Goal: Task Accomplishment & Management: Use online tool/utility

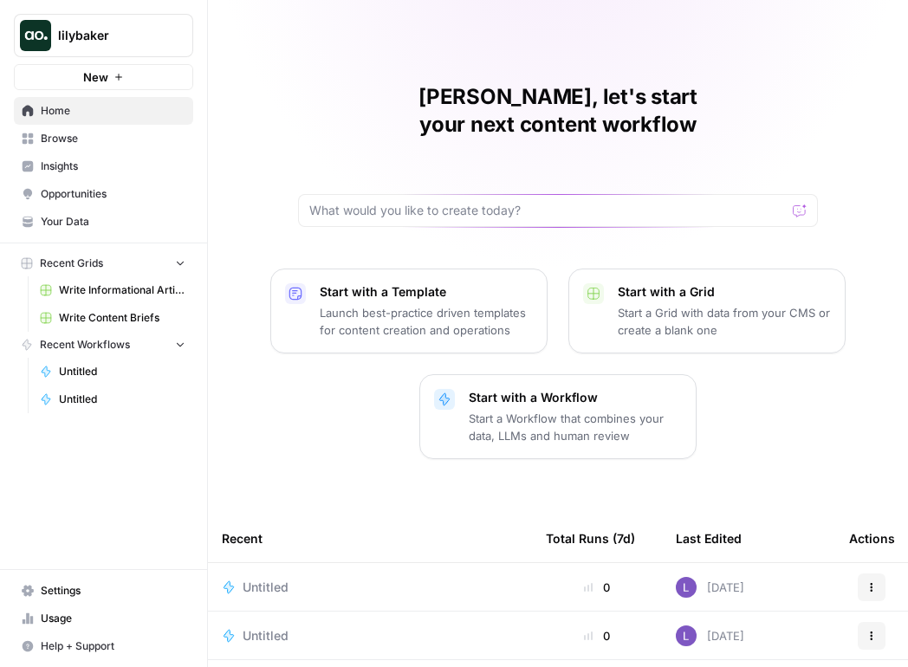
click at [92, 587] on span "Settings" at bounding box center [113, 591] width 145 height 16
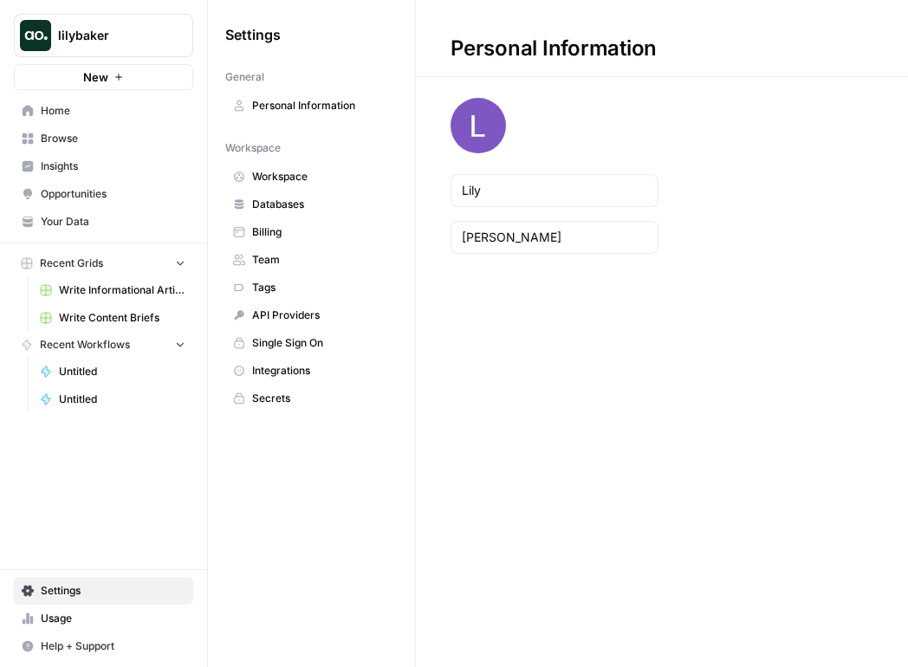
click at [289, 243] on link "Billing" at bounding box center [311, 232] width 172 height 28
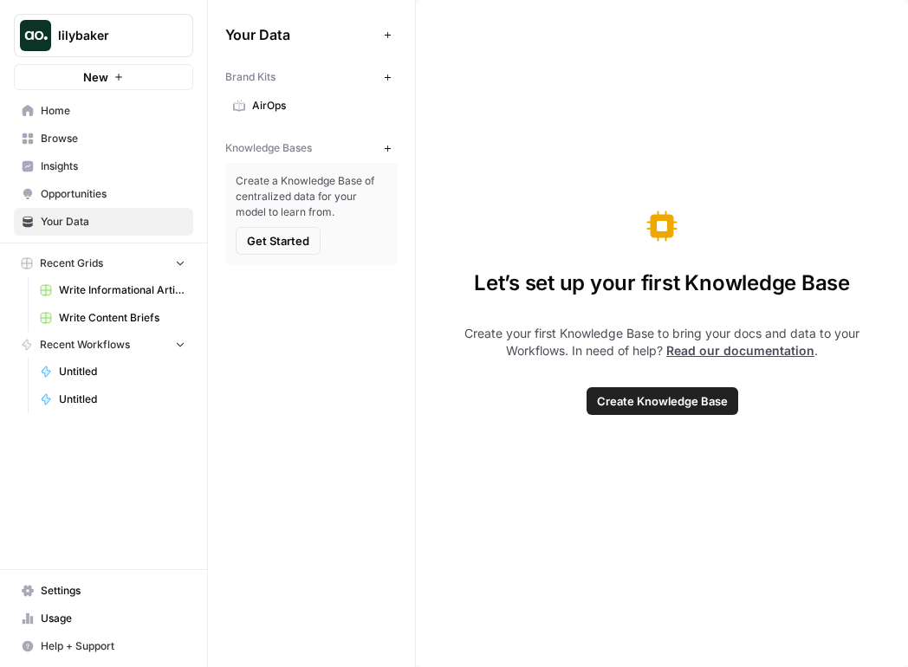
click at [396, 81] on button "New" at bounding box center [387, 77] width 21 height 21
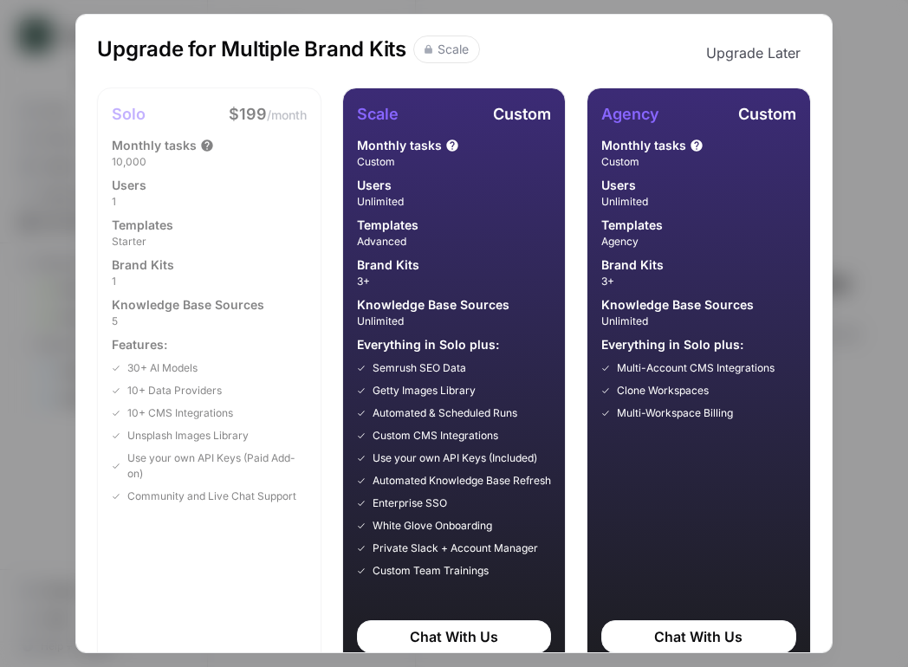
click at [876, 103] on div "Upgrade for Multiple Brand Kits Scale Upgrade Later Solo $199 /month Monthly ta…" at bounding box center [454, 333] width 908 height 667
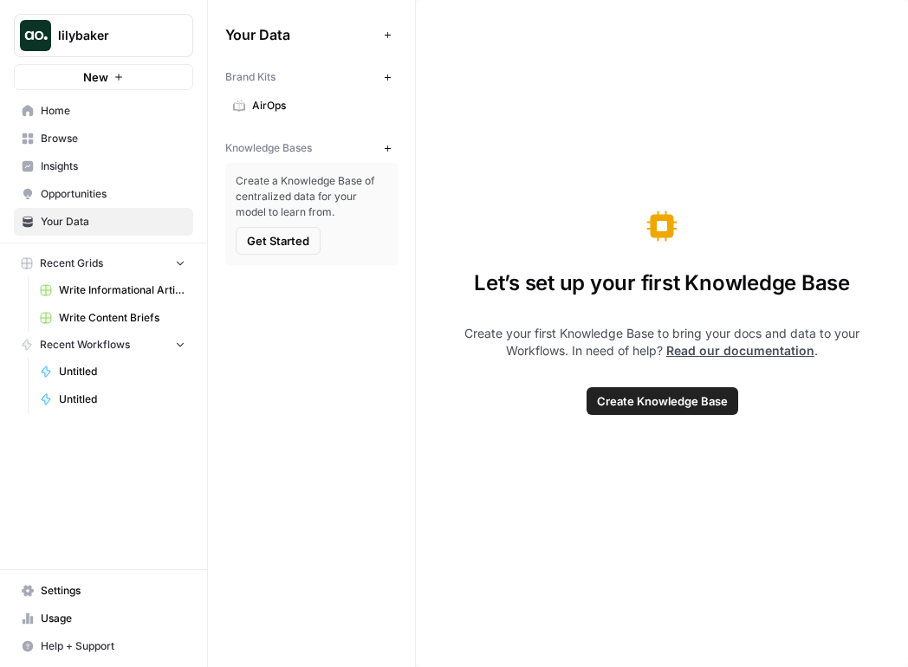
click at [115, 134] on span "Browse" at bounding box center [113, 139] width 145 height 16
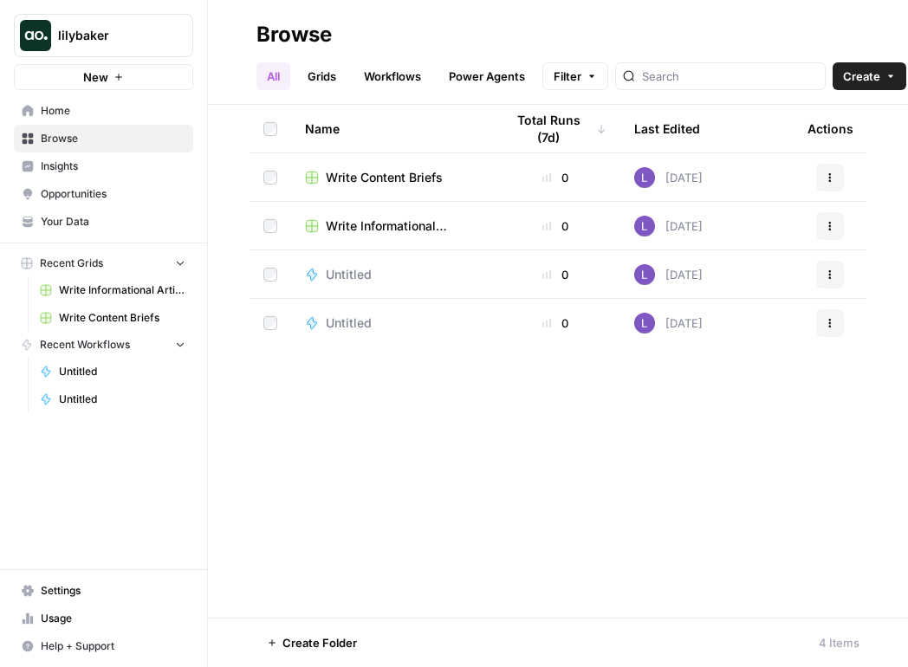
click at [107, 225] on span "Your Data" at bounding box center [113, 222] width 145 height 16
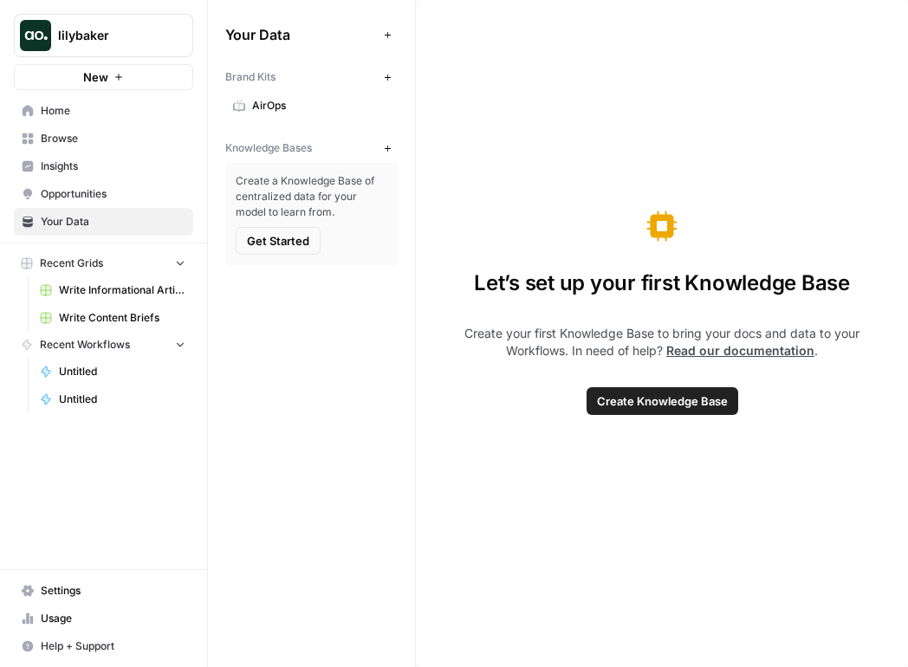
click at [389, 83] on button "New" at bounding box center [387, 77] width 21 height 21
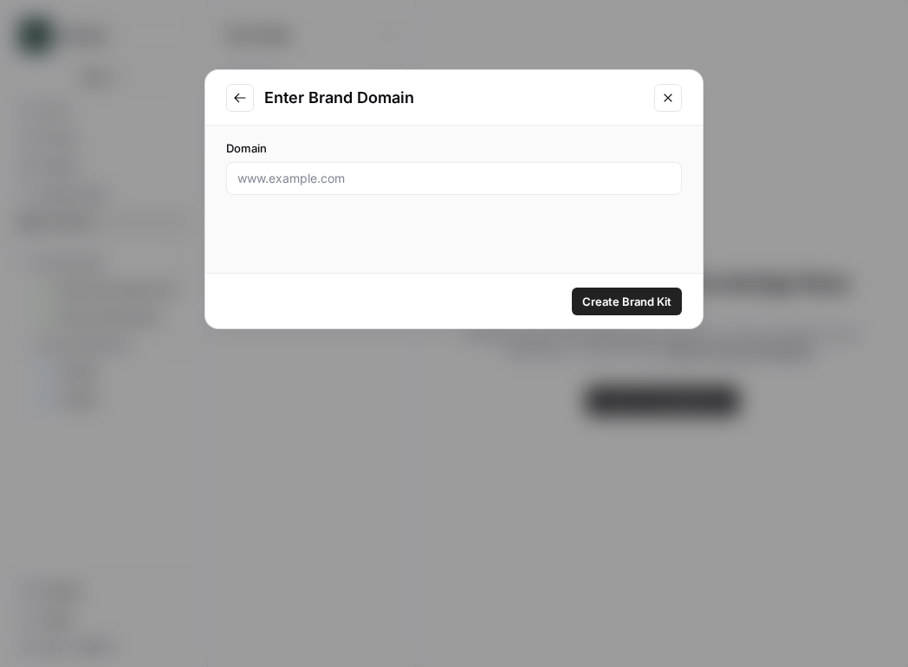
click at [427, 208] on div "Domain" at bounding box center [453, 167] width 497 height 83
click at [427, 183] on input "Domain" at bounding box center [453, 178] width 433 height 17
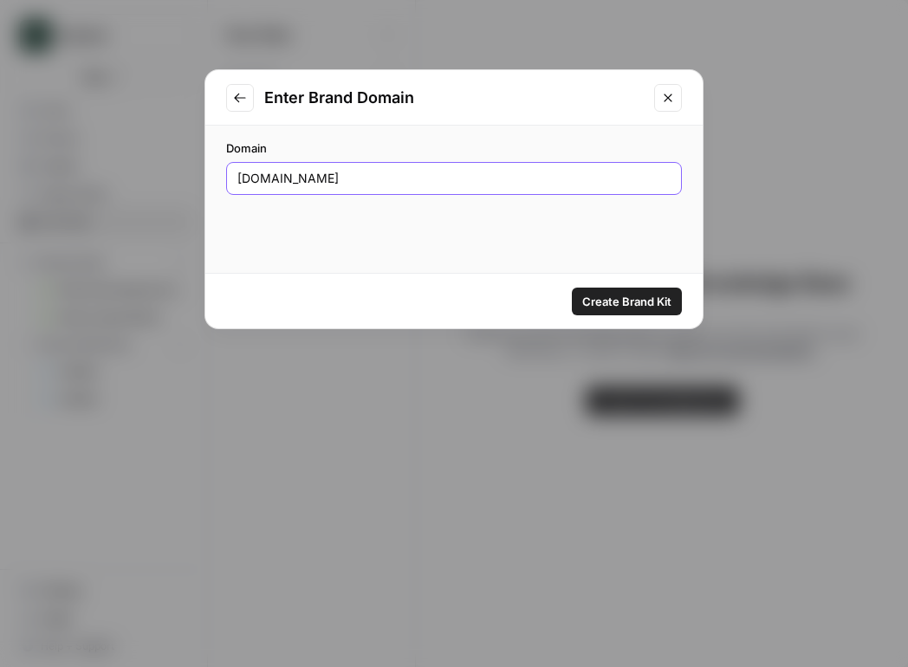
type input "airops.com"
click button "Create Brand Kit" at bounding box center [627, 302] width 110 height 28
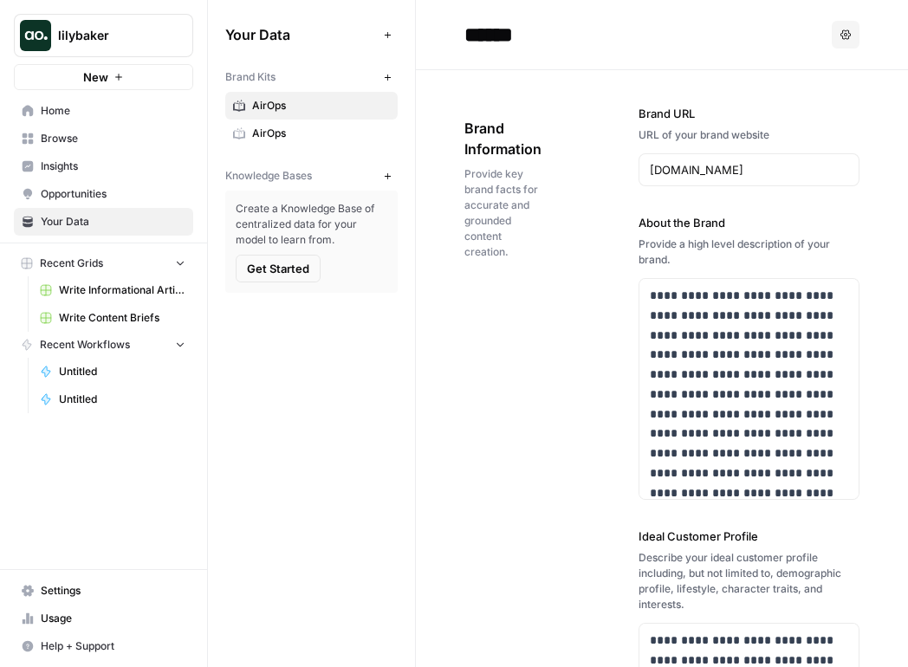
click at [505, 27] on input "******" at bounding box center [596, 34] width 277 height 35
click at [541, 27] on input "******" at bounding box center [596, 34] width 277 height 35
type input "********"
click at [112, 594] on span "Settings" at bounding box center [113, 591] width 145 height 16
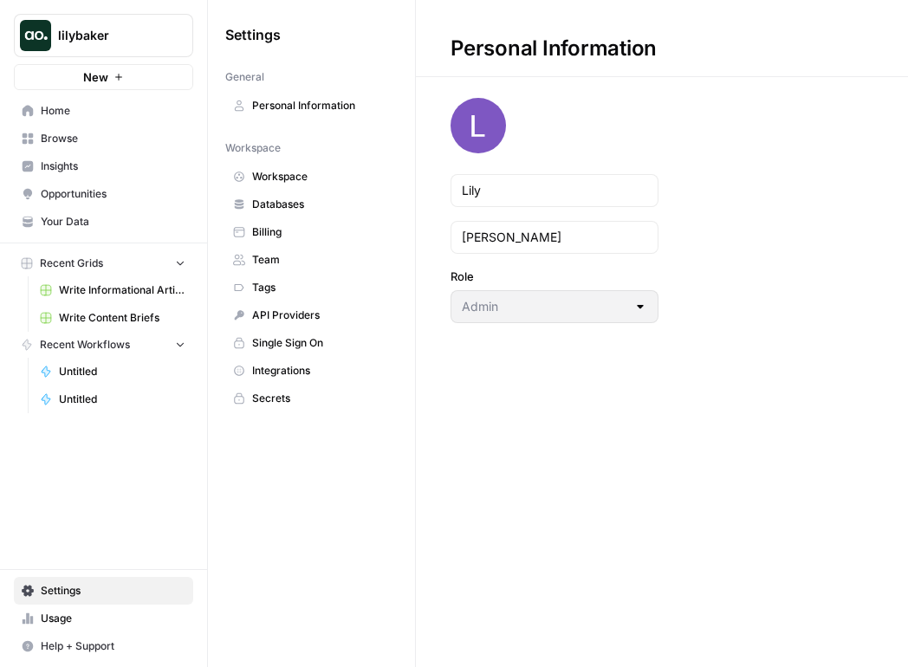
click at [328, 236] on span "Billing" at bounding box center [321, 232] width 138 height 16
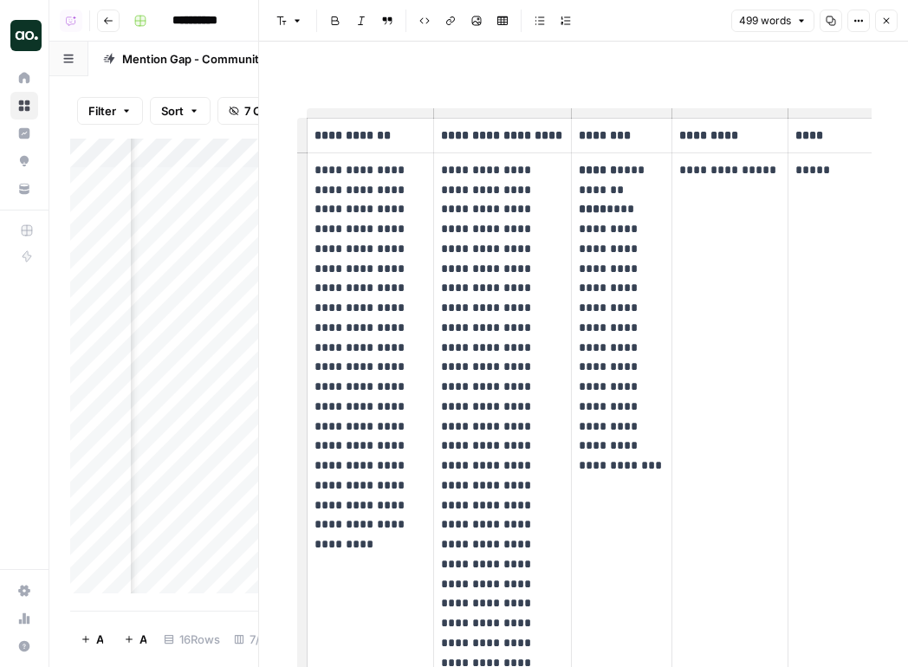
click at [890, 23] on icon "button" at bounding box center [886, 21] width 10 height 10
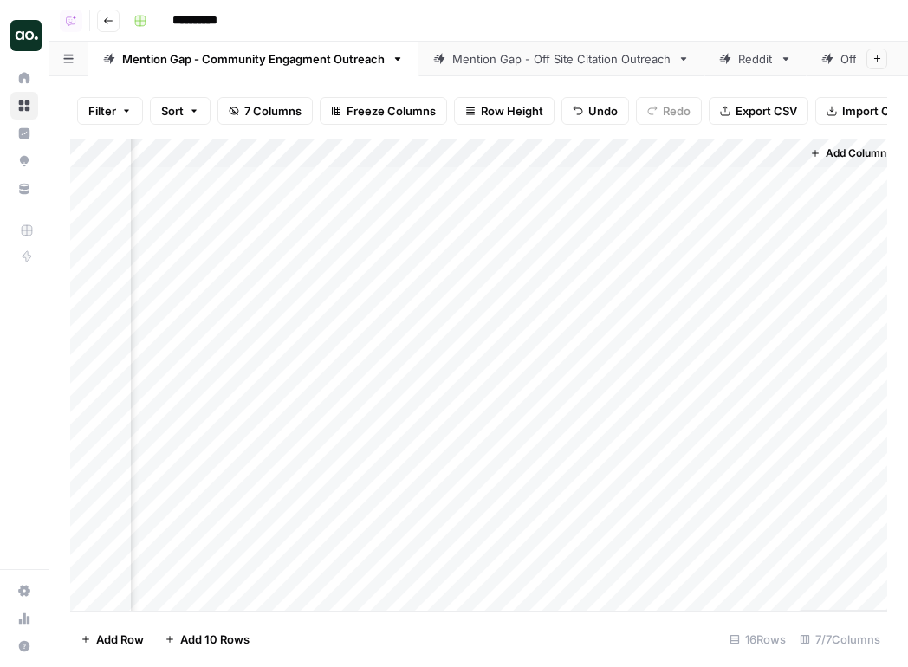
scroll to position [0, 1734]
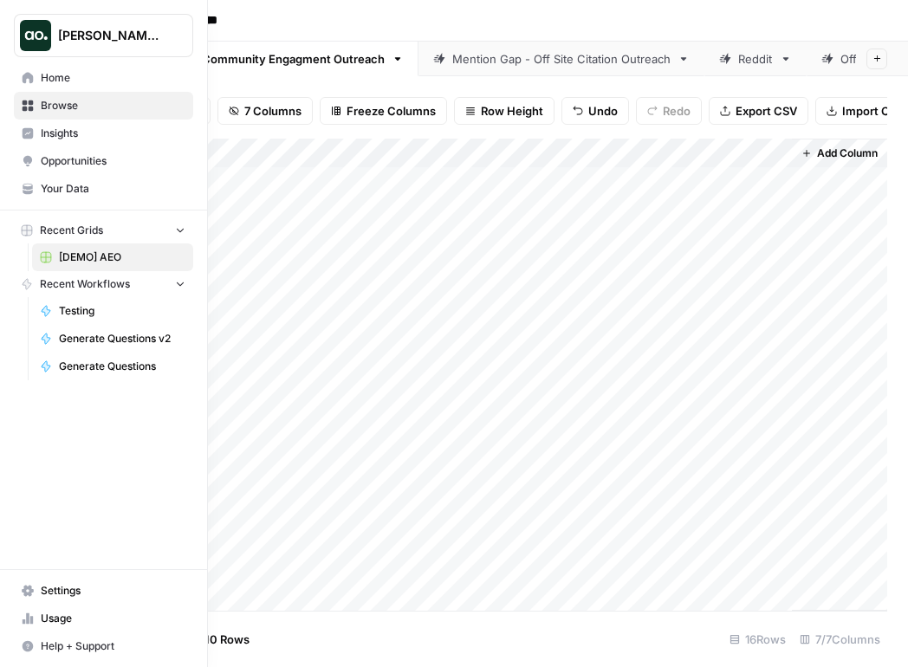
click at [101, 154] on span "Opportunities" at bounding box center [113, 161] width 145 height 16
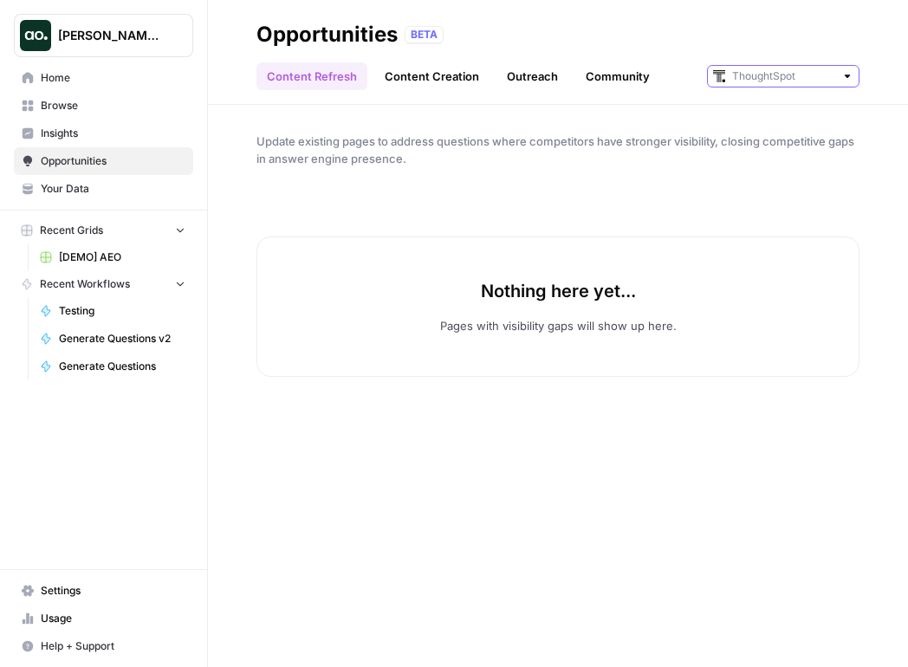
click at [751, 76] on input "text" at bounding box center [783, 76] width 102 height 17
click at [761, 137] on span "Chewy" at bounding box center [789, 138] width 97 height 17
type input "Chewy"
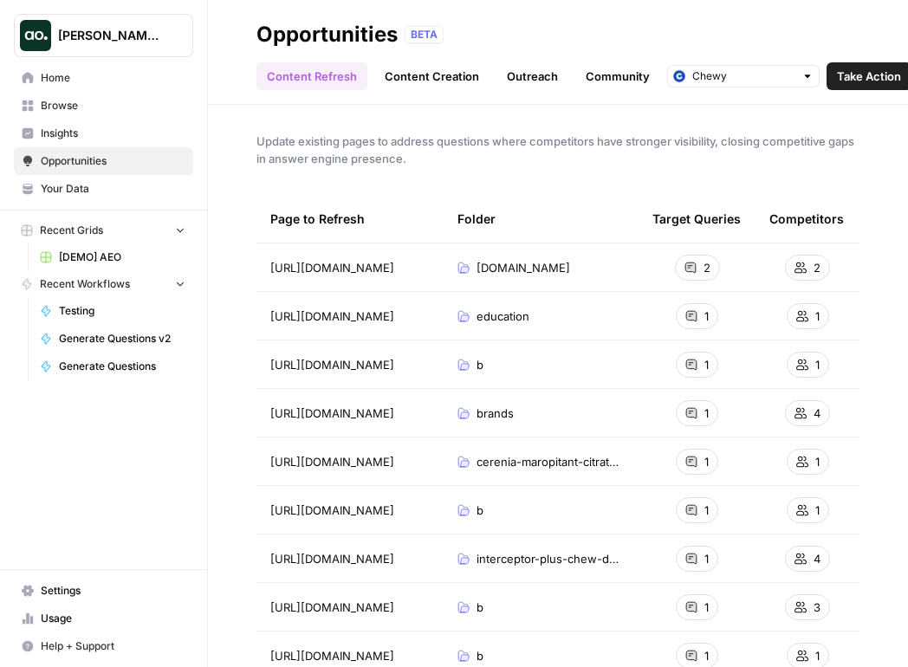
click at [843, 81] on span "Take Action" at bounding box center [869, 76] width 64 height 17
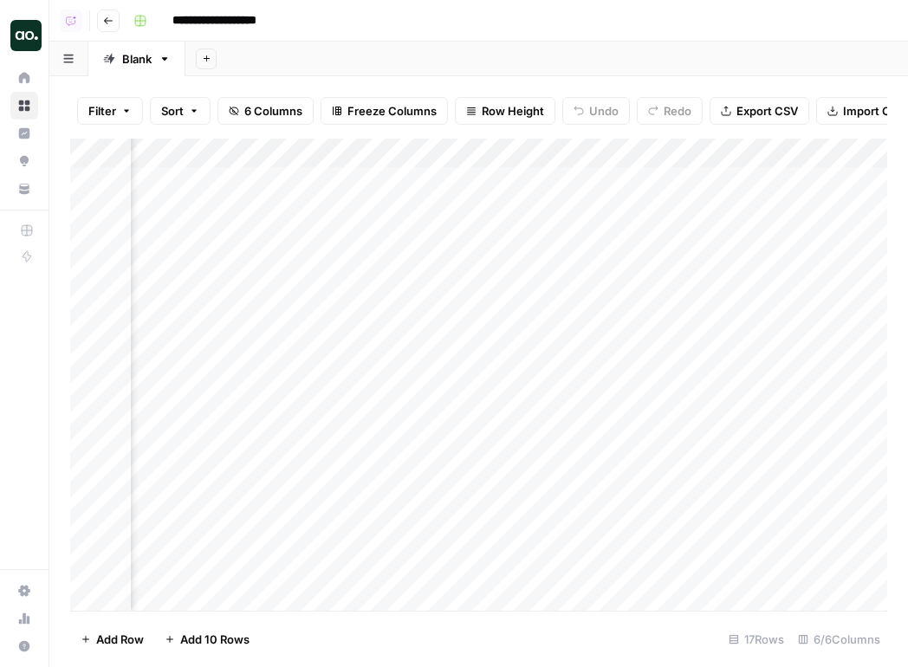
scroll to position [0, 94]
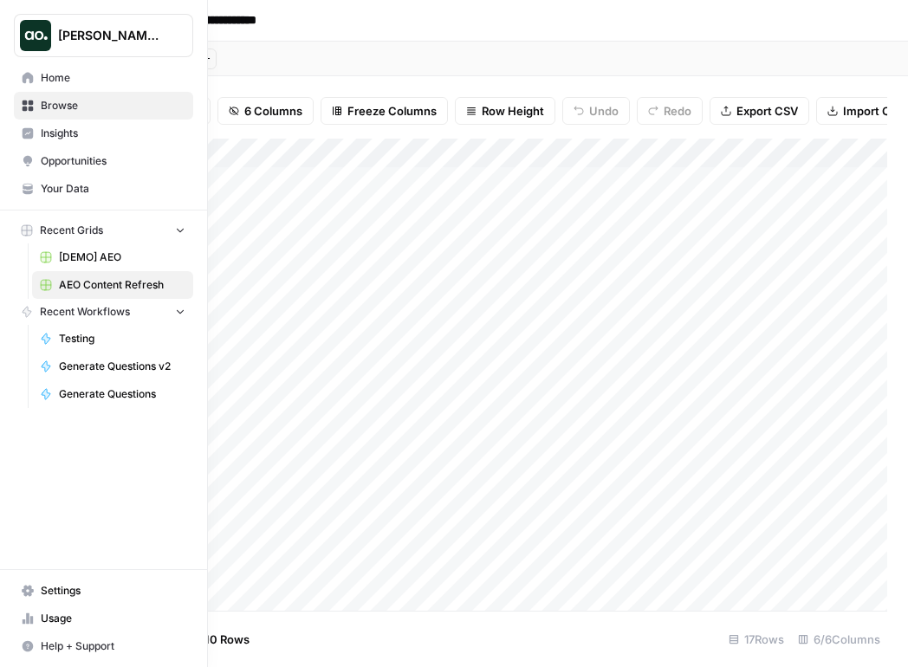
click at [67, 162] on span "Opportunities" at bounding box center [113, 161] width 145 height 16
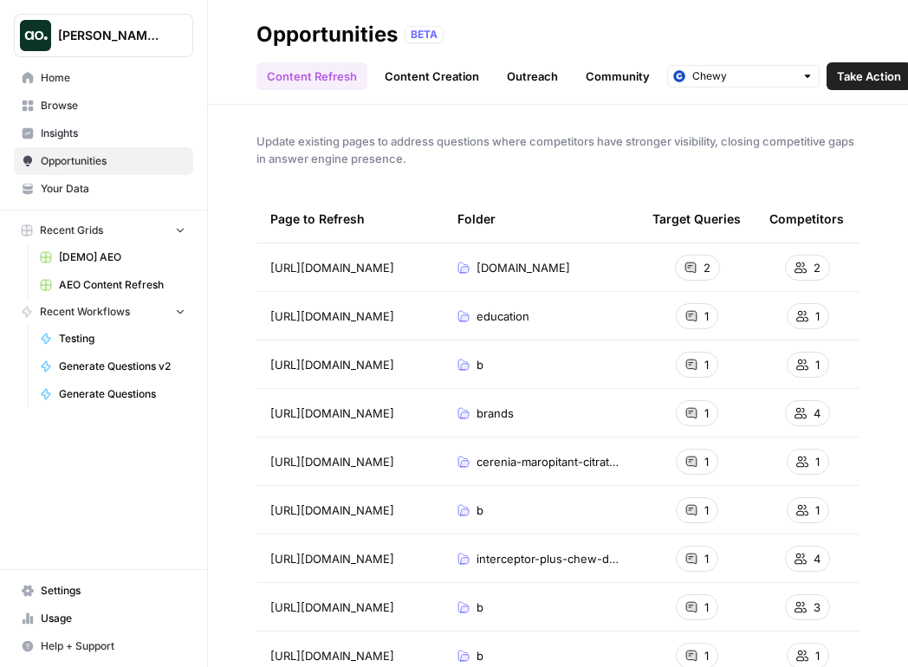
click at [536, 75] on link "Outreach" at bounding box center [533, 76] width 72 height 28
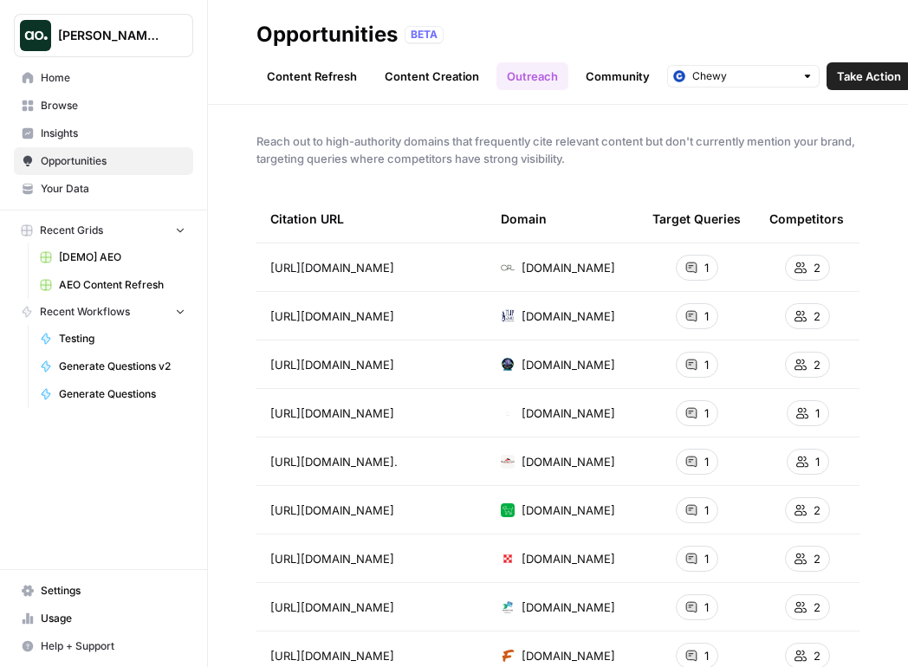
click at [863, 80] on span "Take Action" at bounding box center [869, 76] width 64 height 17
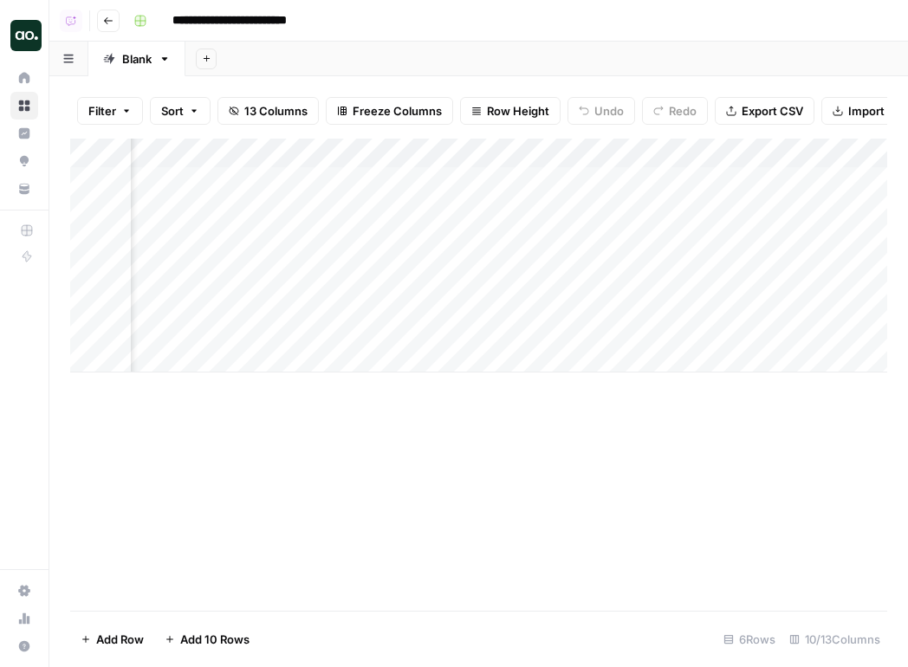
scroll to position [0, 142]
click at [113, 23] on icon "button" at bounding box center [108, 21] width 10 height 10
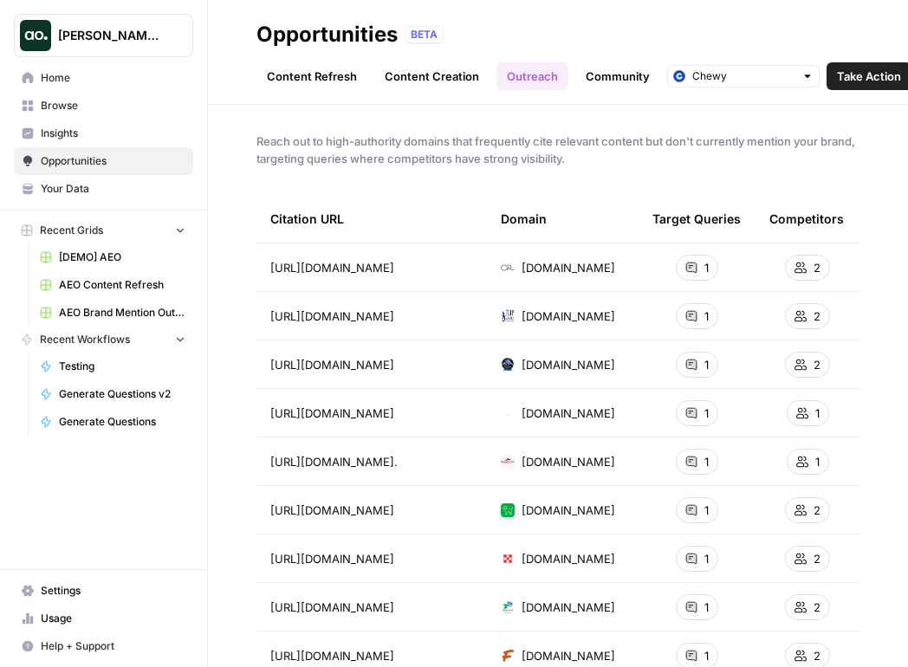
click at [621, 81] on link "Community" at bounding box center [617, 76] width 85 height 28
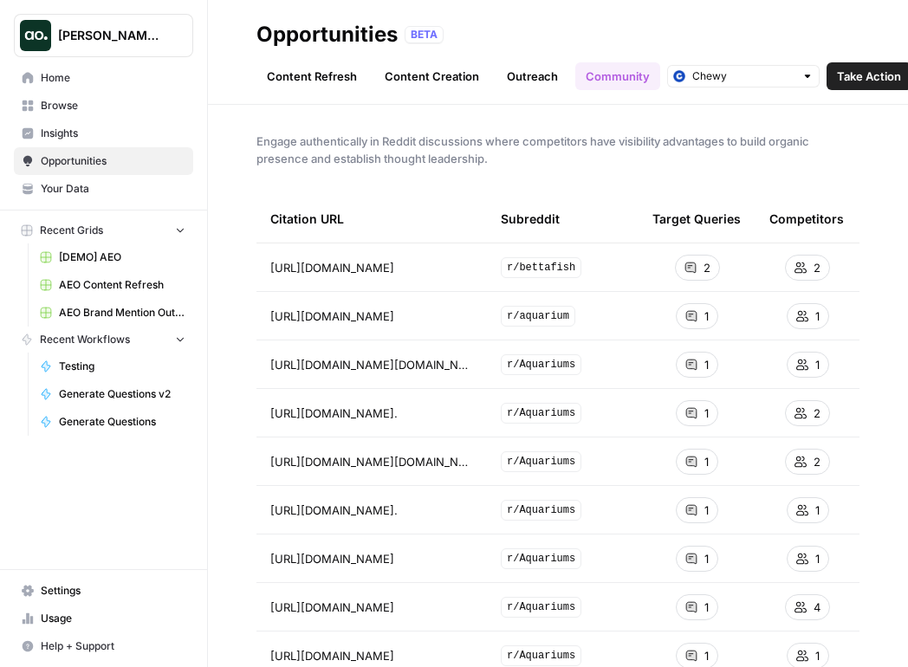
click at [858, 75] on span "Take Action" at bounding box center [869, 76] width 64 height 17
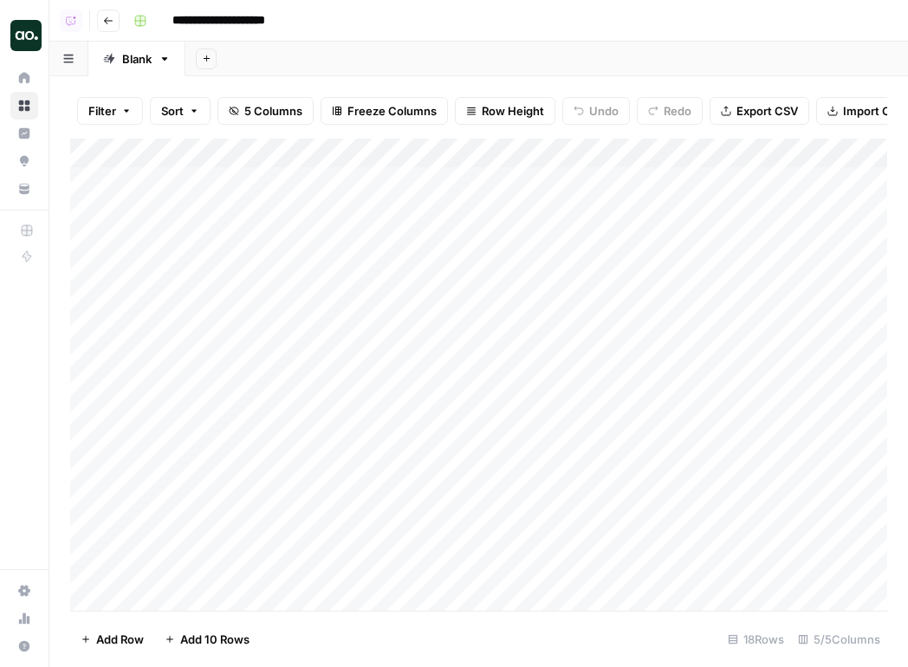
click at [667, 151] on div "Add Column" at bounding box center [478, 375] width 817 height 472
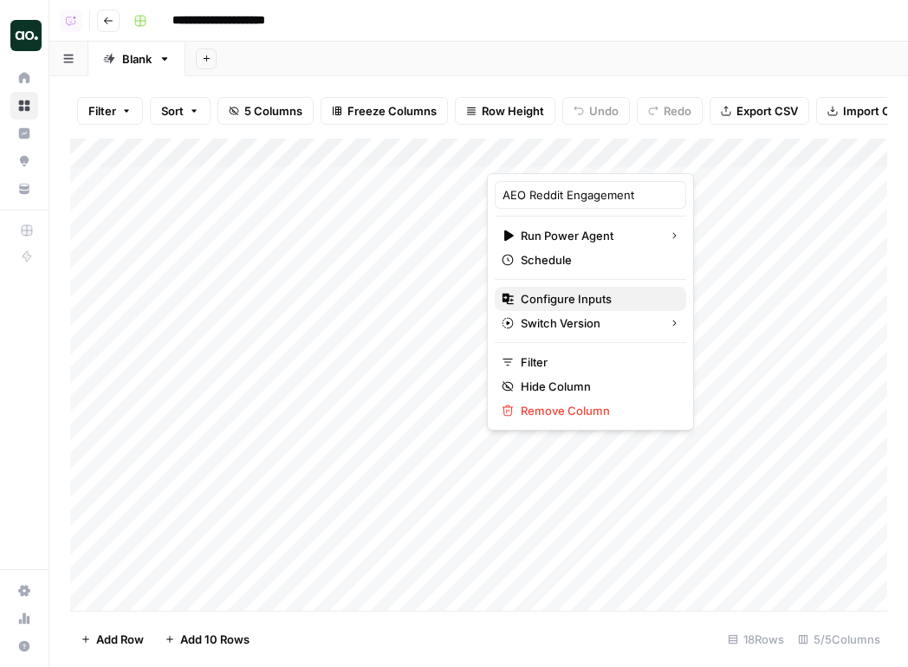
click at [602, 296] on span "Configure Inputs" at bounding box center [597, 298] width 152 height 17
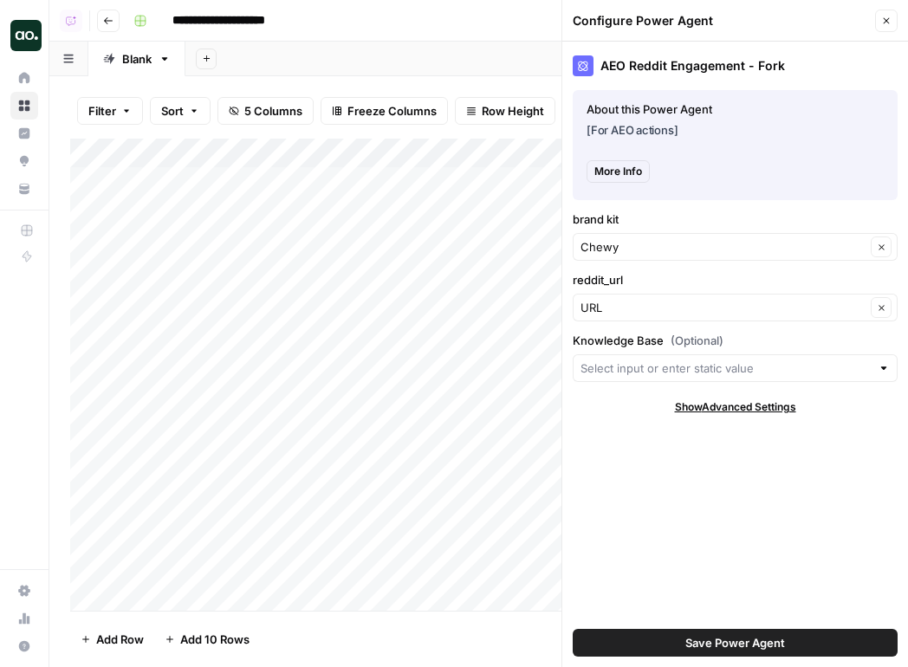
click at [886, 23] on icon "button" at bounding box center [886, 21] width 10 height 10
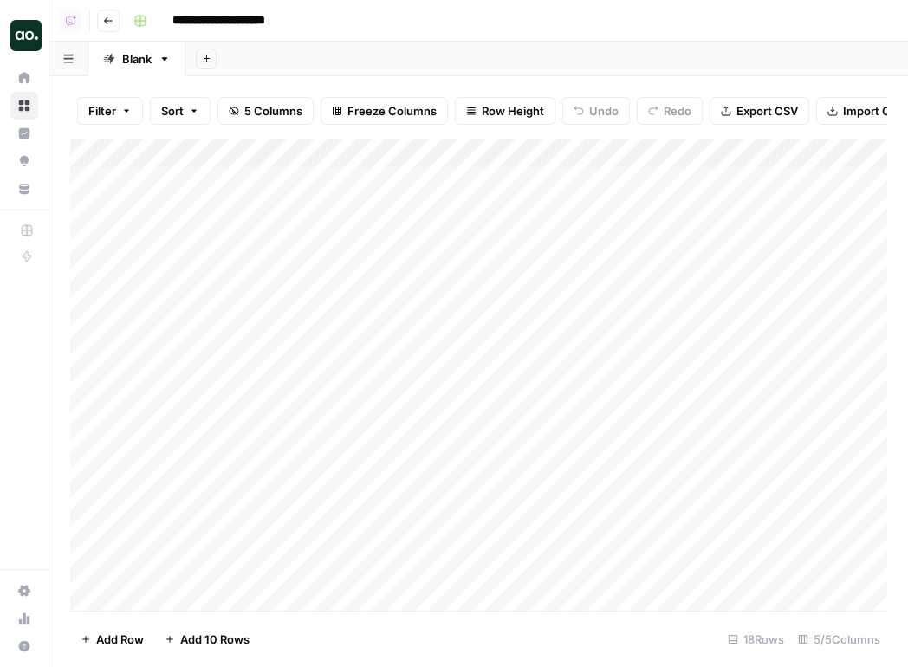
click at [35, 46] on img "Workspace: Dillon Test" at bounding box center [25, 35] width 31 height 31
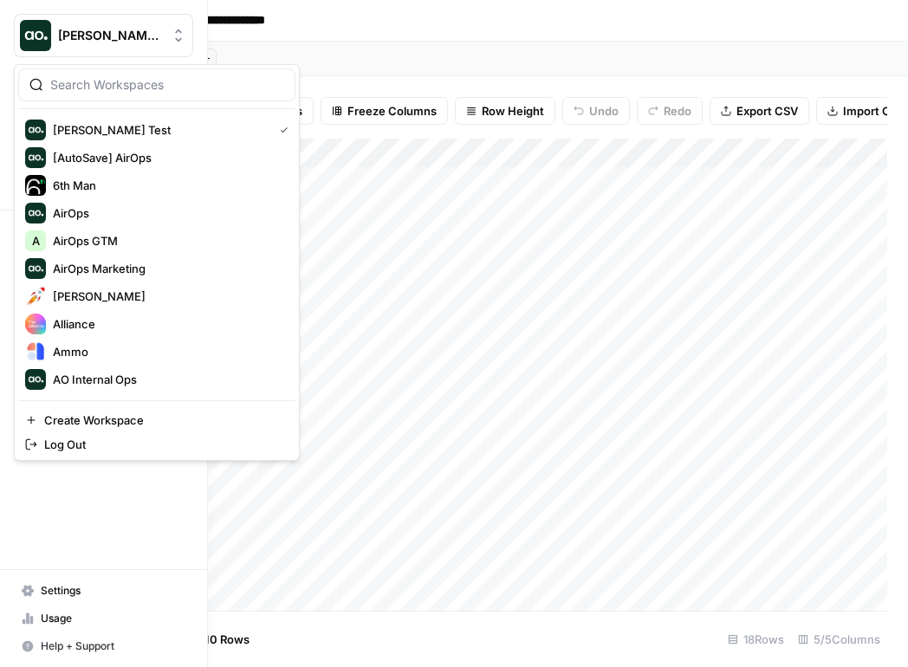
click at [179, 87] on input "search" at bounding box center [167, 84] width 234 height 17
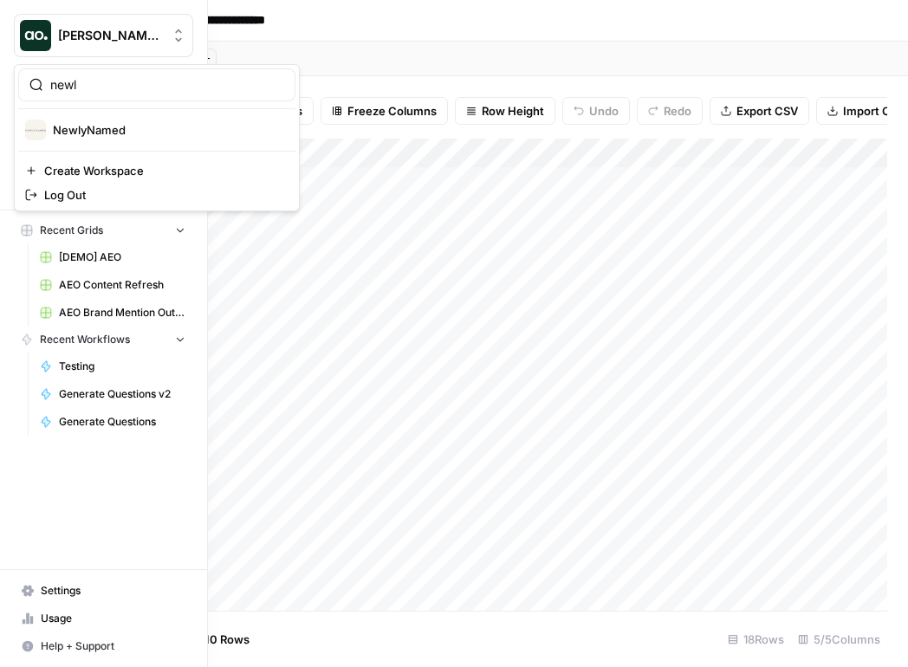
type input "newl"
click at [133, 136] on span "NewlyNamed" at bounding box center [167, 129] width 229 height 17
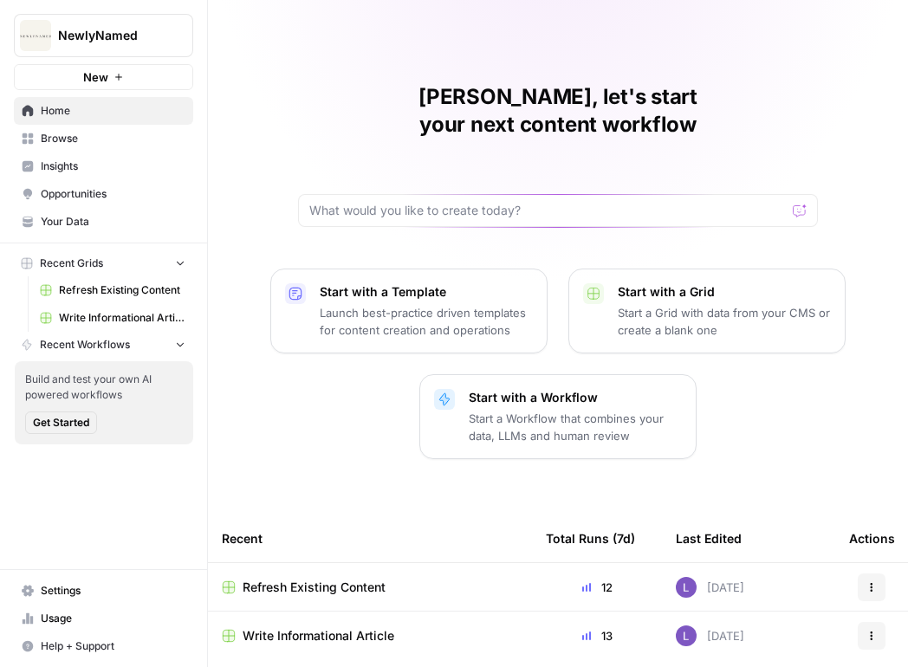
click at [105, 195] on span "Opportunities" at bounding box center [113, 194] width 145 height 16
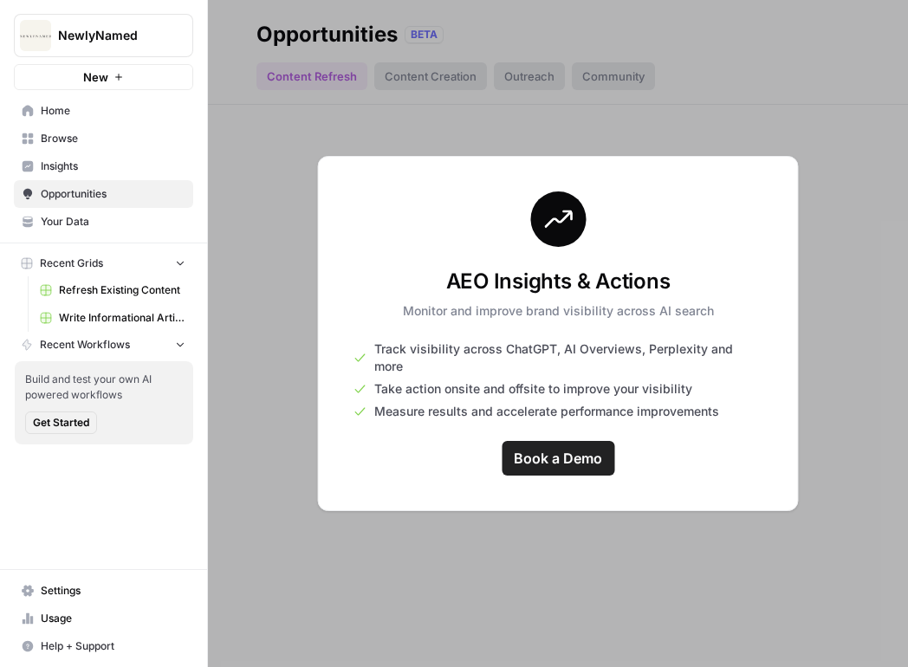
click at [49, 165] on span "Insights" at bounding box center [113, 167] width 145 height 16
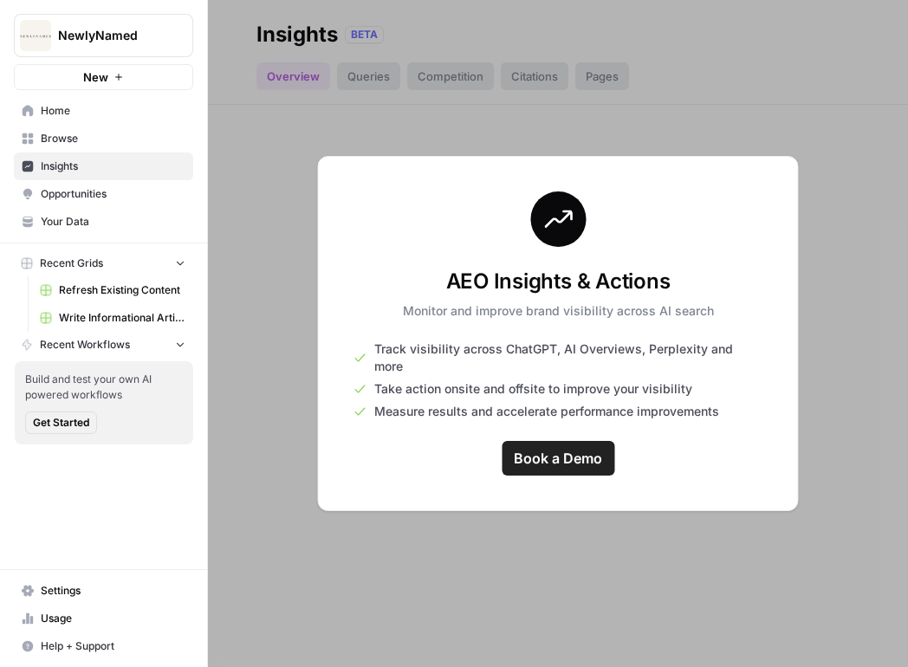
click at [78, 192] on span "Opportunities" at bounding box center [113, 194] width 145 height 16
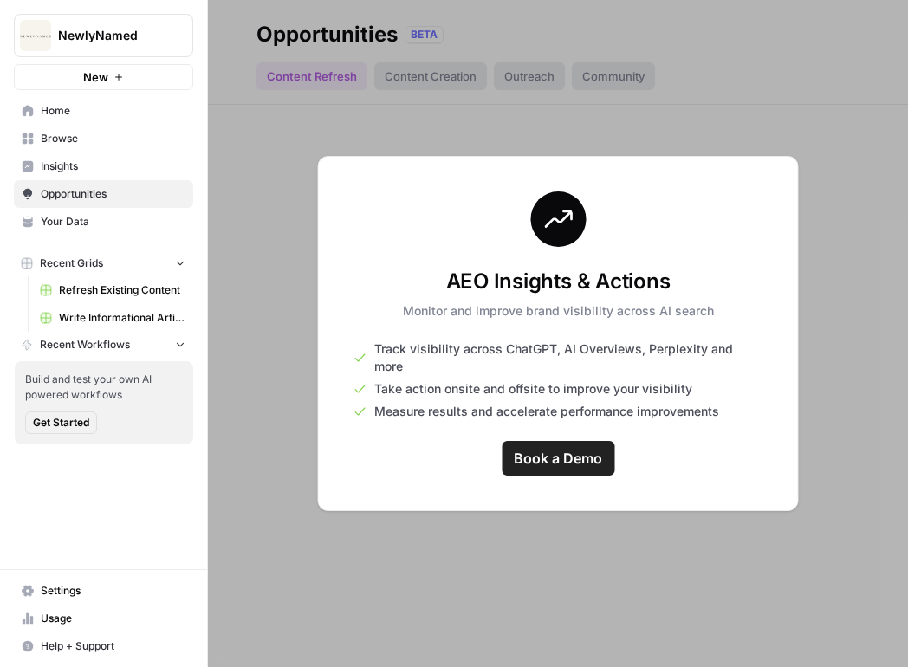
click at [85, 172] on span "Insights" at bounding box center [113, 167] width 145 height 16
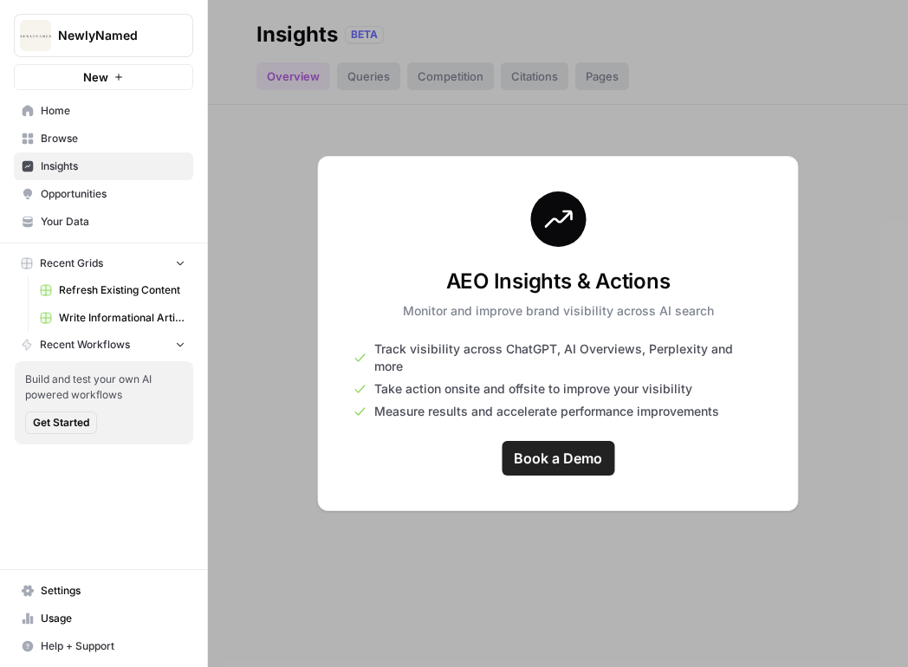
click at [94, 188] on span "Opportunities" at bounding box center [113, 194] width 145 height 16
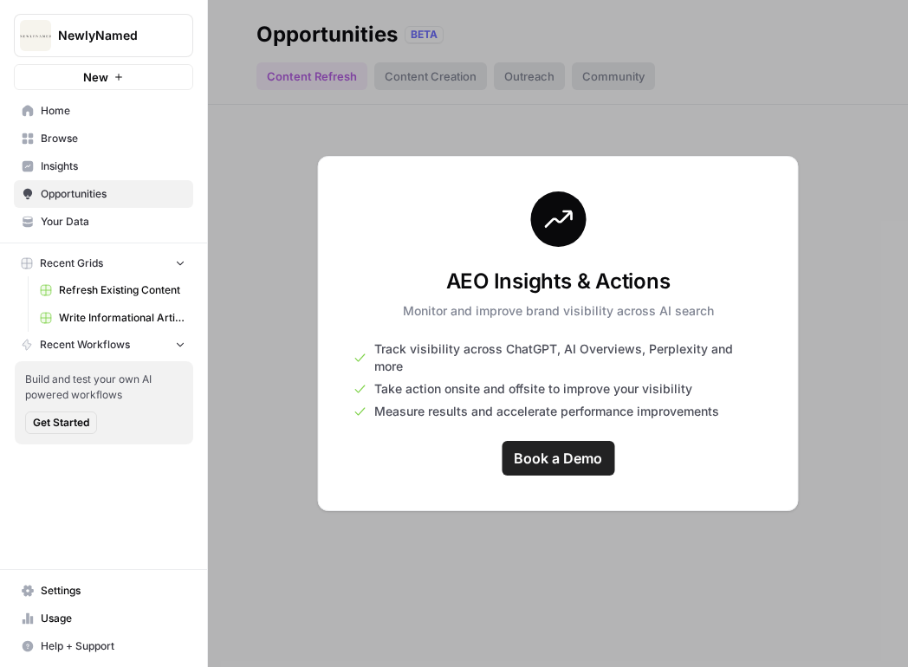
click at [107, 160] on span "Insights" at bounding box center [113, 167] width 145 height 16
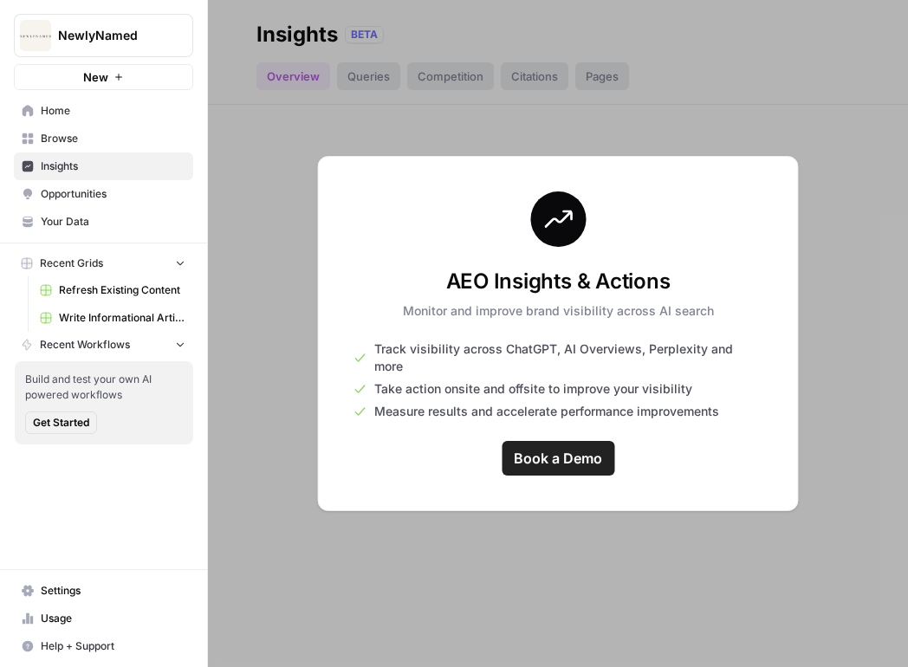
click at [132, 131] on span "Browse" at bounding box center [113, 139] width 145 height 16
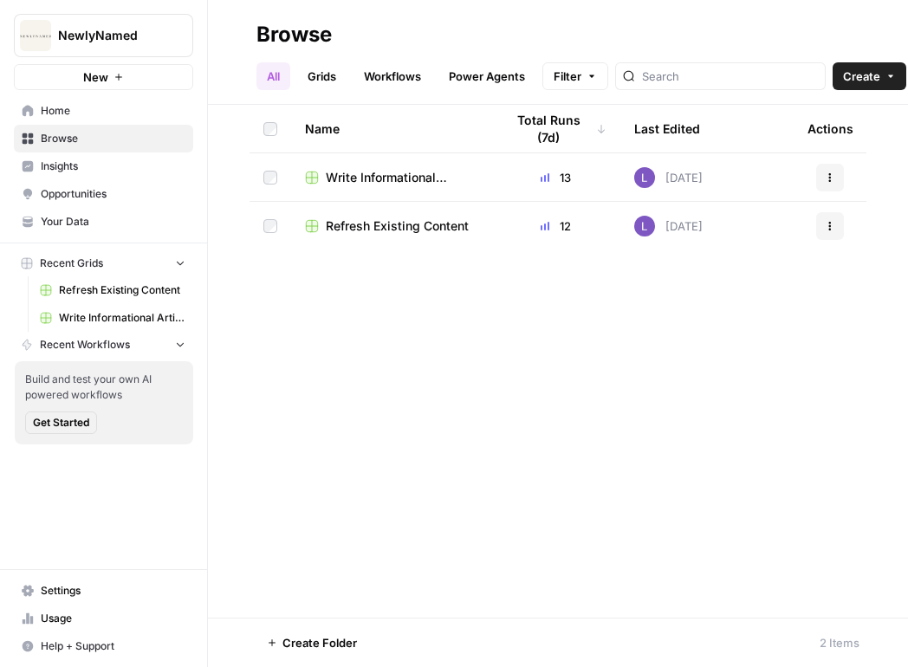
click at [97, 35] on span "NewlyNamed" at bounding box center [110, 35] width 105 height 17
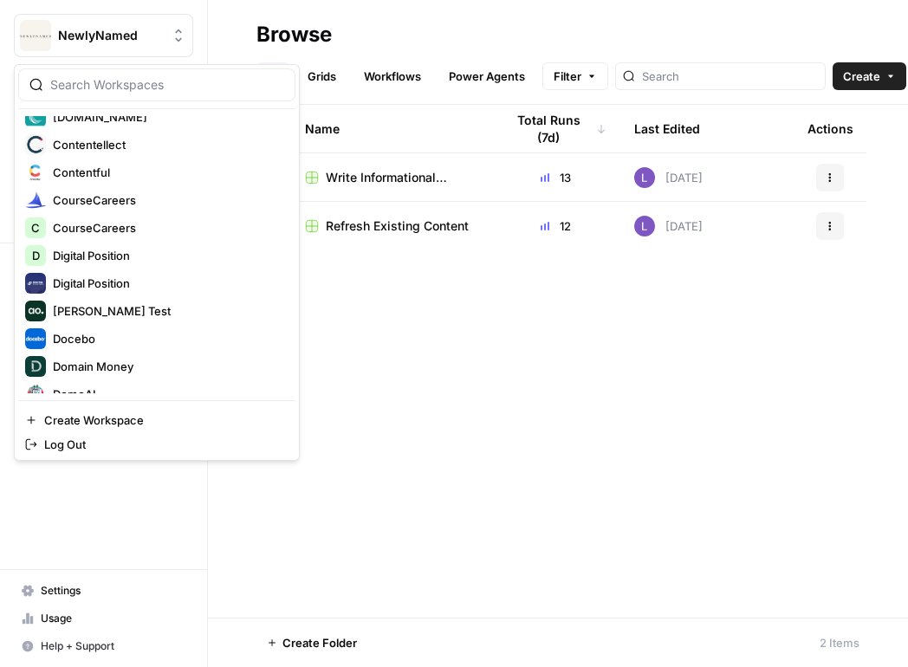
scroll to position [481, 0]
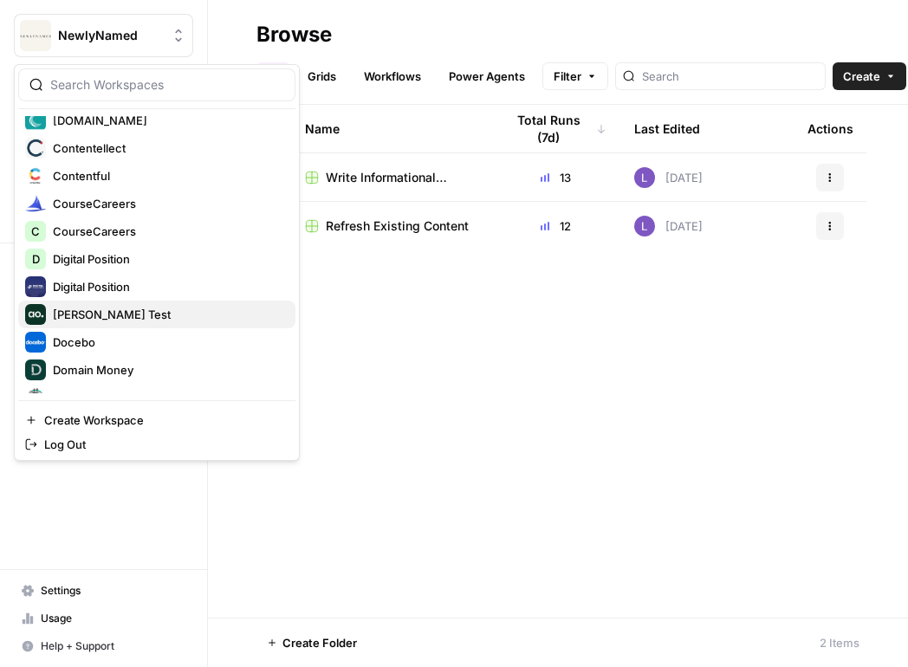
click at [146, 319] on span "[PERSON_NAME] Test" at bounding box center [167, 314] width 229 height 17
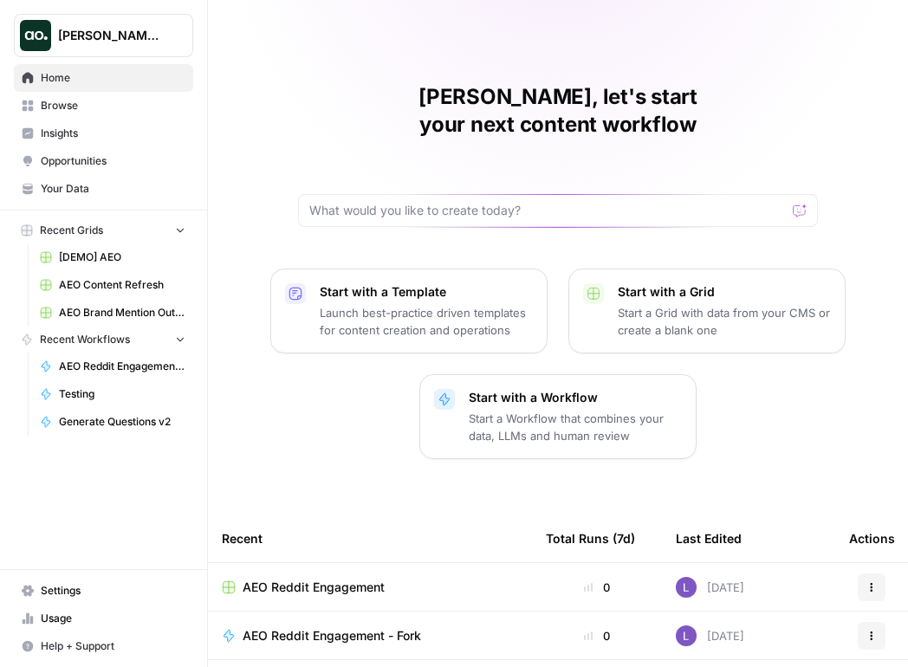
scroll to position [124, 0]
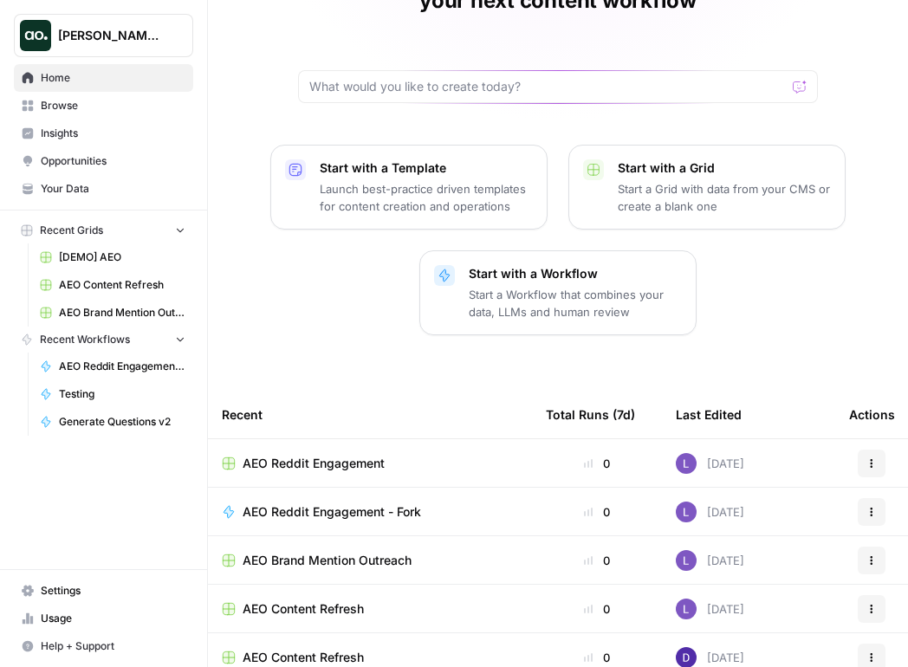
click at [329, 455] on span "AEO Reddit Engagement" at bounding box center [314, 463] width 142 height 17
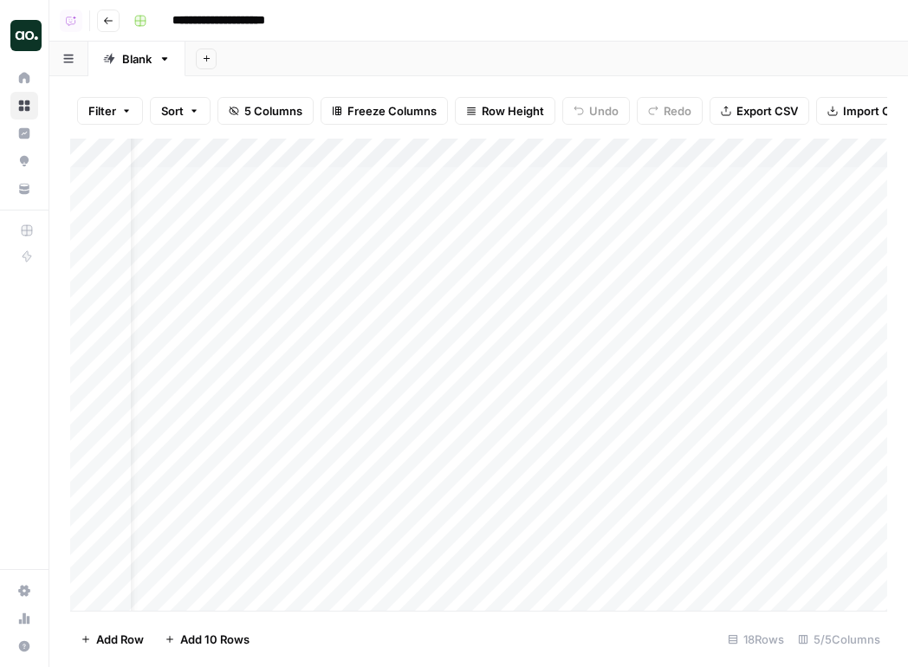
scroll to position [0, 49]
click at [614, 155] on div "Add Column" at bounding box center [478, 375] width 817 height 472
click at [623, 153] on div "Add Column" at bounding box center [478, 375] width 817 height 472
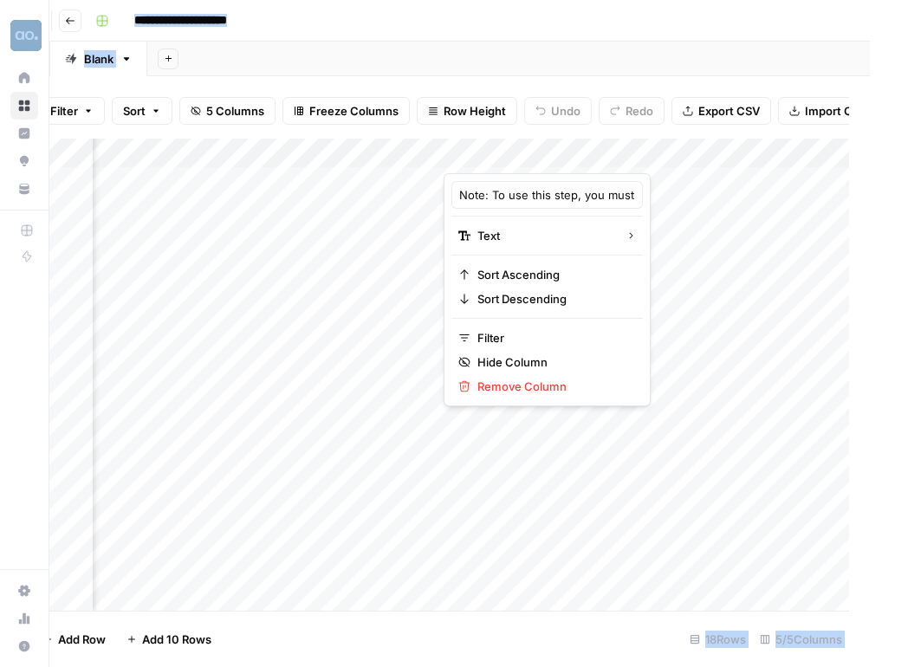
scroll to position [0, 55]
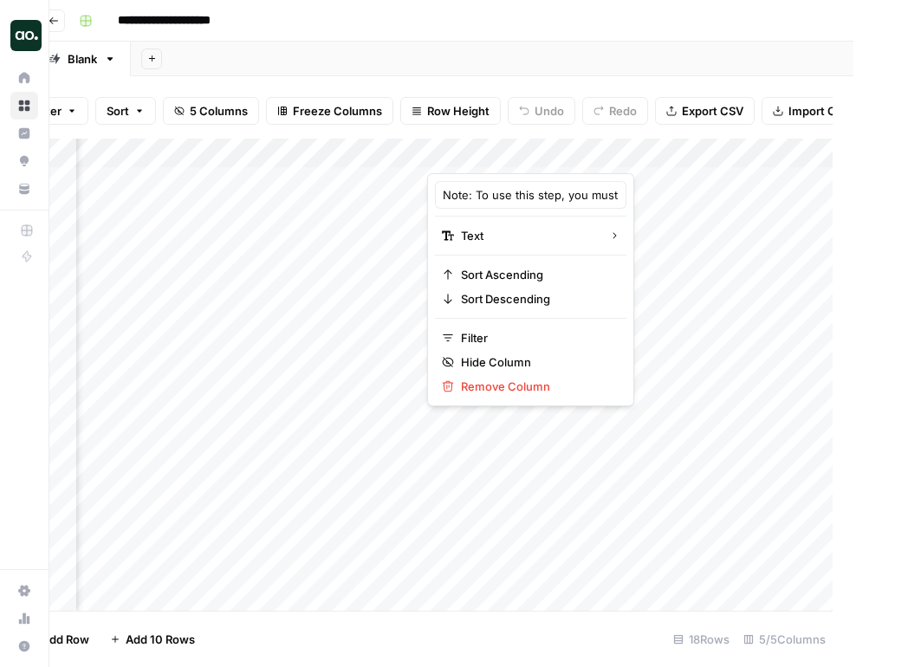
click at [734, 160] on div at bounding box center [735, 156] width 616 height 35
click at [744, 160] on div at bounding box center [735, 156] width 616 height 35
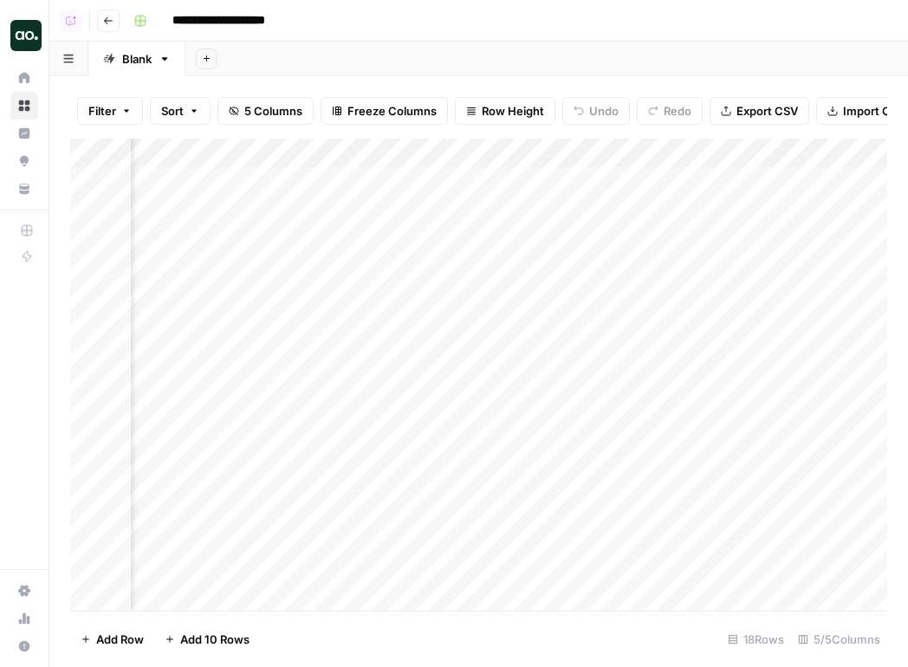
click at [757, 224] on div "Add Column" at bounding box center [478, 375] width 817 height 472
click at [665, 158] on div "Add Column" at bounding box center [478, 375] width 817 height 472
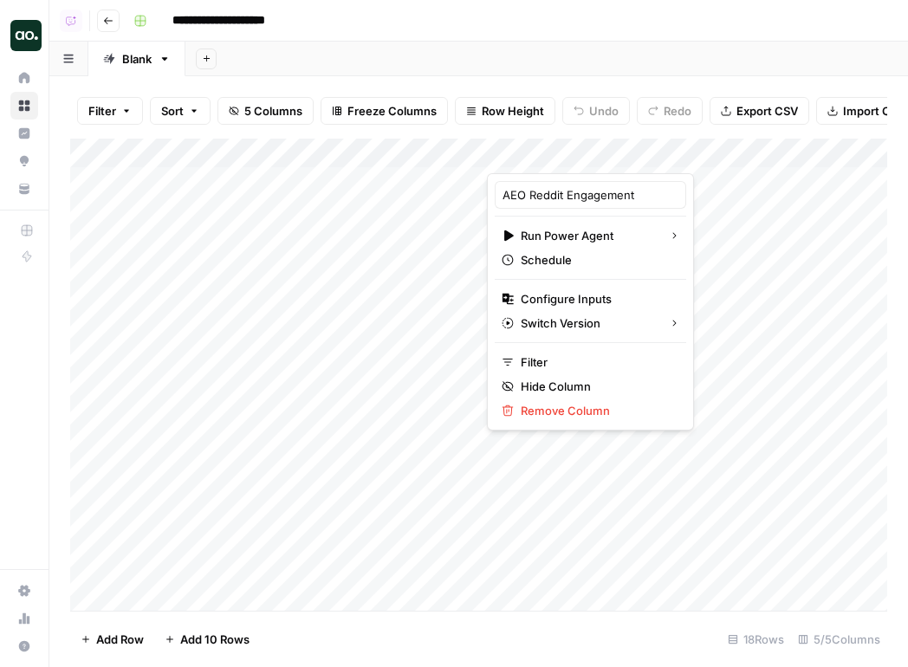
click at [734, 189] on div "Add Column" at bounding box center [478, 375] width 817 height 472
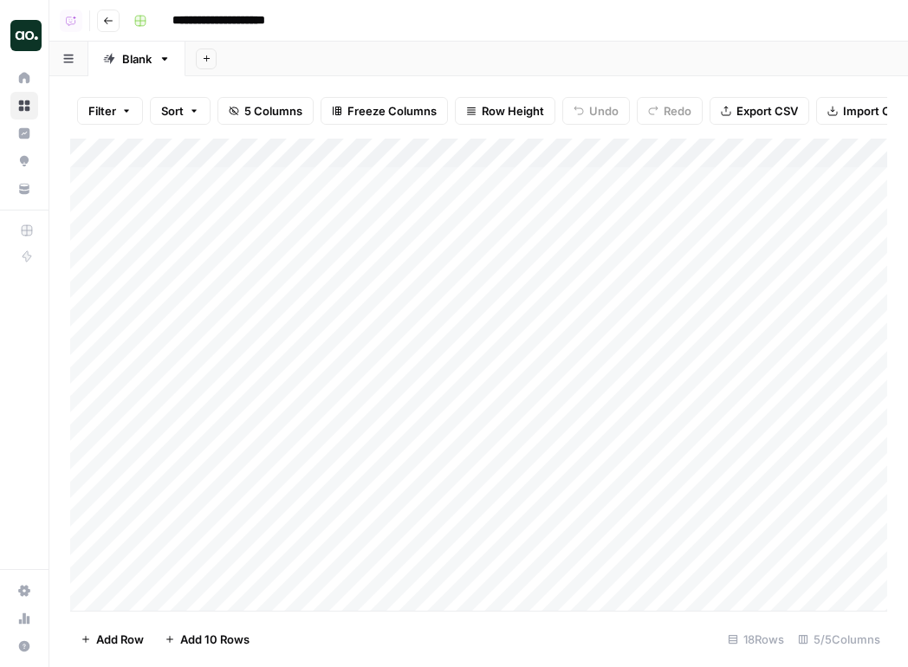
click at [22, 43] on img "Workspace: Dillon Test" at bounding box center [25, 35] width 31 height 31
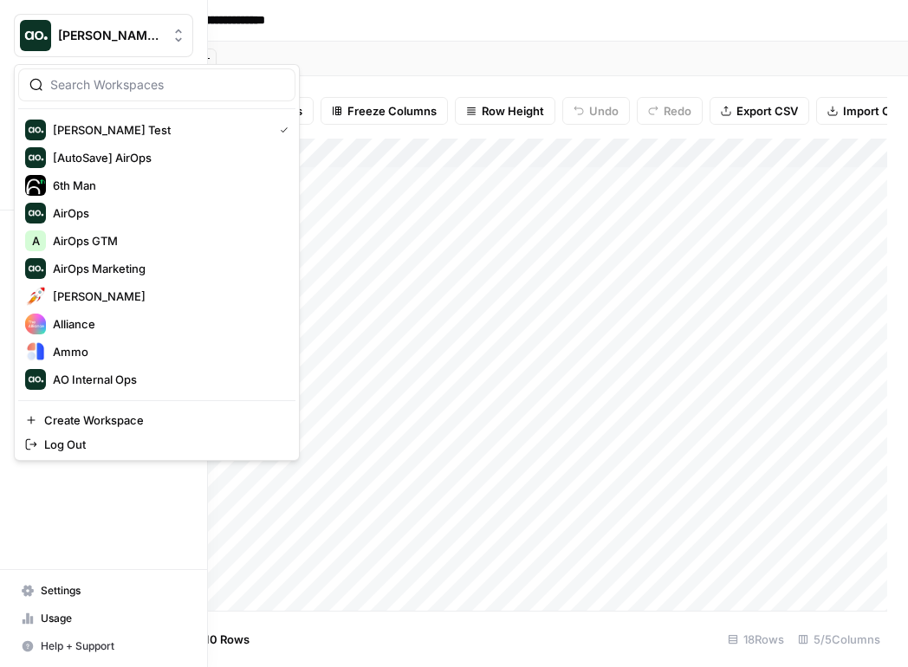
click at [146, 82] on input "search" at bounding box center [167, 84] width 234 height 17
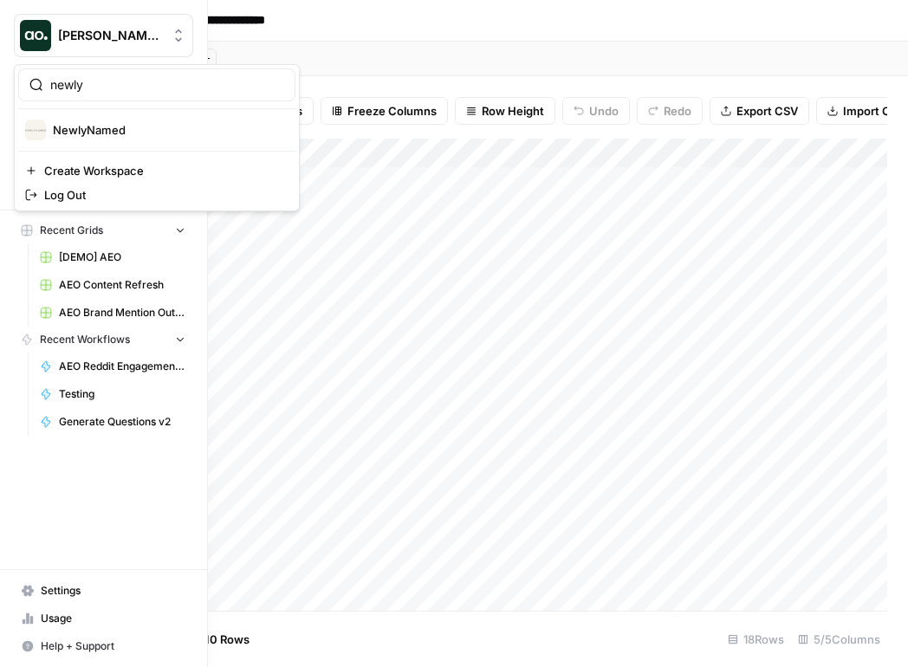
type input "newly"
click at [138, 136] on span "NewlyNamed" at bounding box center [167, 129] width 229 height 17
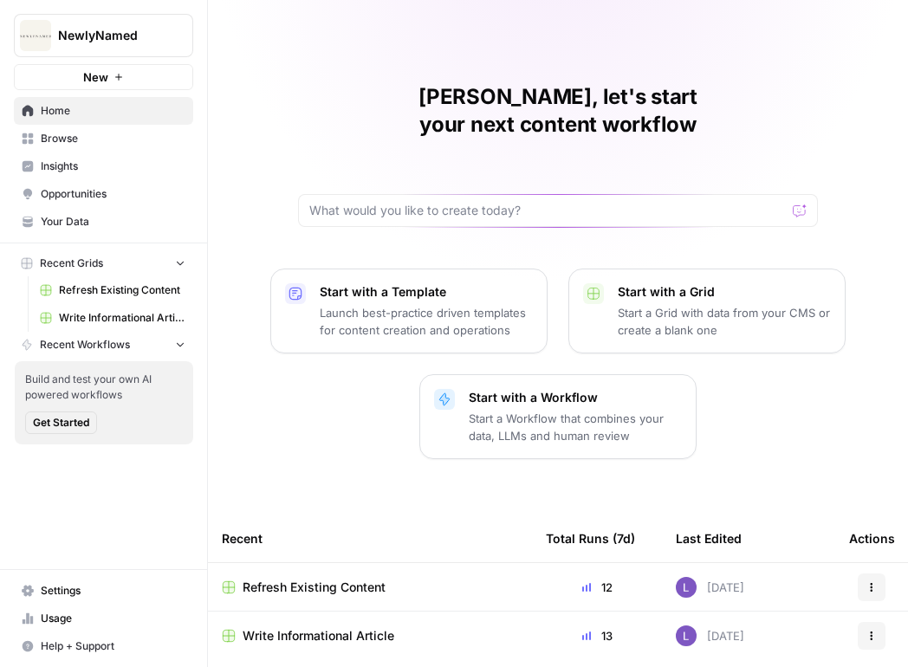
click at [100, 141] on span "Browse" at bounding box center [113, 139] width 145 height 16
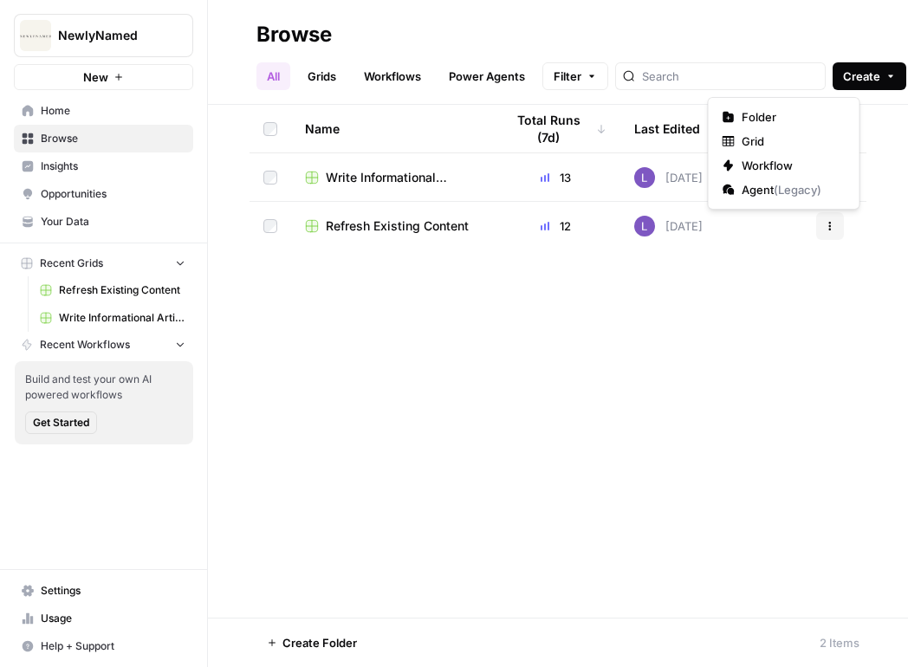
click at [848, 86] on button "Create" at bounding box center [870, 76] width 74 height 28
click at [788, 153] on button "Workflow" at bounding box center [784, 165] width 137 height 24
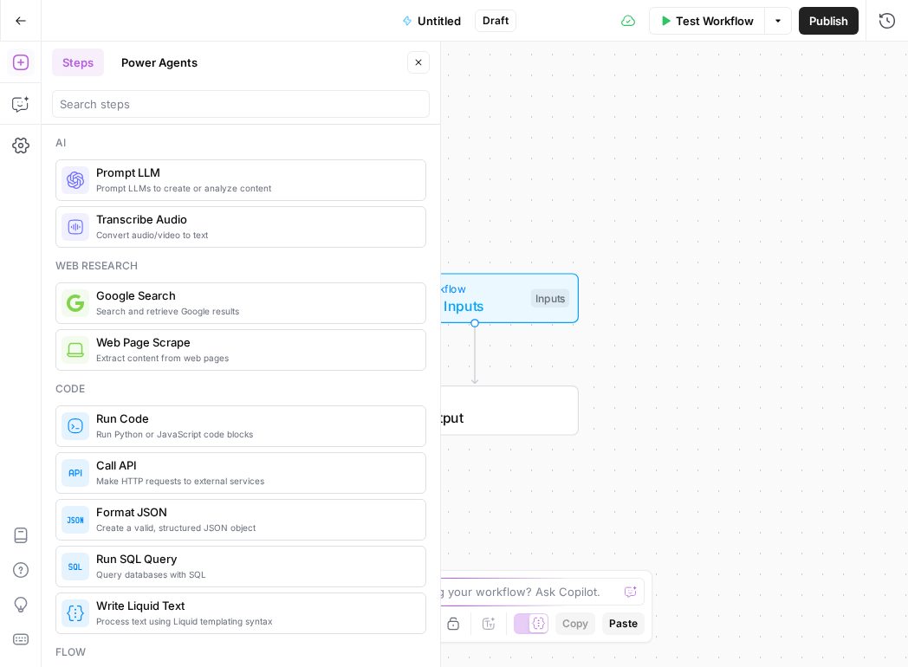
click at [31, 16] on button "Go Back" at bounding box center [20, 20] width 31 height 31
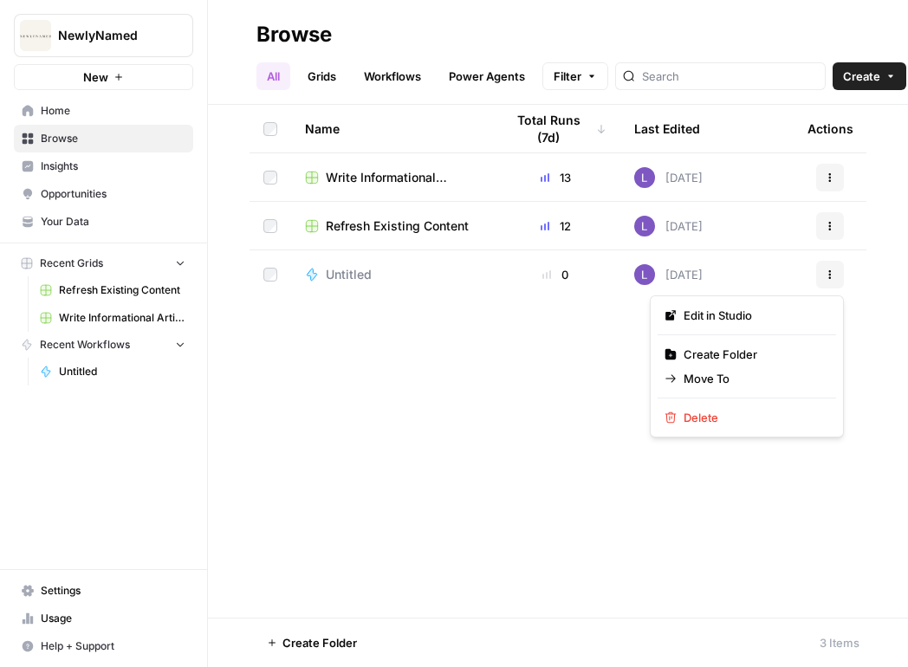
click at [829, 282] on button "Actions" at bounding box center [830, 275] width 28 height 28
click at [723, 414] on span "Delete" at bounding box center [753, 417] width 139 height 17
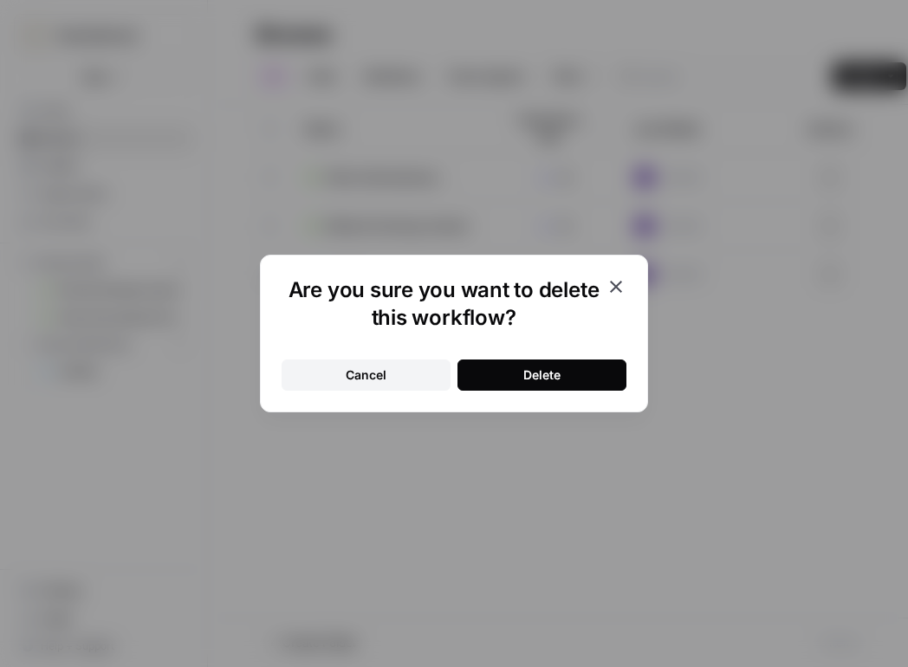
click at [562, 366] on button "Delete" at bounding box center [542, 375] width 169 height 31
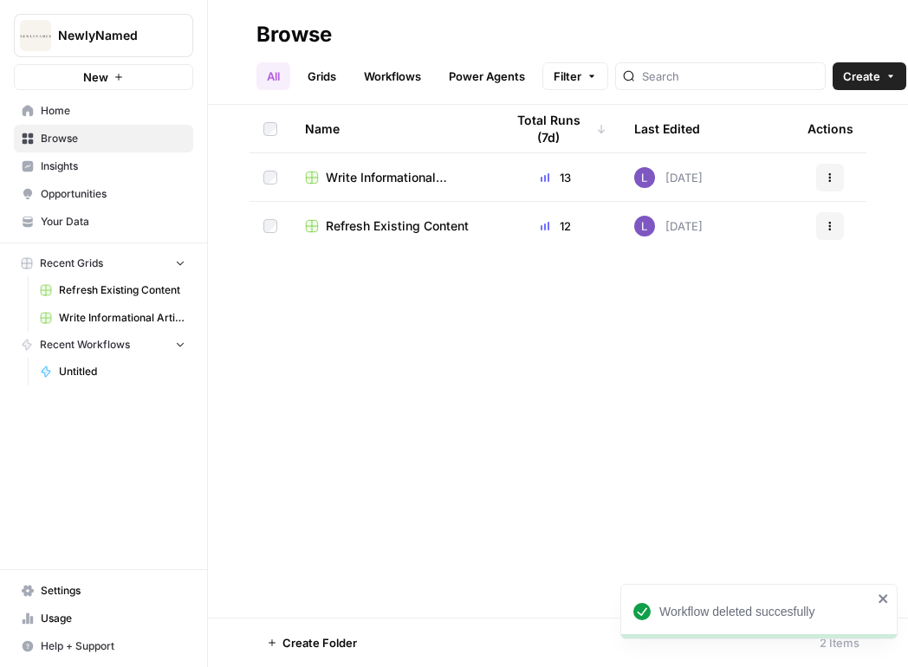
click at [835, 74] on button "Create" at bounding box center [870, 76] width 74 height 28
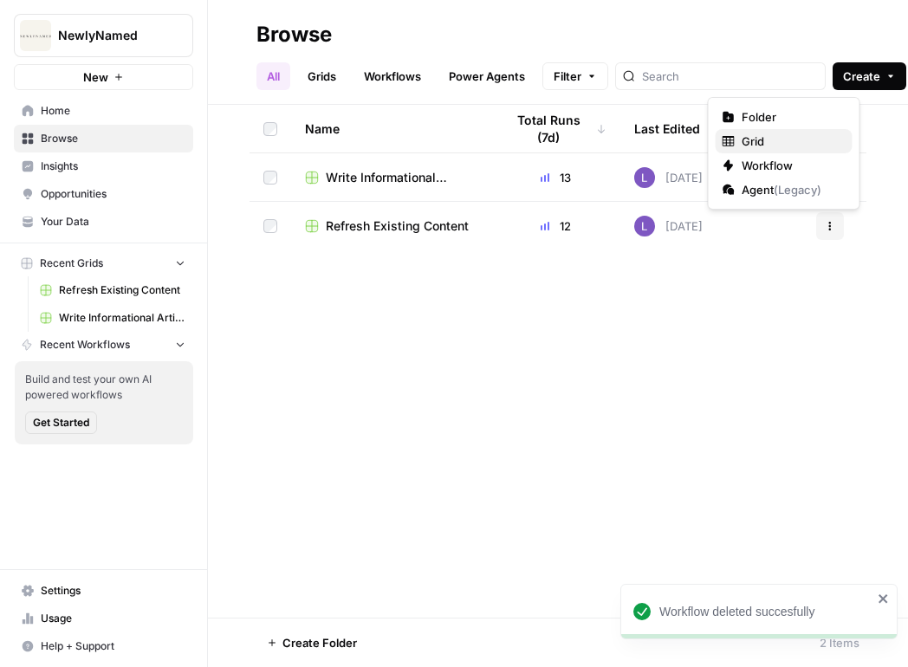
click at [780, 146] on span "Grid" at bounding box center [790, 141] width 97 height 17
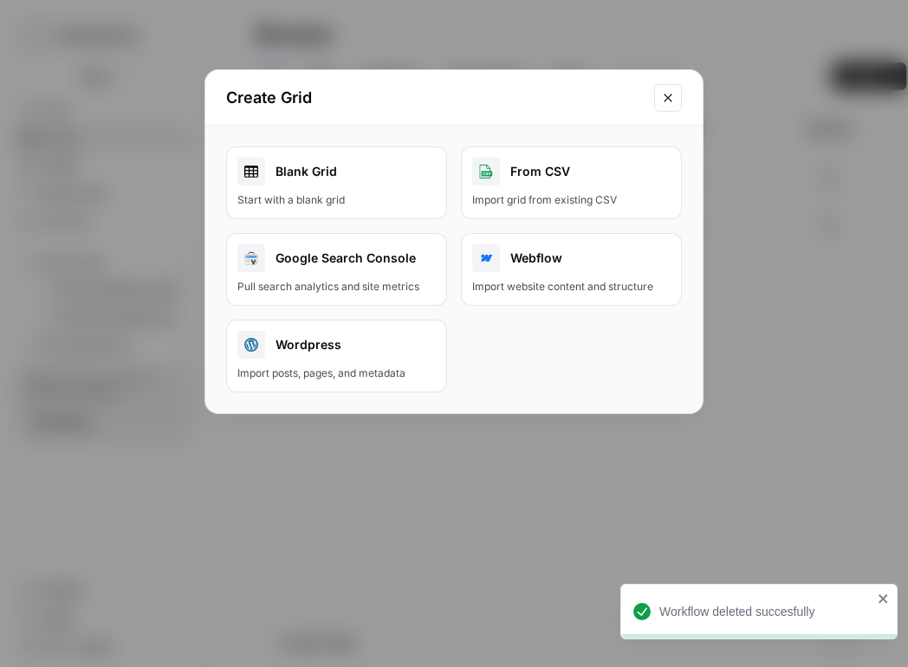
click at [335, 172] on div "Blank Grid" at bounding box center [336, 172] width 198 height 28
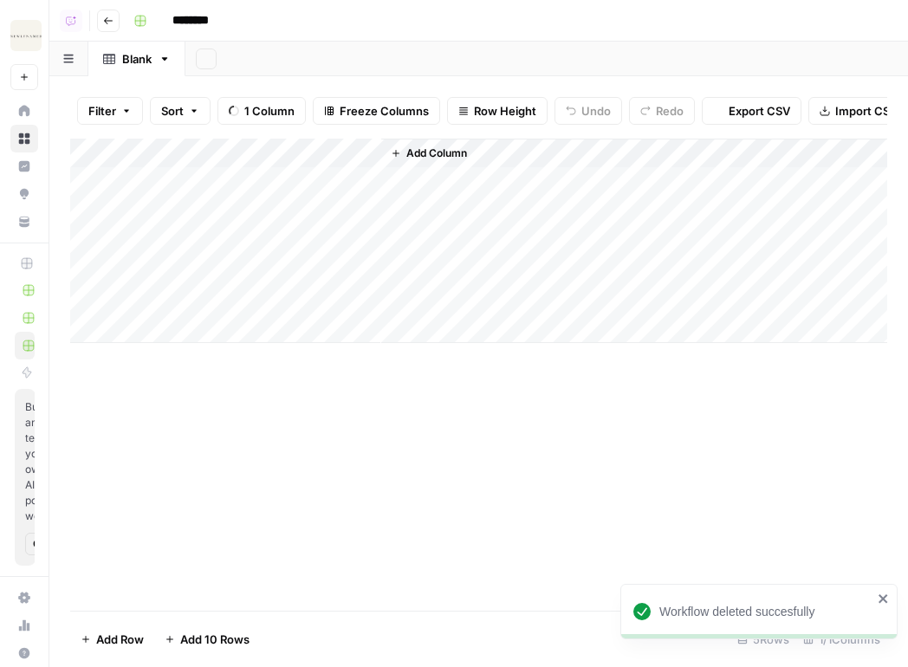
click at [200, 28] on input "********" at bounding box center [213, 21] width 97 height 28
type input "******"
click at [207, 153] on div "Add Column" at bounding box center [478, 241] width 817 height 205
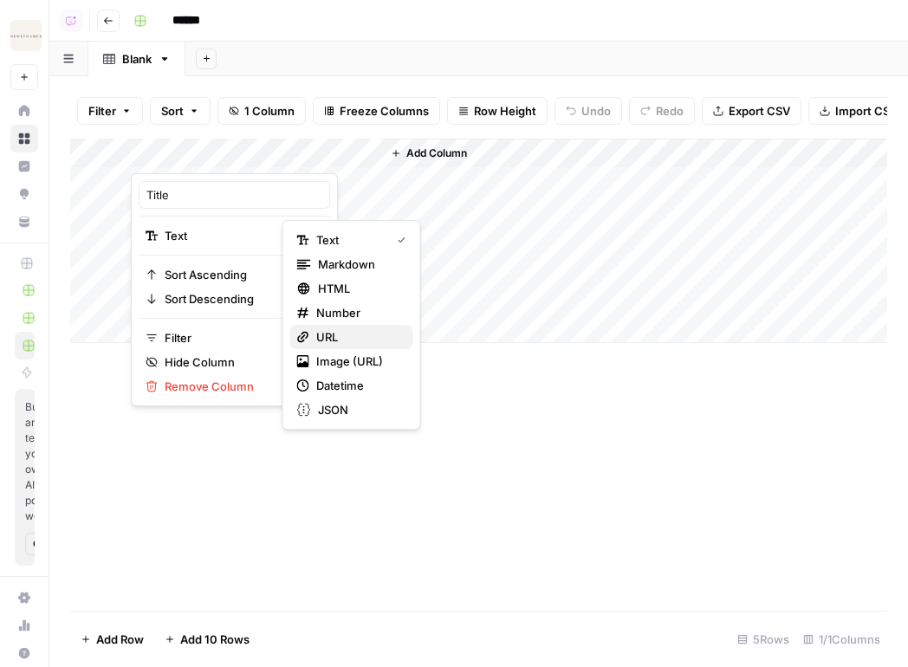
click at [334, 334] on span "URL" at bounding box center [357, 336] width 83 height 17
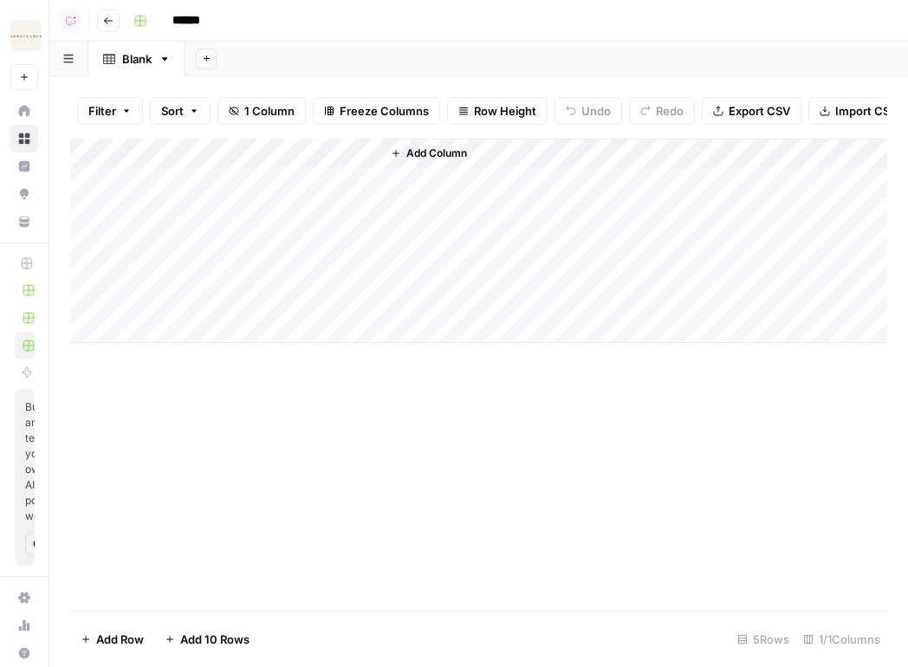
click at [200, 154] on div "Add Column" at bounding box center [478, 241] width 817 height 205
click at [200, 154] on div at bounding box center [256, 156] width 250 height 35
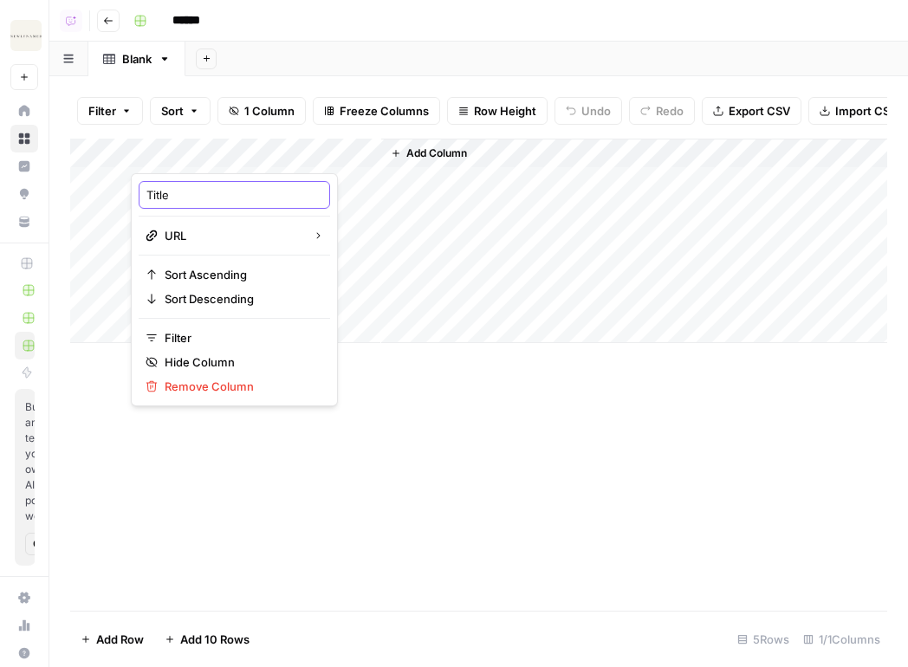
click at [175, 192] on input "Title" at bounding box center [234, 194] width 176 height 17
type input "URL"
click at [438, 148] on span "Add Column" at bounding box center [436, 154] width 61 height 16
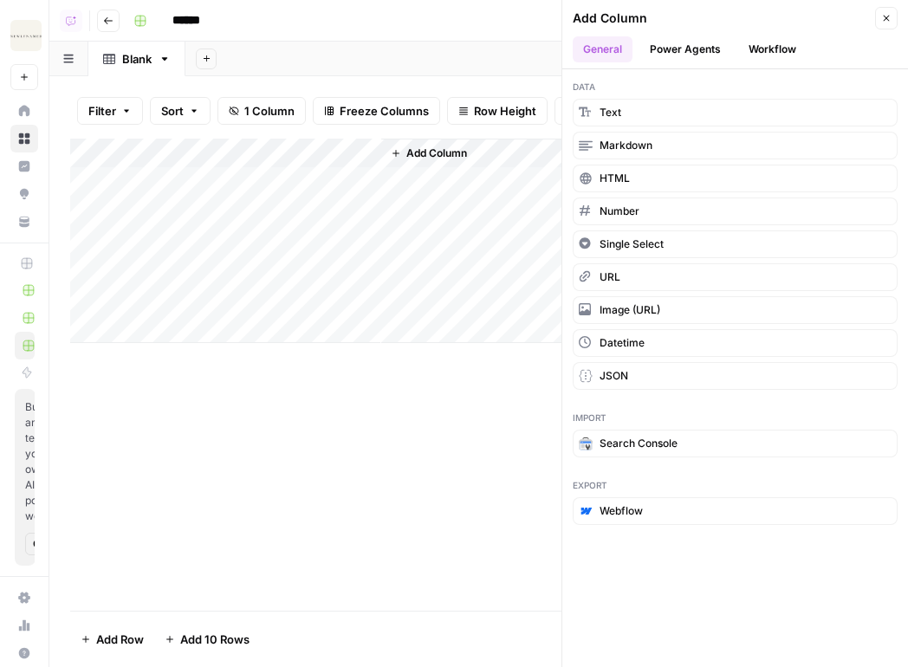
click at [690, 49] on button "Power Agents" at bounding box center [686, 49] width 92 height 26
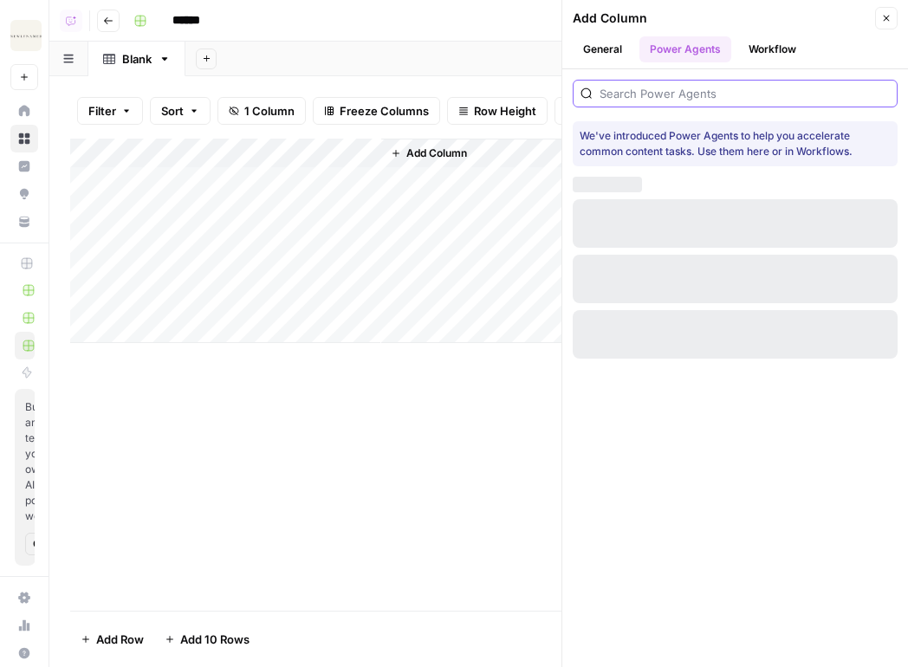
click at [692, 85] on input "search" at bounding box center [745, 93] width 290 height 17
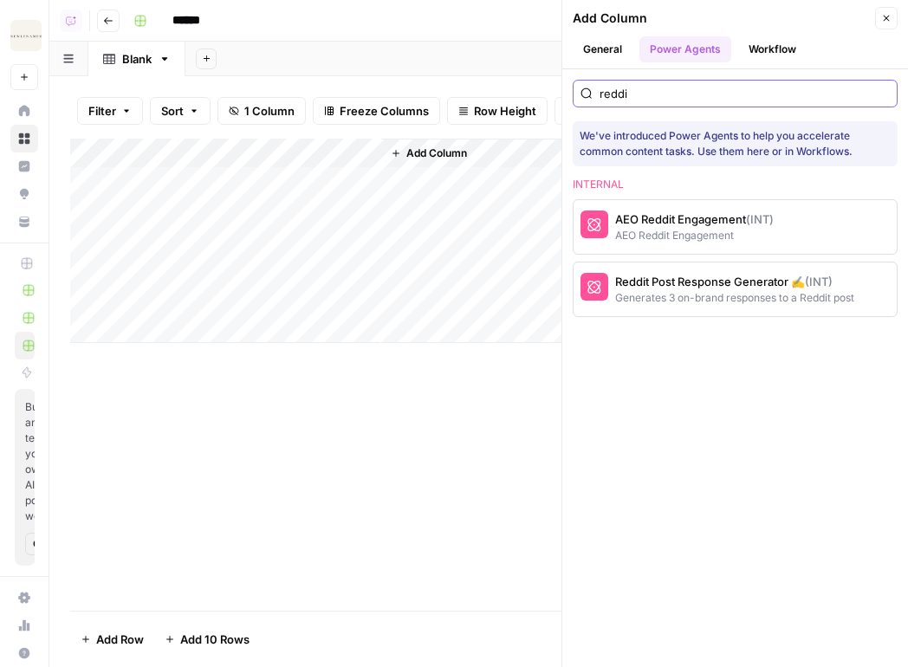
type input "reddi"
click at [694, 217] on div "AEO Reddit Engagement (INT)" at bounding box center [694, 219] width 159 height 17
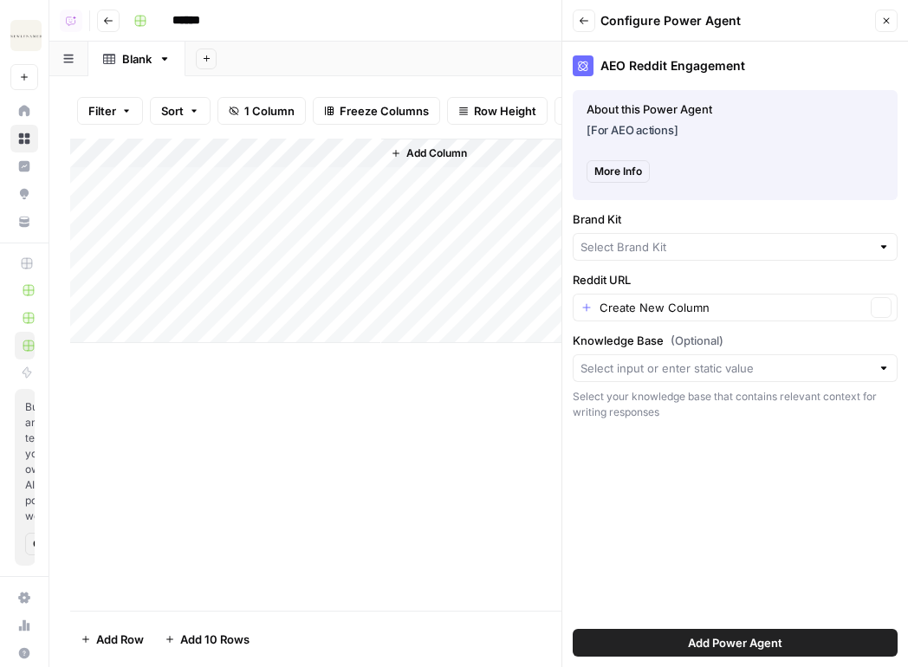
type input "NewlyNamed"
click at [674, 307] on input "Reddit URL" at bounding box center [733, 307] width 266 height 17
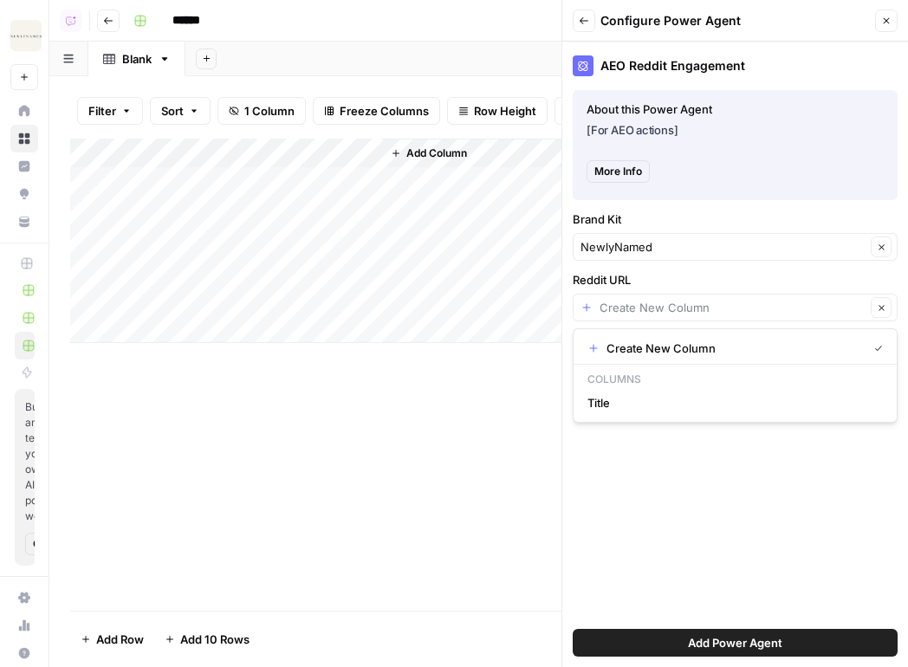
type input "Create New Column"
click at [690, 477] on div "AEO Reddit Engagement About this Power Agent [For AEO actions] More Info About …" at bounding box center [735, 355] width 346 height 626
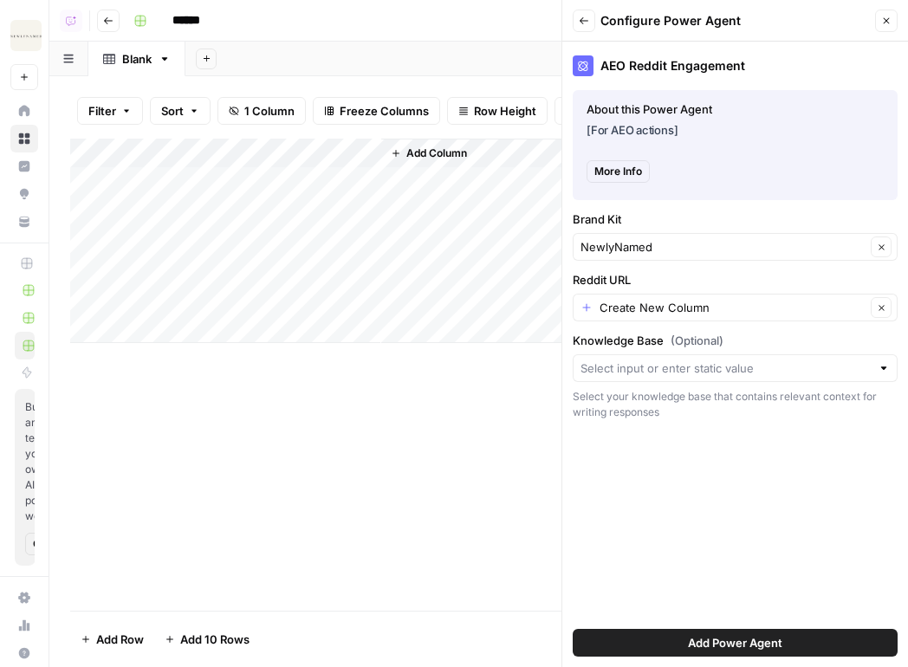
click at [237, 150] on div "Add Column" at bounding box center [478, 241] width 817 height 205
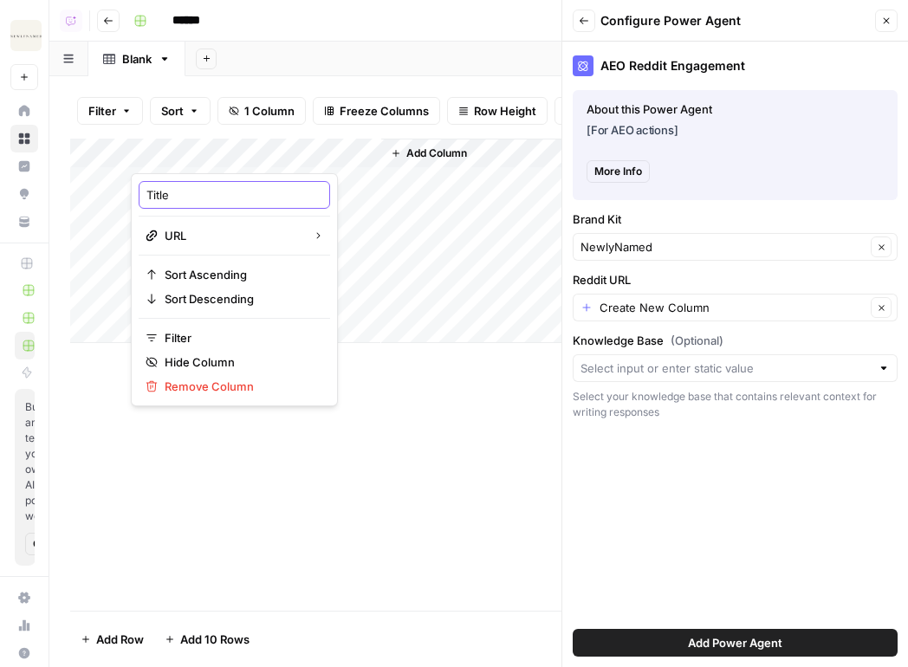
click at [162, 202] on input "Title" at bounding box center [234, 194] width 176 height 17
type input "URl"
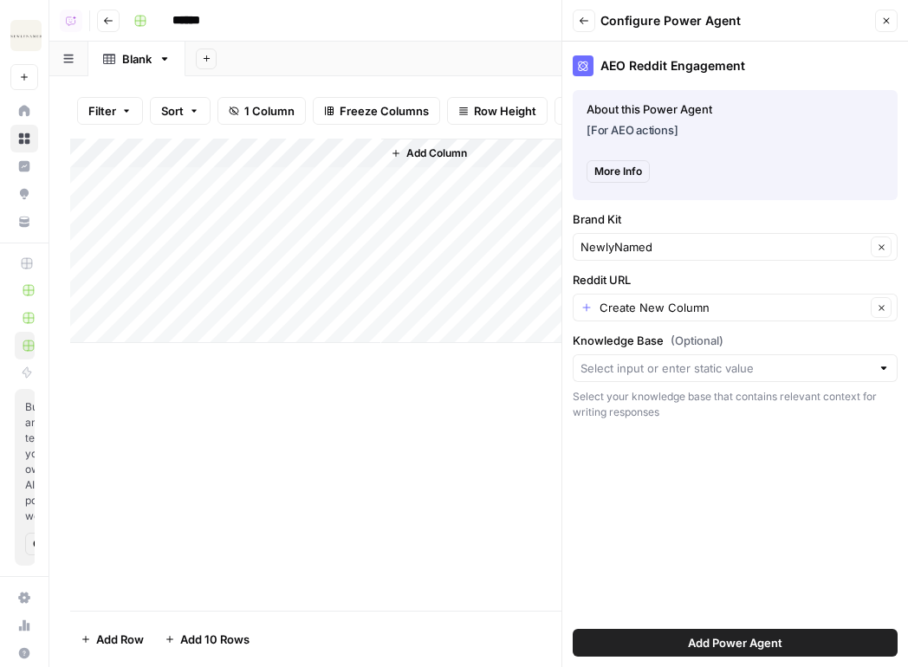
click at [313, 156] on div "Add Column" at bounding box center [478, 241] width 817 height 205
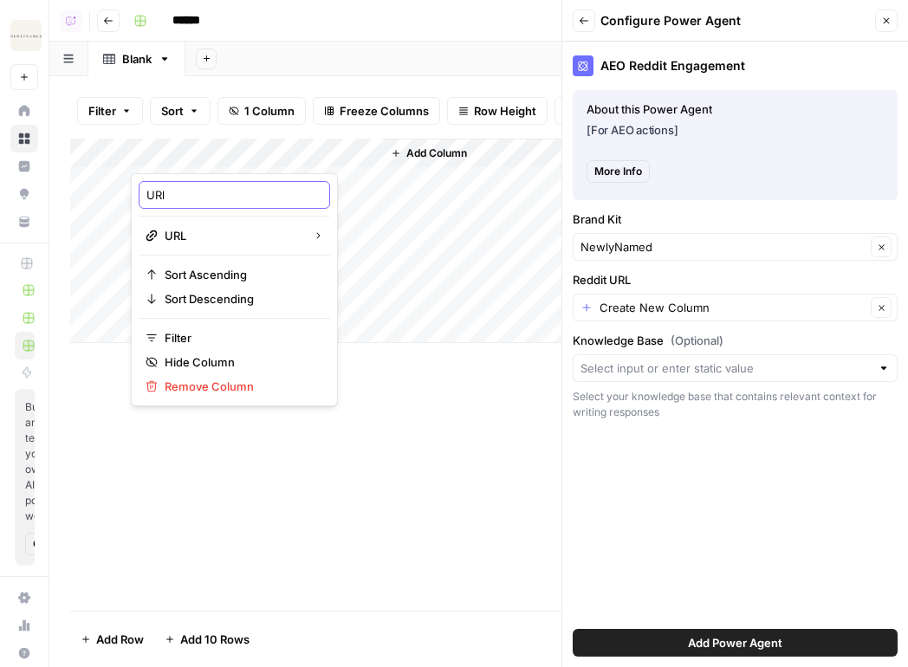
click at [185, 189] on input "URl" at bounding box center [234, 194] width 176 height 17
type input "URL"
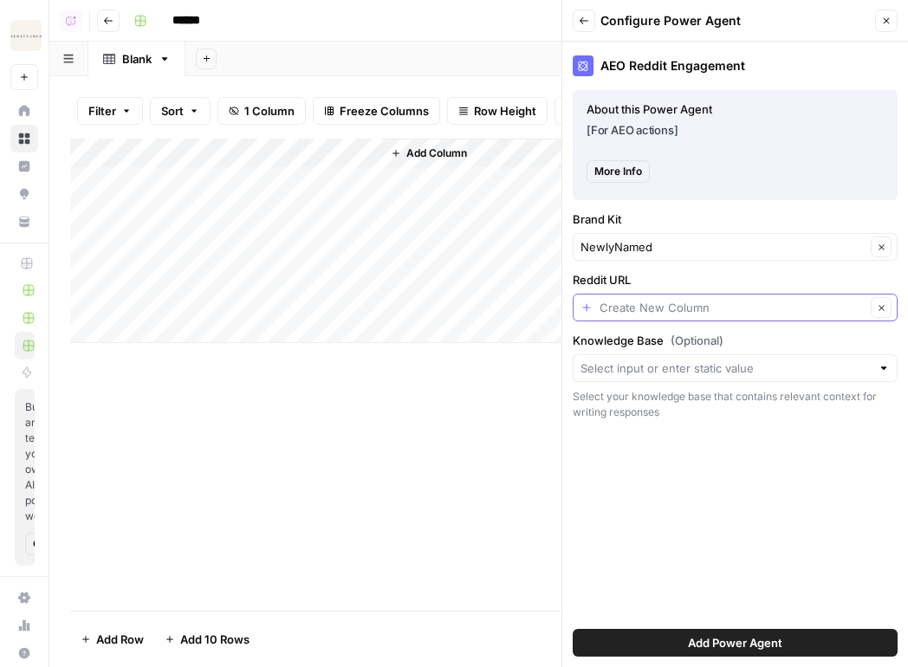
click at [703, 304] on input "Reddit URL" at bounding box center [733, 307] width 266 height 17
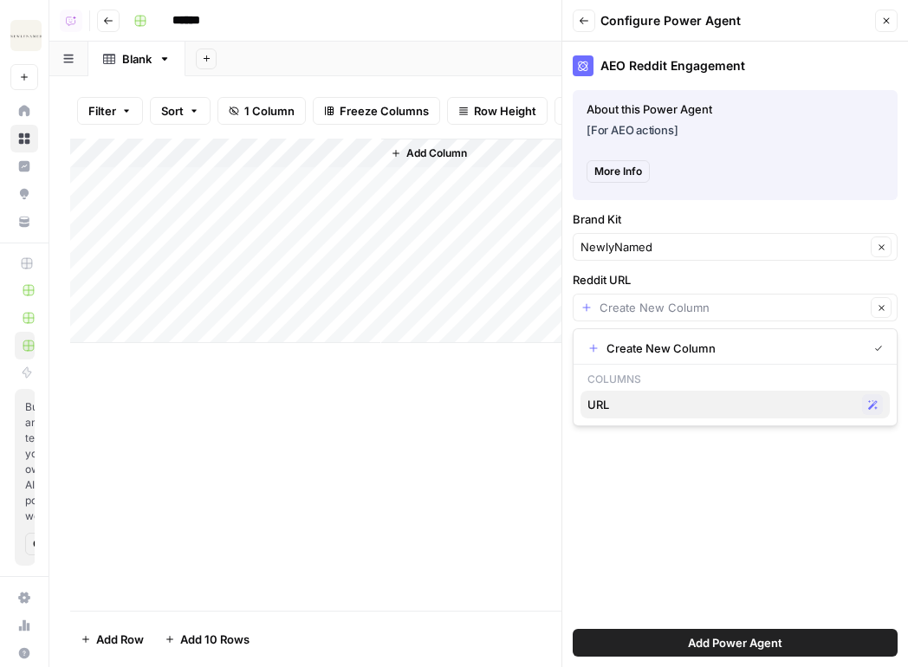
click at [646, 403] on span "URL" at bounding box center [722, 404] width 268 height 17
type input "URL"
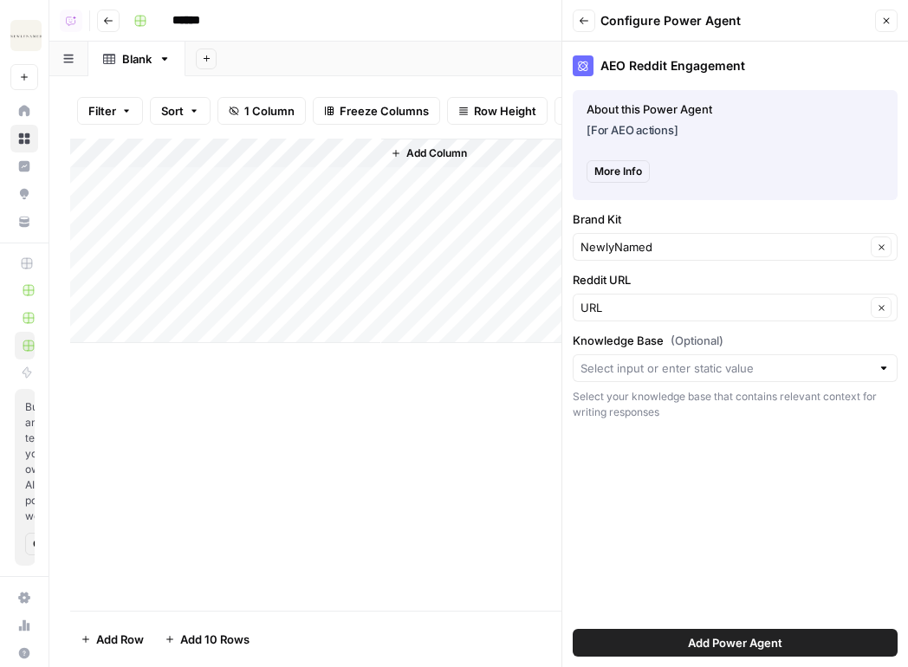
click at [765, 652] on button "Add Power Agent" at bounding box center [735, 643] width 325 height 28
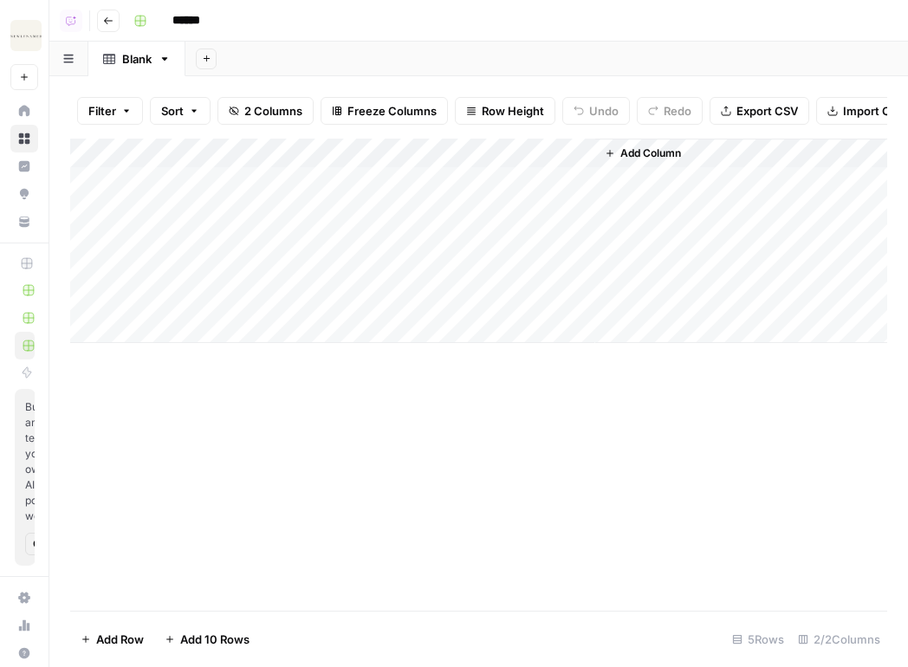
click at [251, 192] on div "Add Column" at bounding box center [478, 241] width 817 height 205
type input "**********"
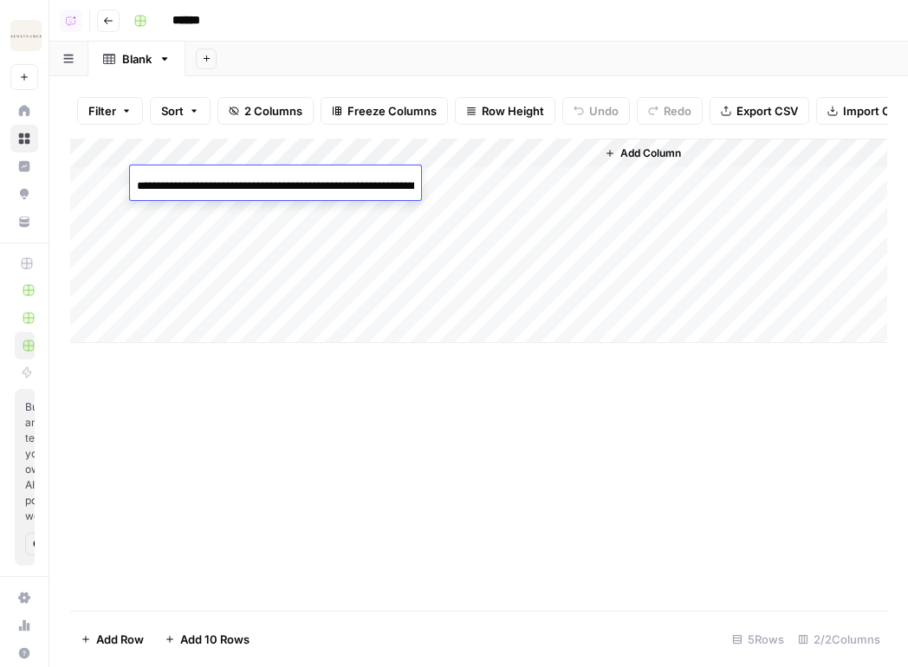
scroll to position [0, 360]
click at [467, 188] on div "Add Column" at bounding box center [478, 241] width 817 height 205
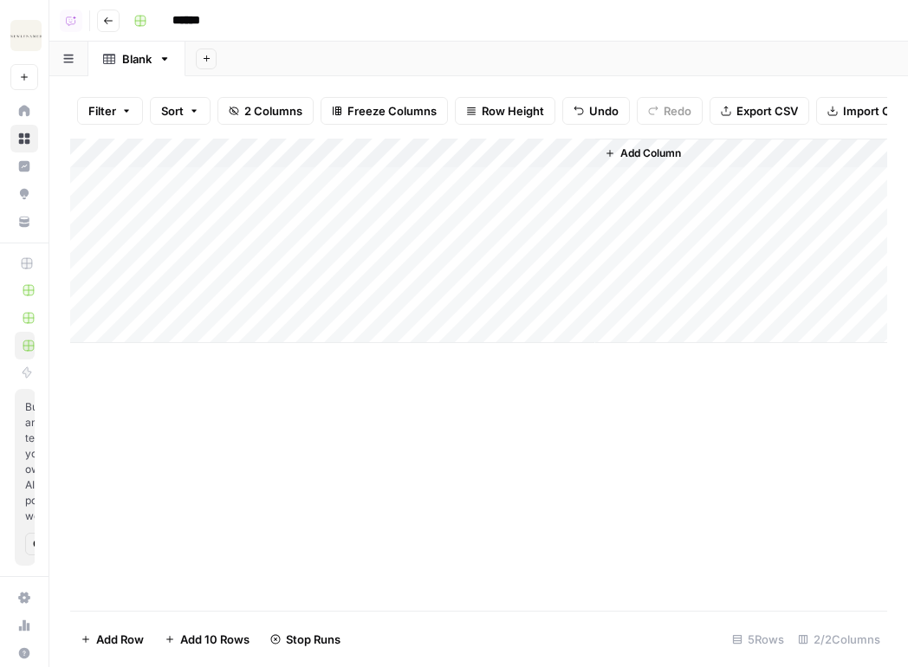
click at [221, 207] on div "Add Column" at bounding box center [478, 241] width 817 height 205
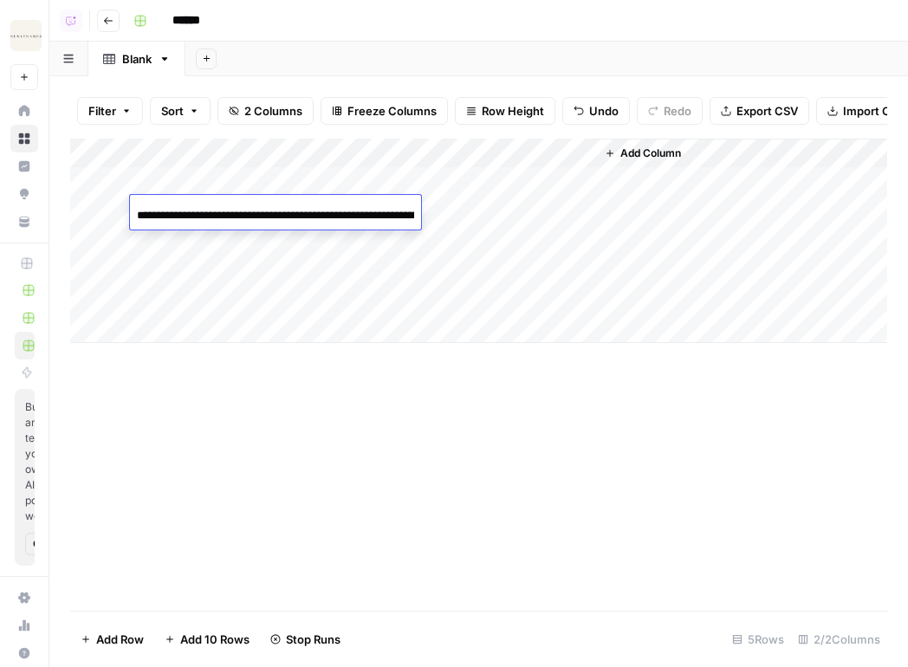
scroll to position [0, 212]
click at [532, 232] on div "Add Column" at bounding box center [478, 241] width 817 height 205
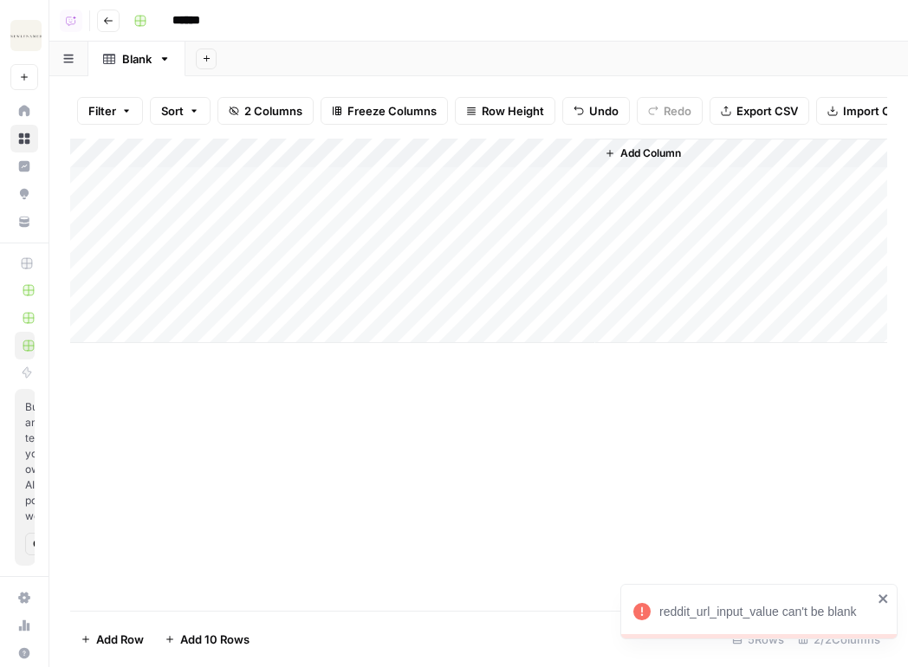
click at [516, 214] on div "Add Column" at bounding box center [478, 241] width 817 height 205
click at [87, 244] on div "Add Column" at bounding box center [478, 241] width 817 height 205
click at [87, 289] on div "Add Column" at bounding box center [478, 241] width 817 height 205
click at [88, 265] on div "Add Column" at bounding box center [478, 241] width 817 height 205
click at [88, 284] on div "Add Column" at bounding box center [478, 241] width 817 height 205
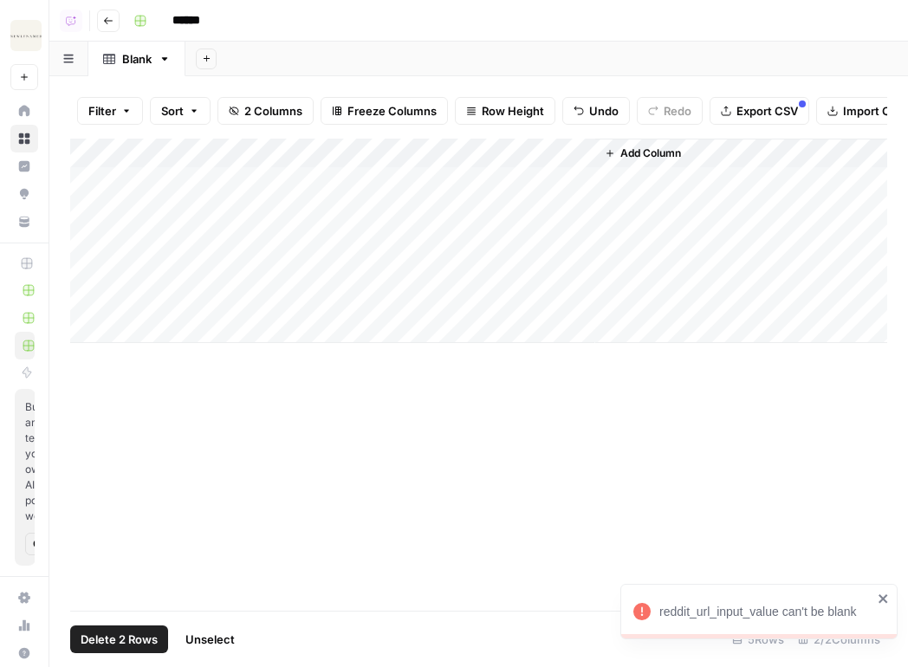
click at [89, 295] on div "Add Column" at bounding box center [478, 241] width 817 height 205
click at [118, 620] on footer "Delete 3 Rows Unselect 5 Rows 2/2 Columns" at bounding box center [478, 639] width 817 height 56
click at [120, 629] on button "Delete 3 Rows" at bounding box center [119, 640] width 98 height 28
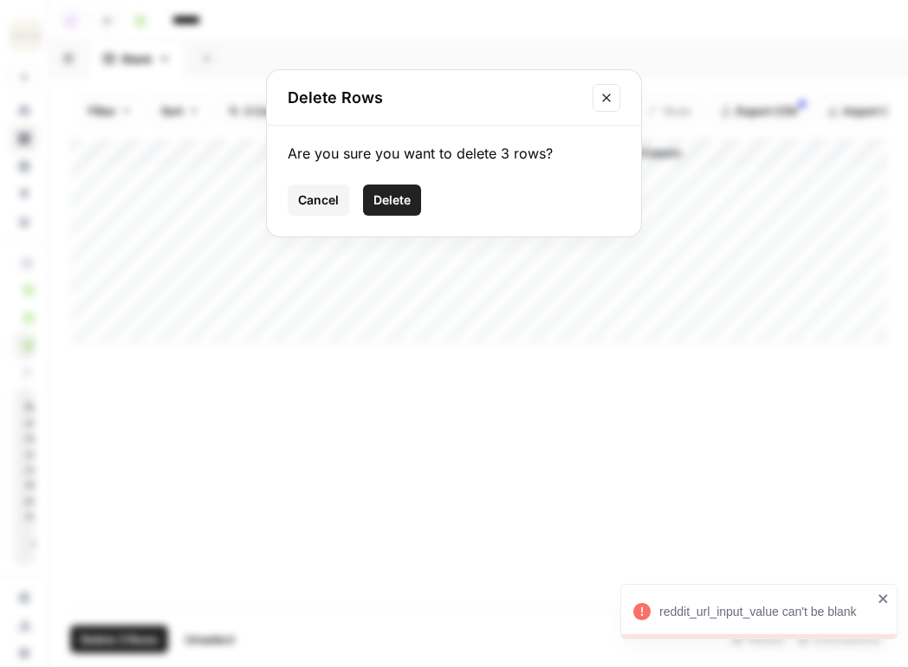
click at [386, 202] on span "Delete" at bounding box center [391, 200] width 37 height 17
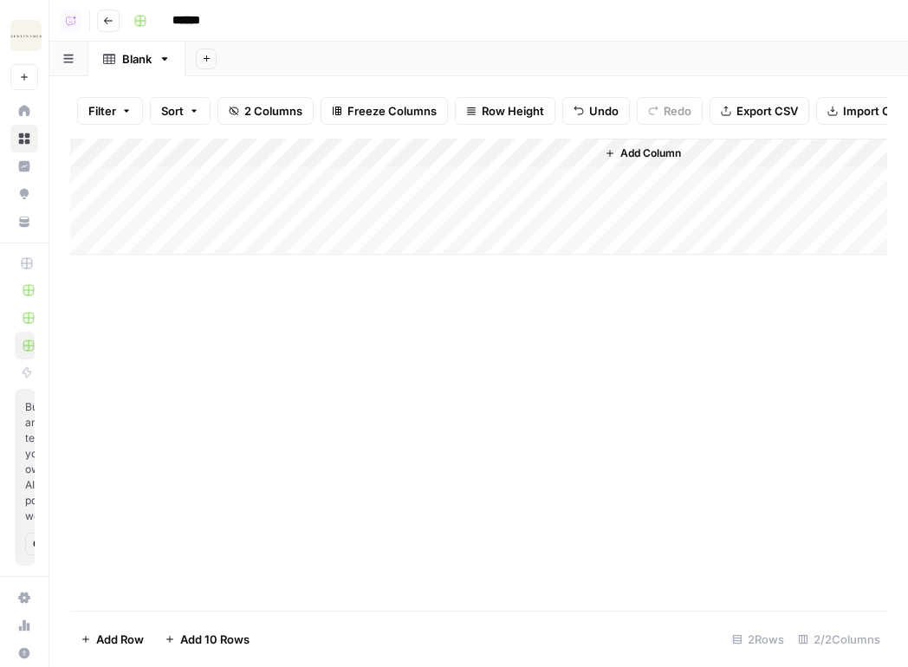
click at [508, 107] on span "Row Height" at bounding box center [513, 110] width 62 height 17
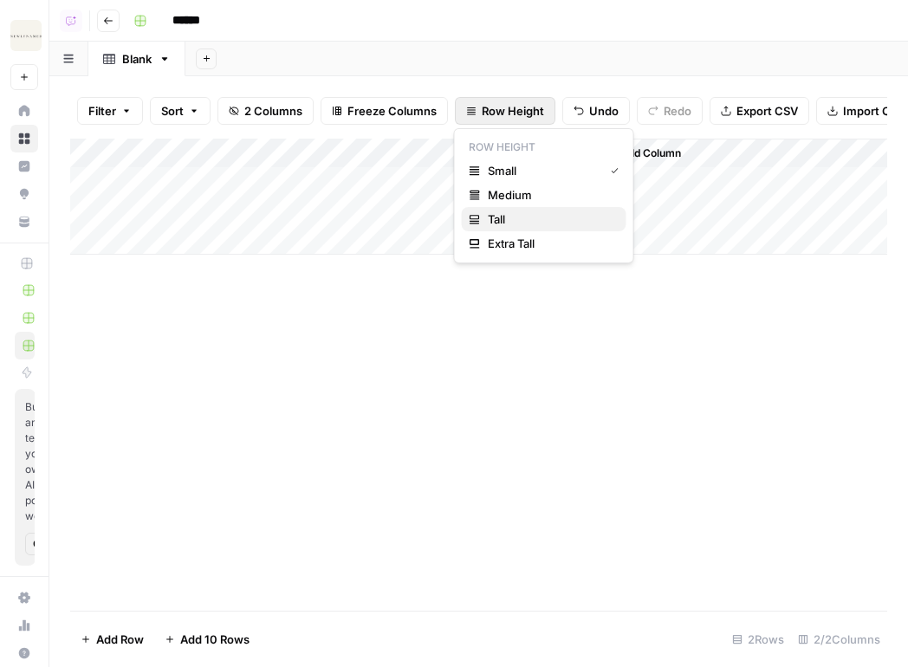
click at [529, 214] on span "Tall" at bounding box center [550, 219] width 125 height 17
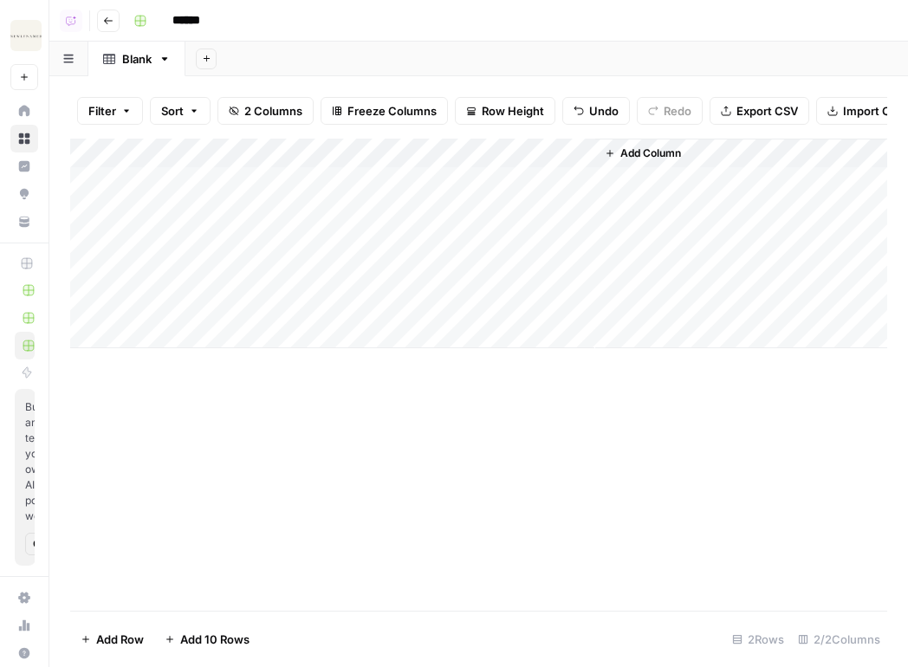
click at [140, 66] on div "Blank" at bounding box center [136, 58] width 29 height 17
type input "**********"
click at [109, 29] on button "Go back" at bounding box center [108, 21] width 23 height 23
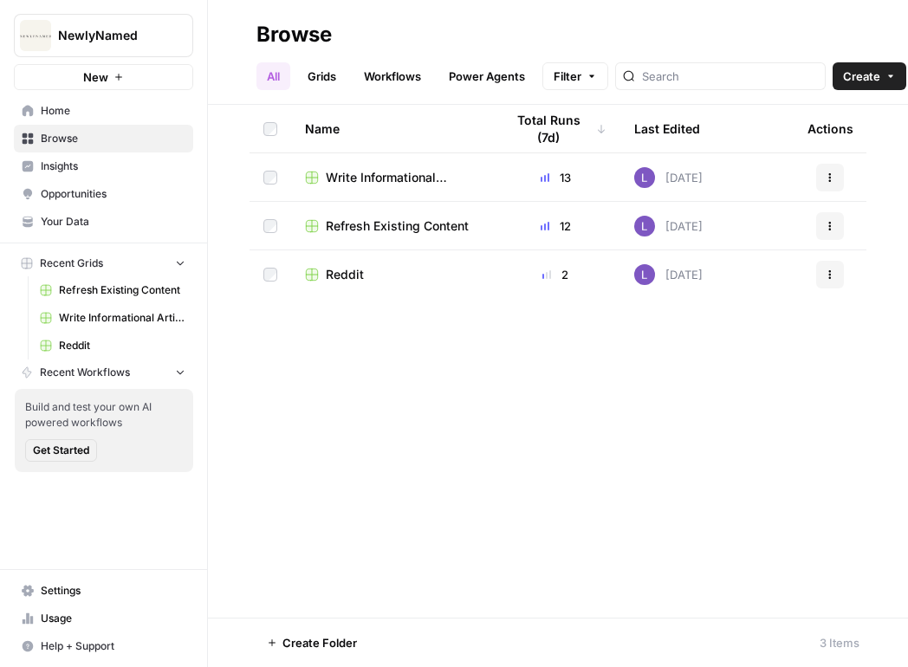
click at [353, 276] on span "Reddit" at bounding box center [345, 274] width 38 height 17
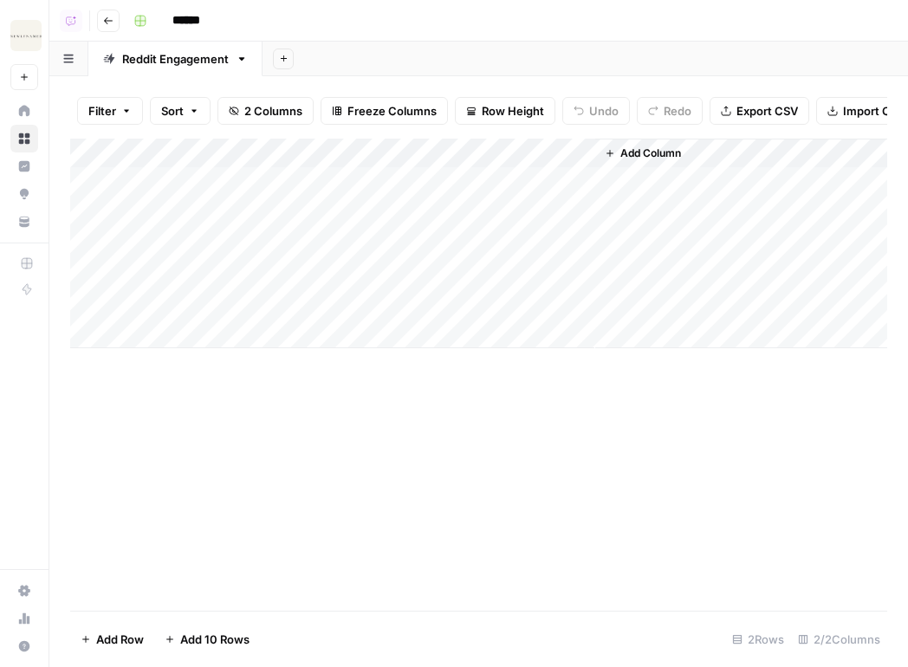
click at [214, 17] on input "******" at bounding box center [213, 21] width 97 height 28
type input "**********"
click at [107, 26] on button "Go back" at bounding box center [108, 21] width 23 height 23
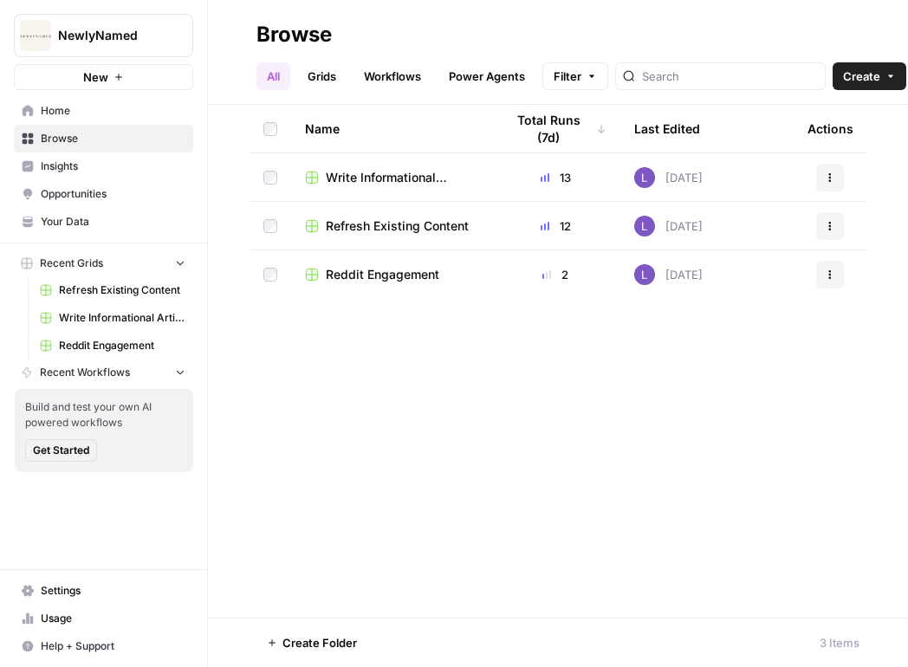
click at [810, 53] on div "All Grids Workflows Power Agents Filter Create" at bounding box center [558, 70] width 603 height 42
click at [97, 42] on span "NewlyNamed" at bounding box center [110, 35] width 105 height 17
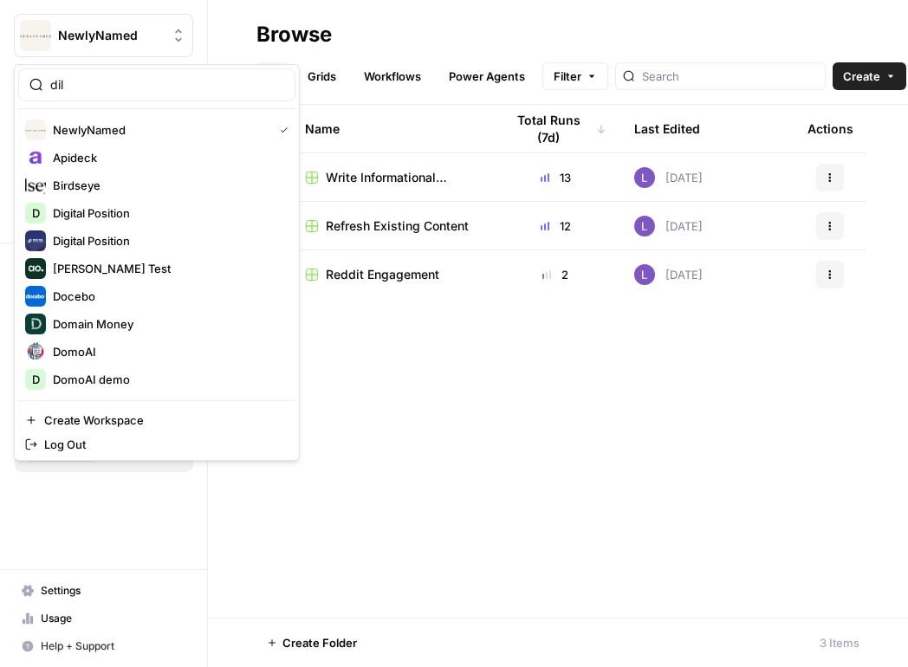
type input "dil"
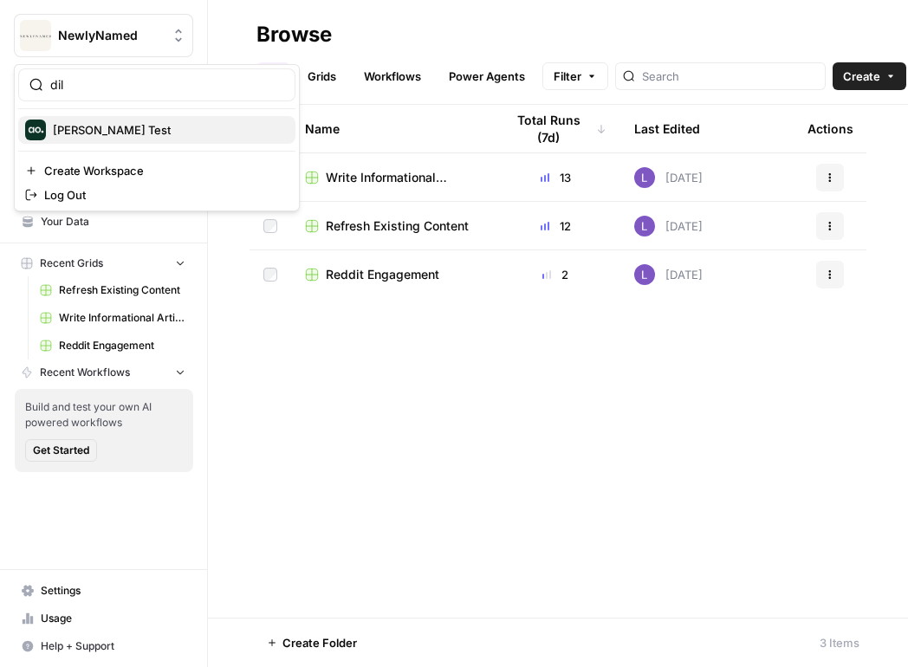
click at [153, 124] on span "Dillon Test" at bounding box center [167, 129] width 229 height 17
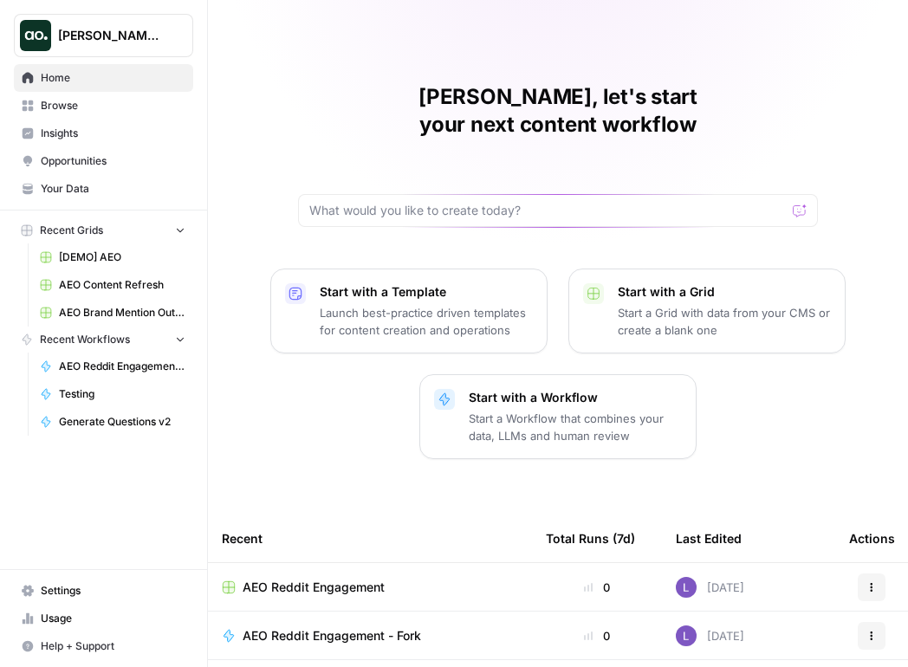
click at [121, 263] on span "[DEMO] AEO" at bounding box center [122, 258] width 127 height 16
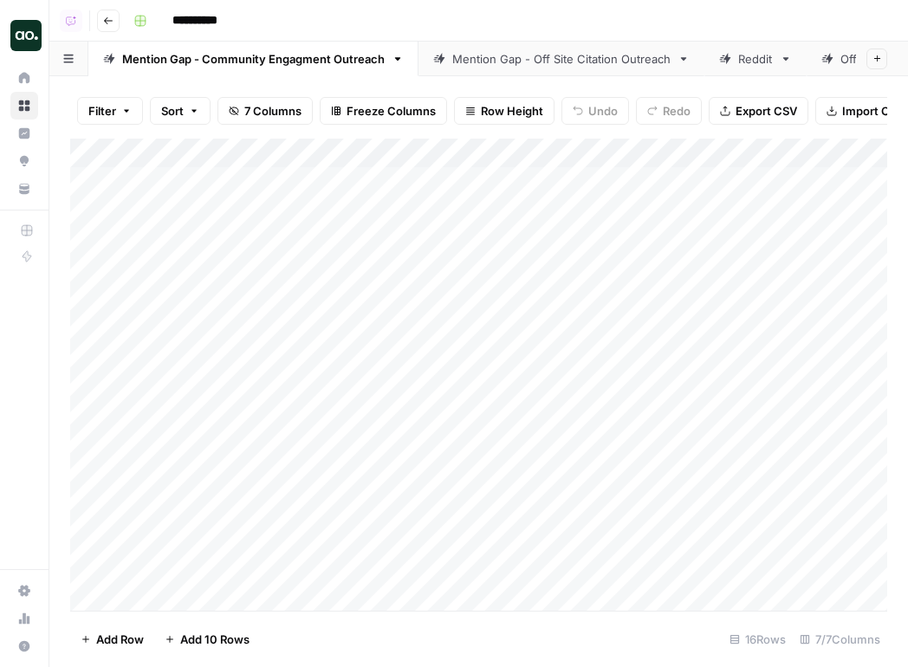
click at [117, 18] on button "Go back" at bounding box center [108, 21] width 23 height 23
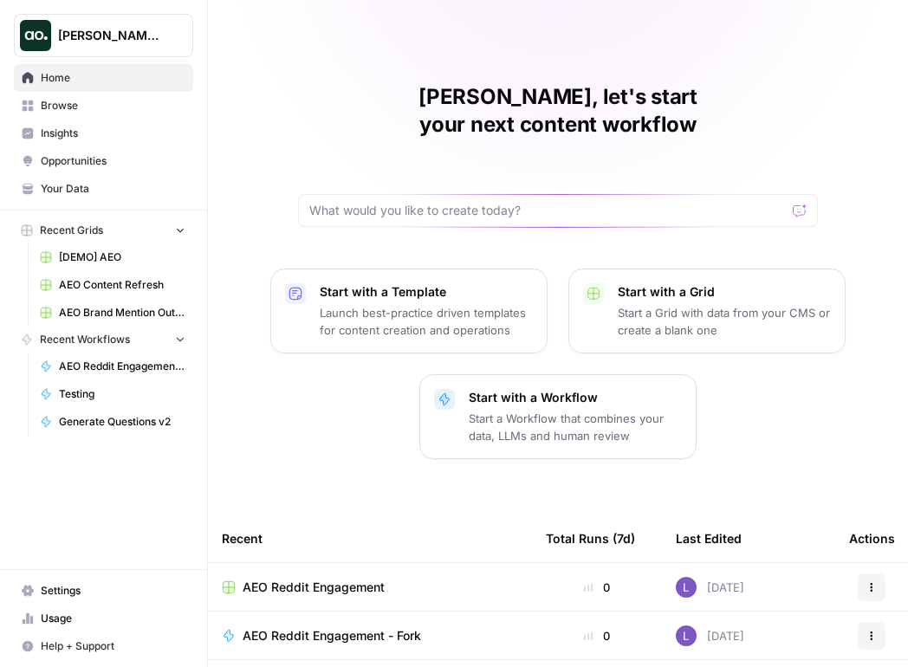
click at [100, 168] on span "Opportunities" at bounding box center [113, 161] width 145 height 16
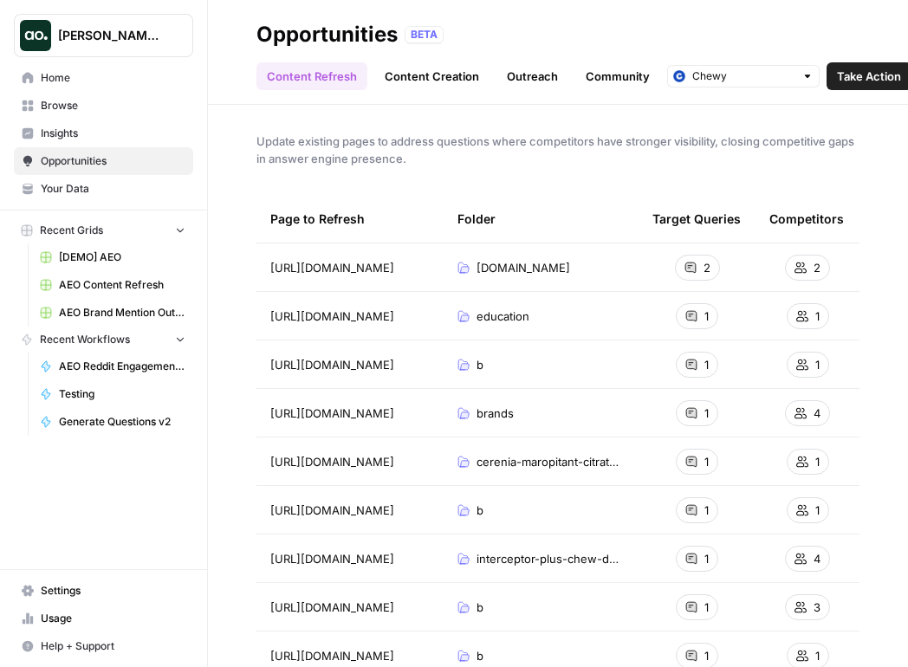
click at [631, 82] on link "Community" at bounding box center [617, 76] width 85 height 28
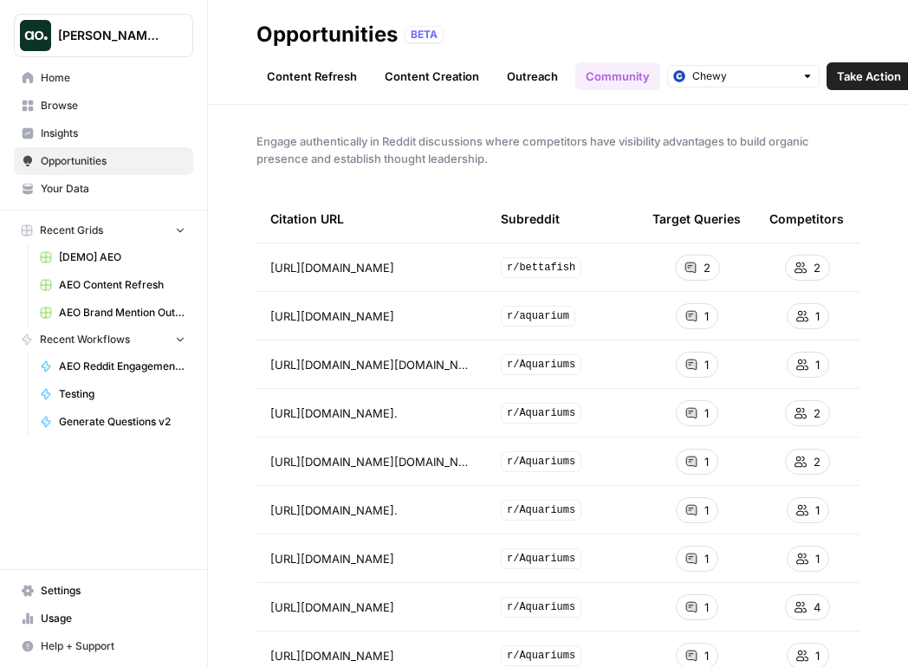
click at [506, 67] on link "Outreach" at bounding box center [533, 76] width 72 height 28
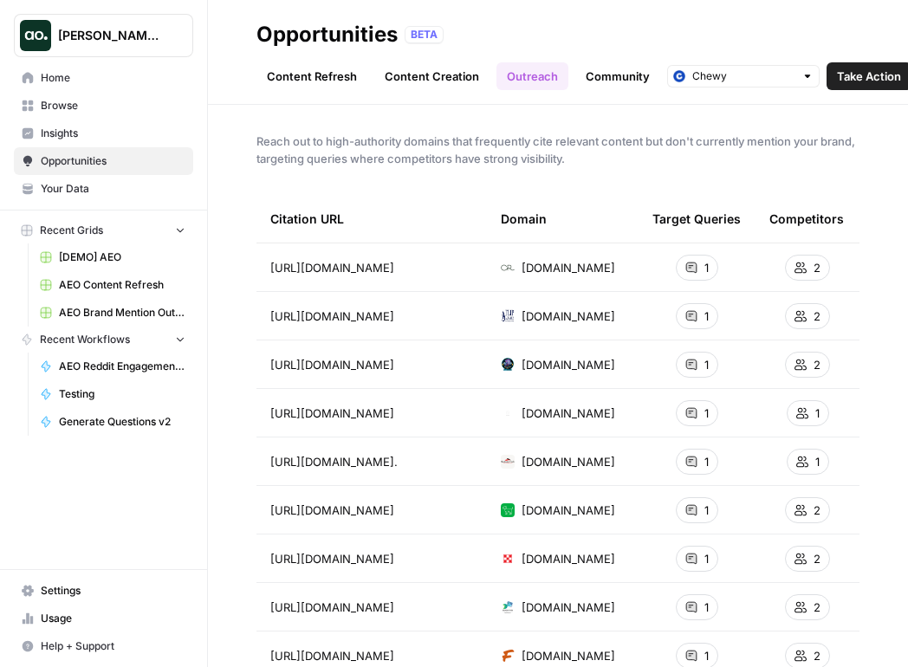
click at [872, 83] on span "Take Action" at bounding box center [869, 76] width 64 height 17
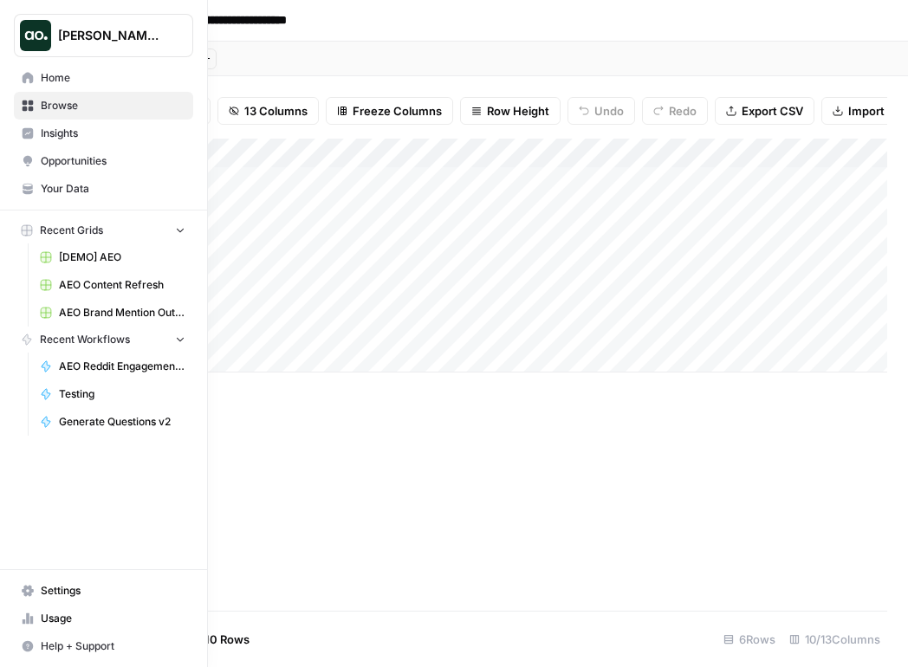
click at [134, 38] on span "Dillon Test" at bounding box center [110, 35] width 105 height 17
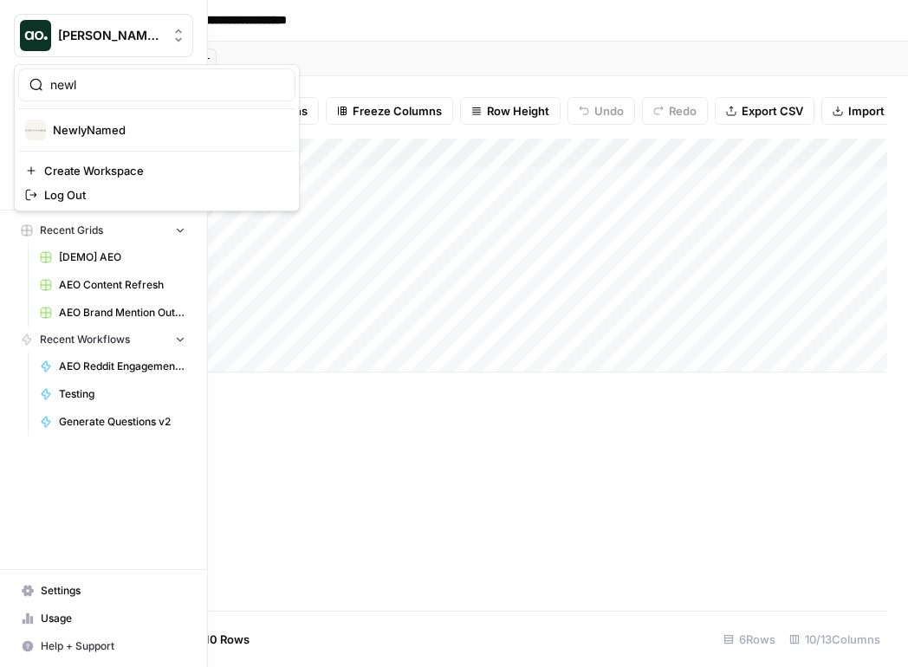
type input "newl"
click at [114, 122] on span "NewlyNamed" at bounding box center [167, 129] width 229 height 17
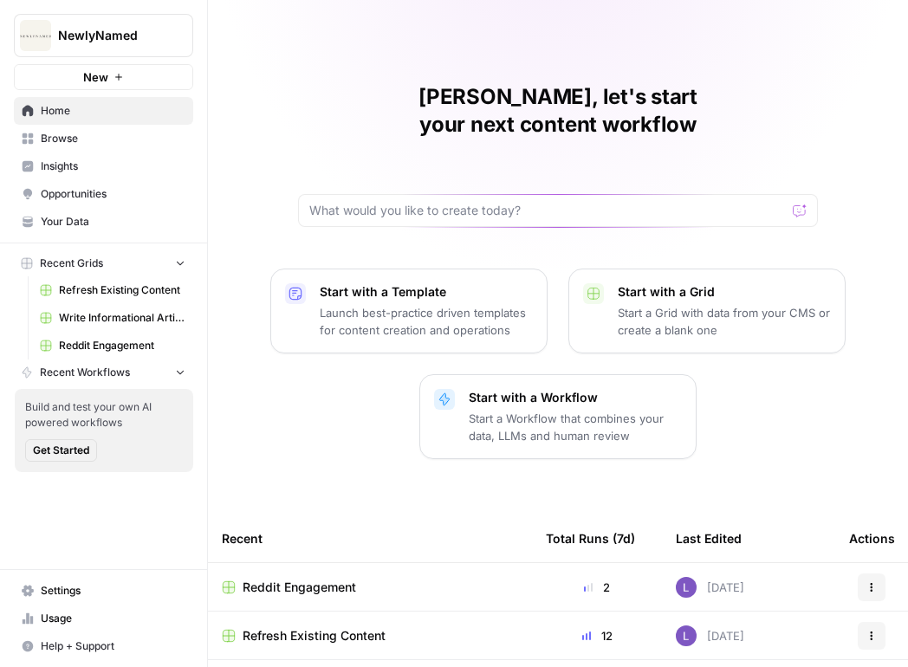
scroll to position [42, 0]
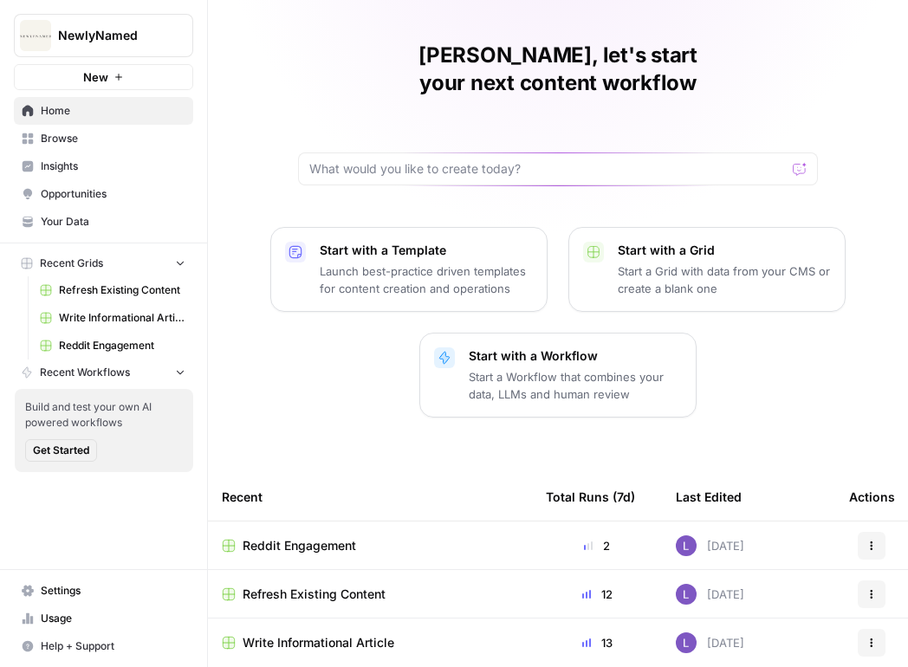
click at [86, 133] on span "Browse" at bounding box center [113, 139] width 145 height 16
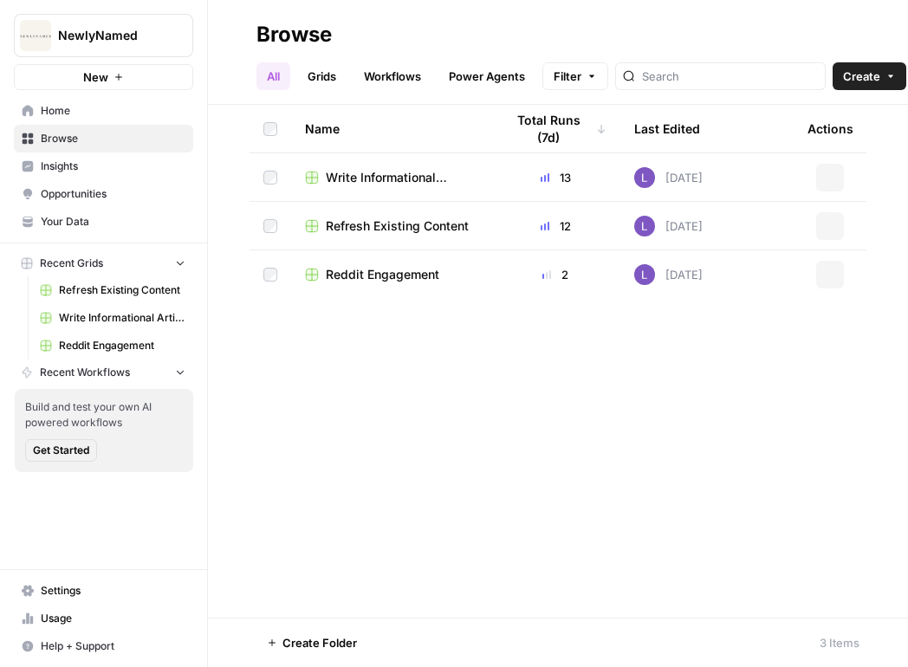
click at [315, 67] on link "Grids" at bounding box center [321, 76] width 49 height 28
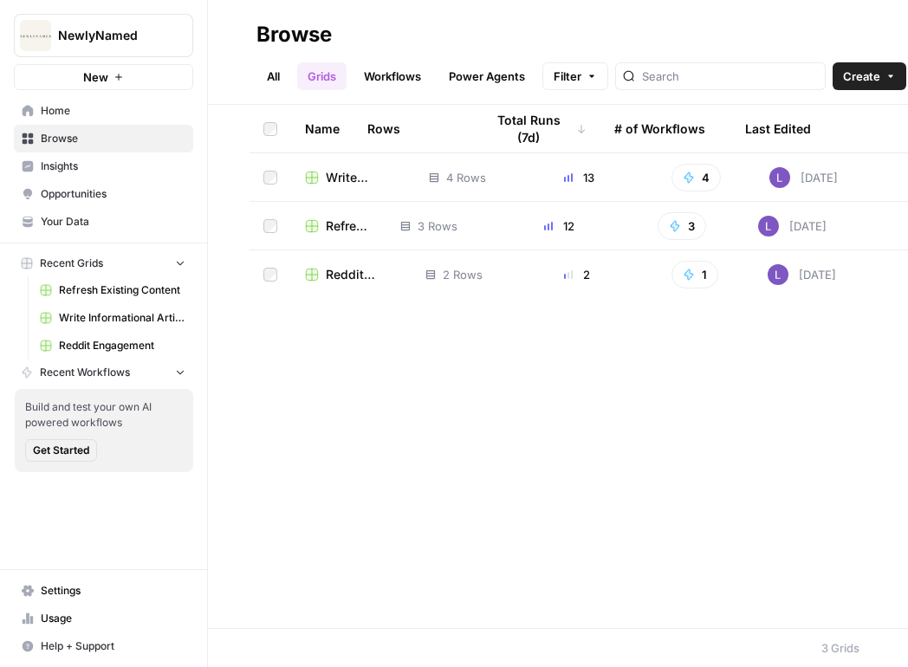
click at [844, 86] on button "Create" at bounding box center [870, 76] width 74 height 28
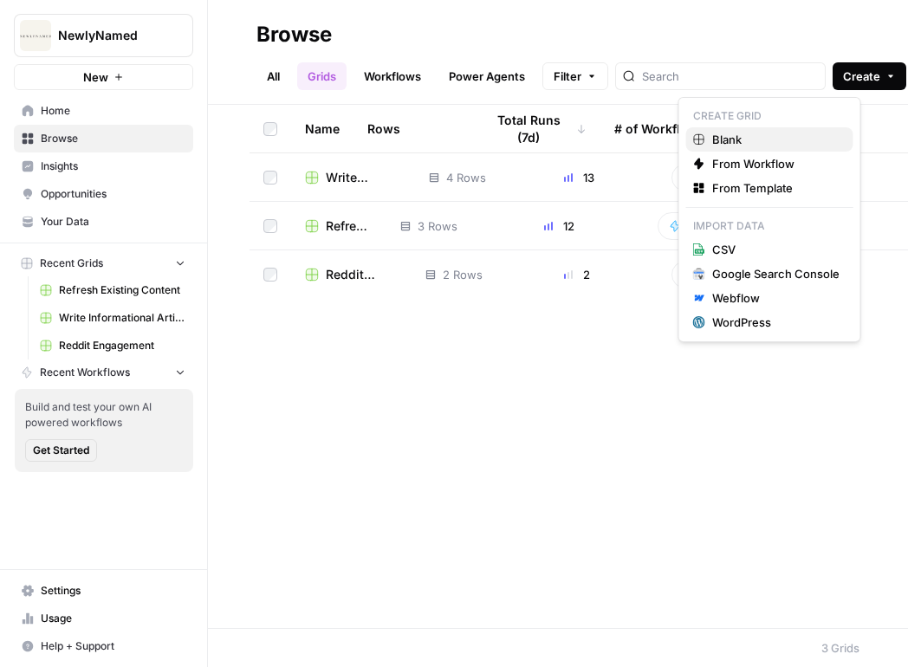
click at [751, 142] on span "Blank" at bounding box center [775, 139] width 127 height 17
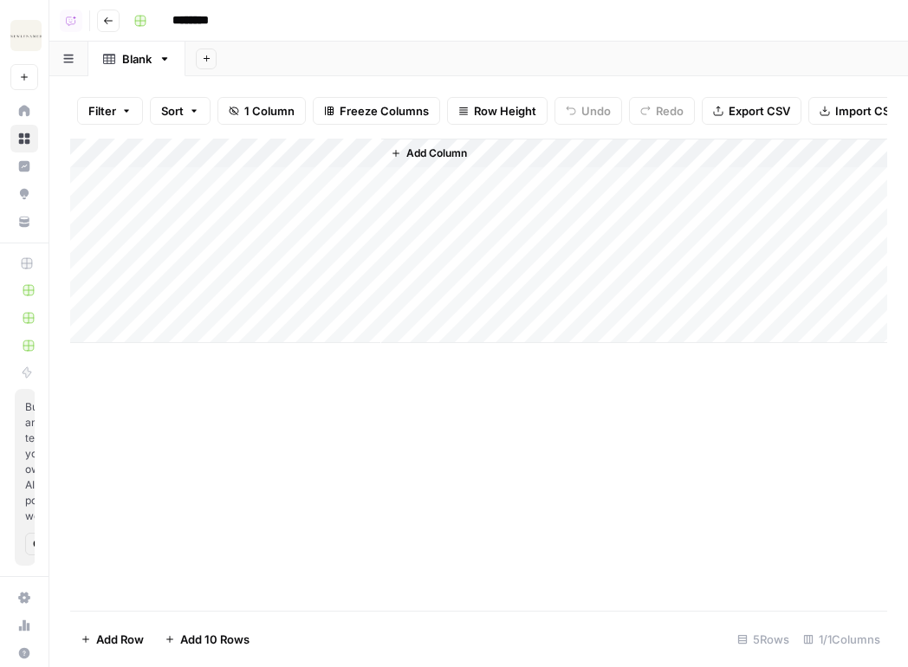
click at [262, 163] on div "Add Column" at bounding box center [478, 241] width 817 height 205
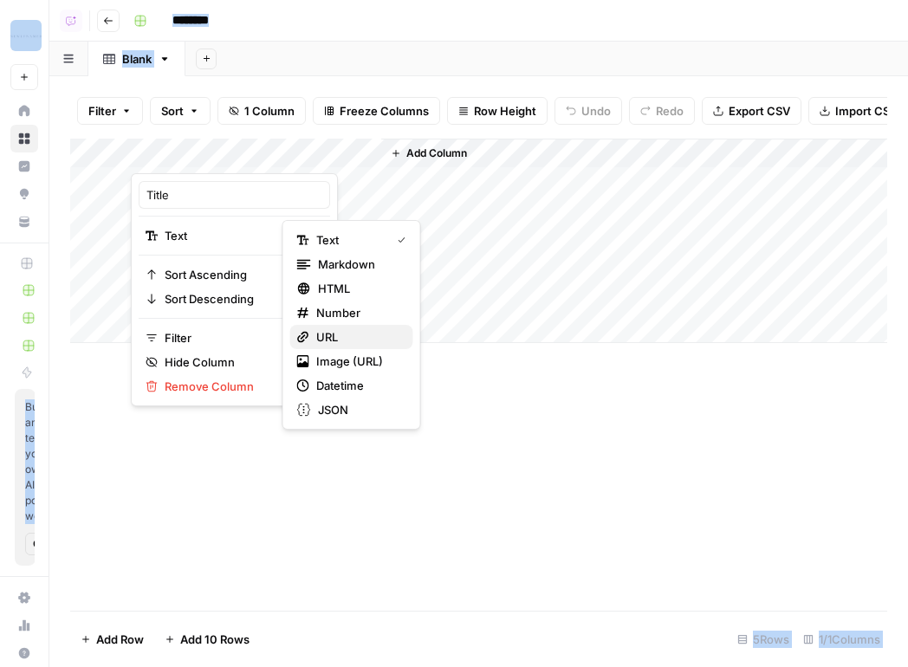
click at [334, 338] on span "URL" at bounding box center [357, 336] width 83 height 17
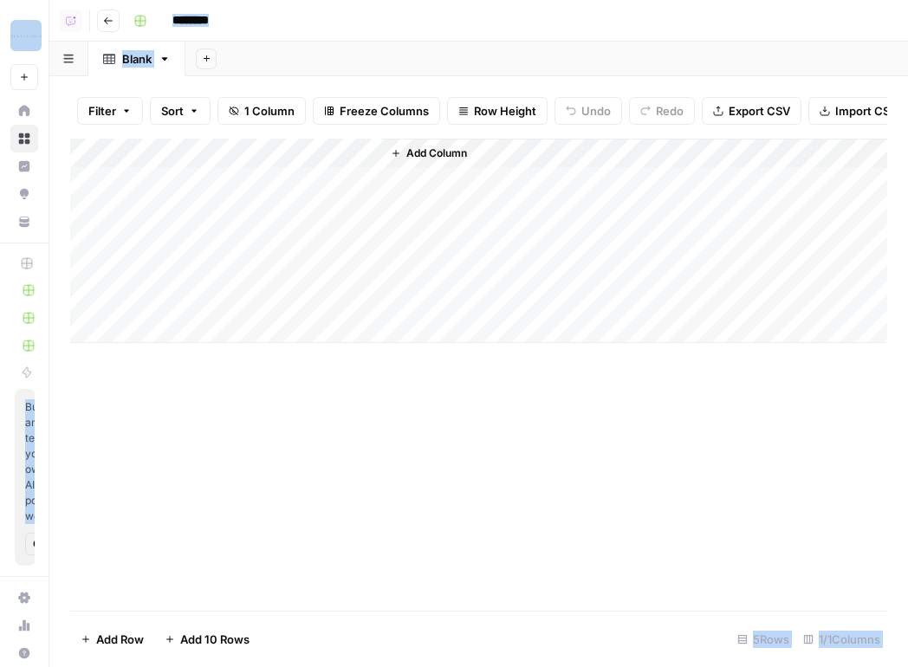
click at [172, 140] on div "Add Column" at bounding box center [478, 241] width 817 height 205
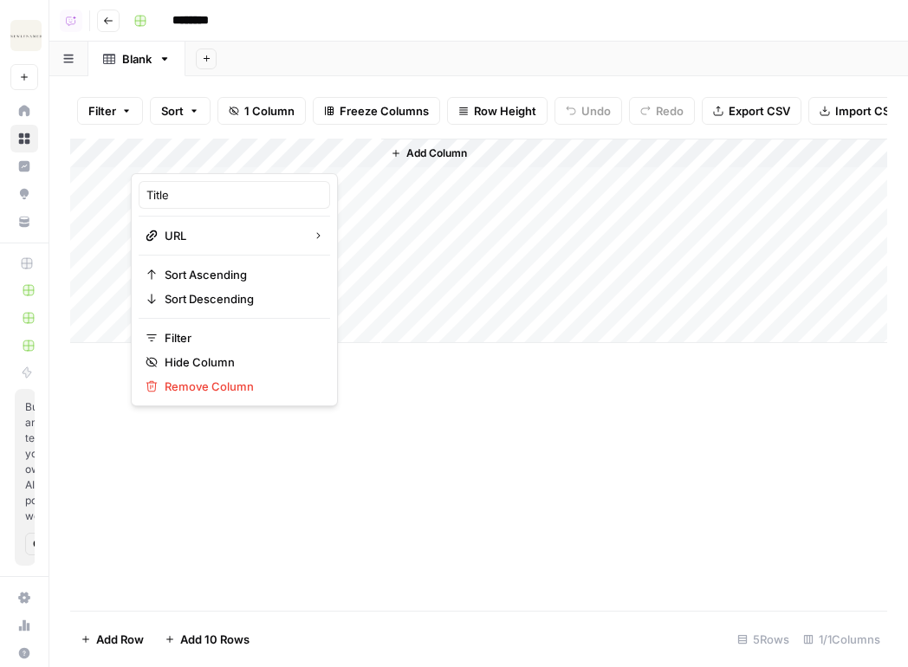
click at [172, 140] on div at bounding box center [256, 156] width 250 height 35
click at [176, 182] on div "Title" at bounding box center [235, 195] width 192 height 28
click at [176, 182] on div "Add Column" at bounding box center [478, 241] width 817 height 205
click at [187, 157] on div "Add Column" at bounding box center [478, 241] width 817 height 205
click at [161, 192] on input "Title" at bounding box center [234, 194] width 176 height 17
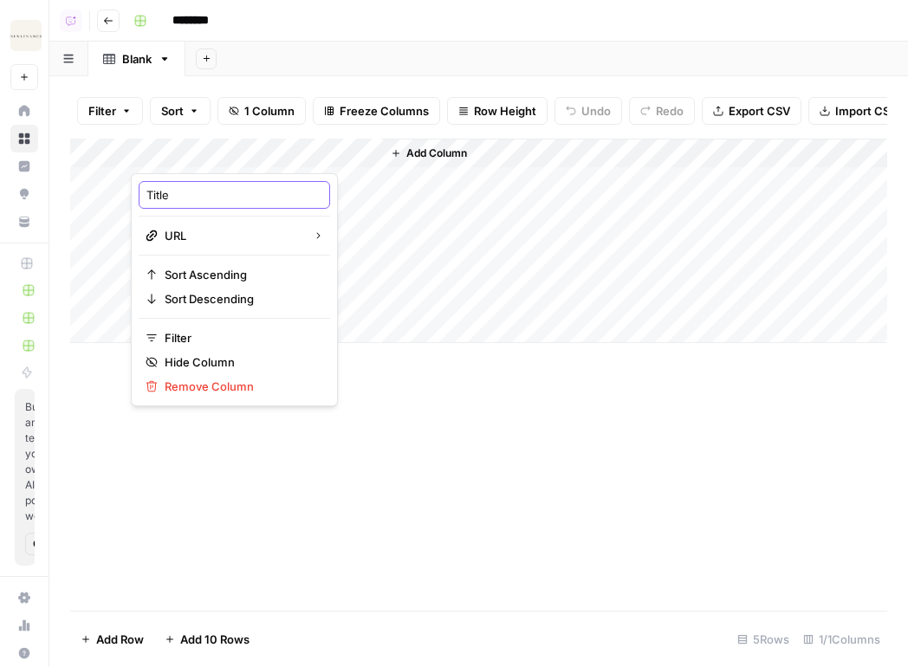
click at [161, 192] on input "Title" at bounding box center [234, 194] width 176 height 17
type input "URL"
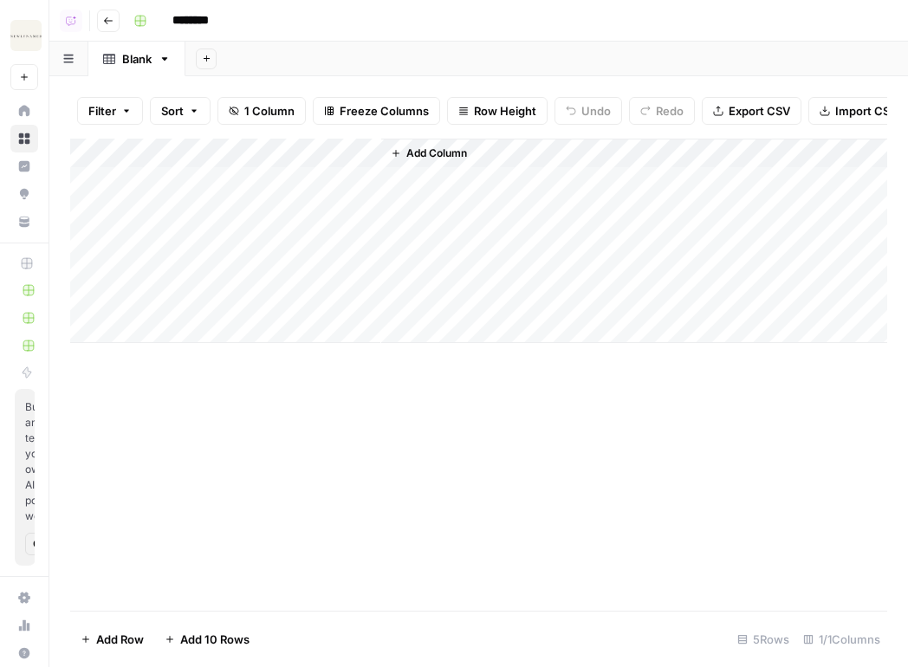
click at [423, 153] on span "Add Column" at bounding box center [436, 154] width 61 height 16
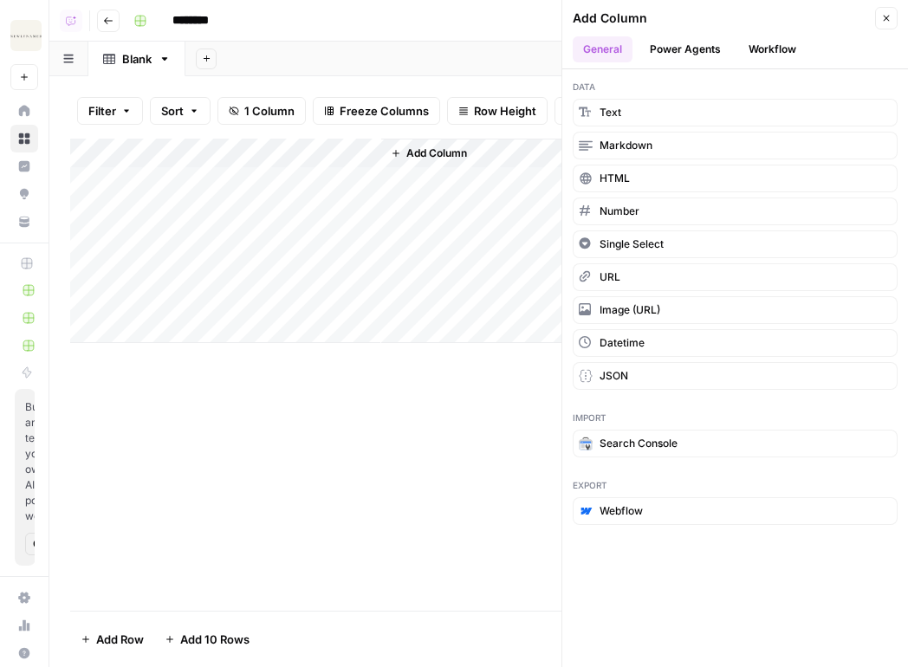
click at [659, 49] on button "Power Agents" at bounding box center [686, 49] width 92 height 26
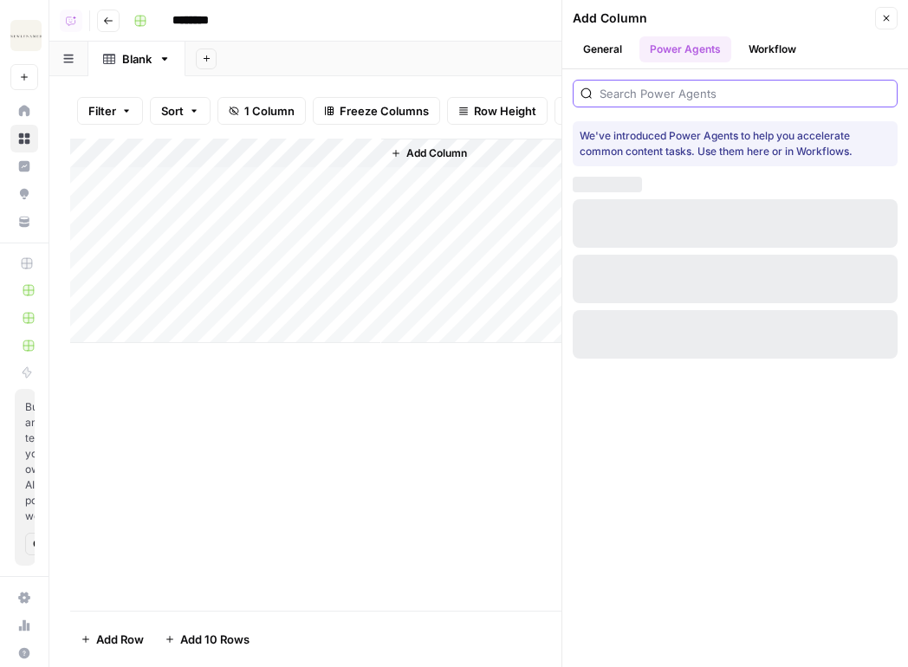
click at [659, 89] on input "search" at bounding box center [745, 93] width 290 height 17
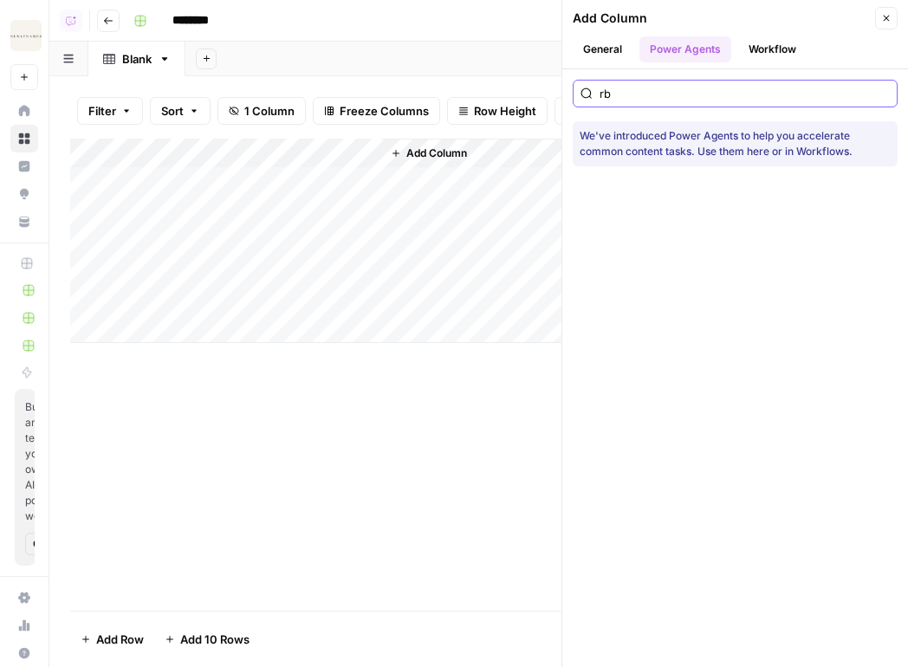
type input "r"
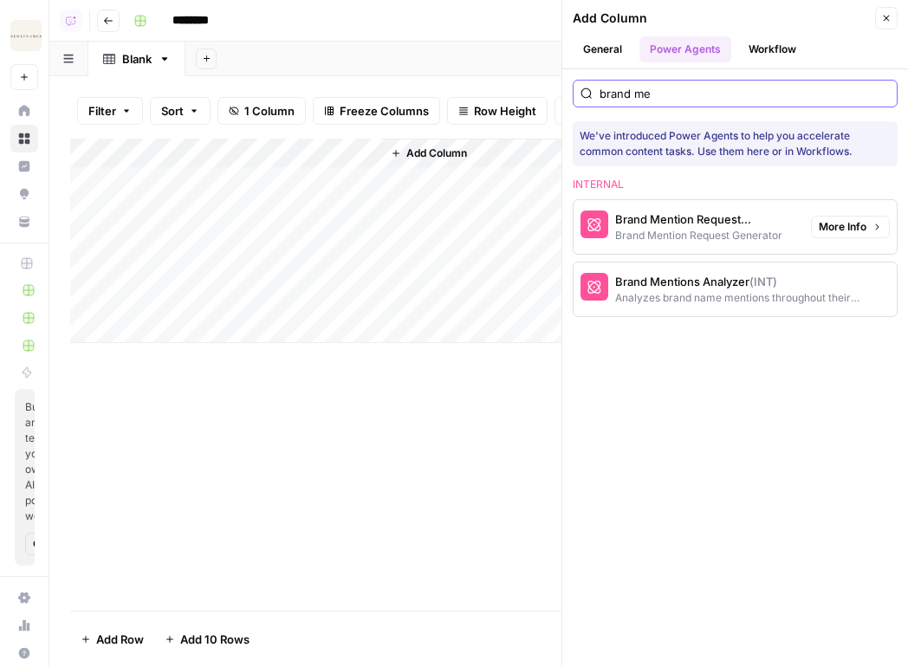
type input "brand me"
click at [721, 233] on div "Brand Mention Request Generator" at bounding box center [706, 236] width 182 height 16
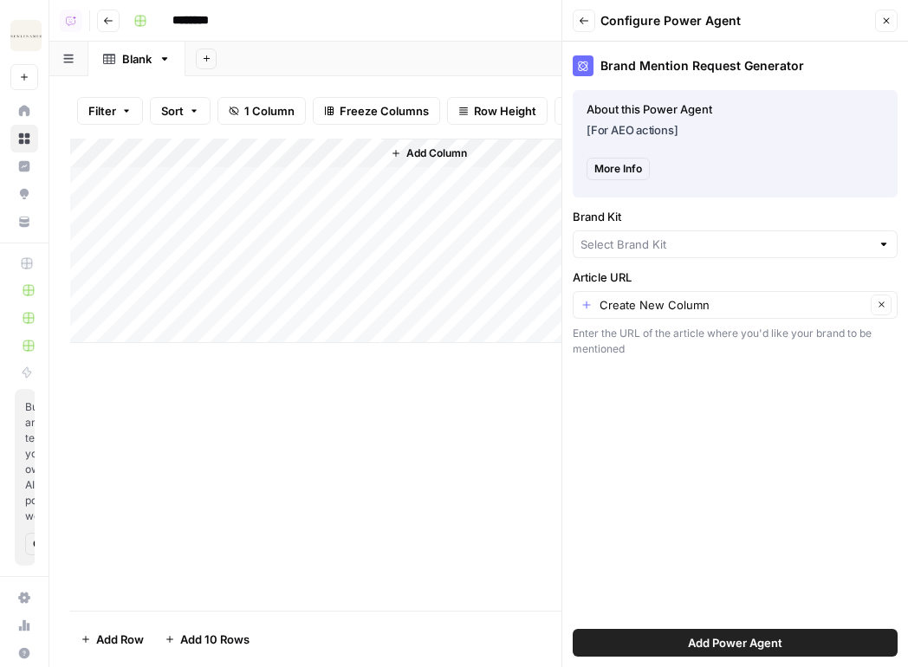
type input "NewlyNamed"
click at [646, 318] on div "Create New Column Clear" at bounding box center [735, 308] width 325 height 28
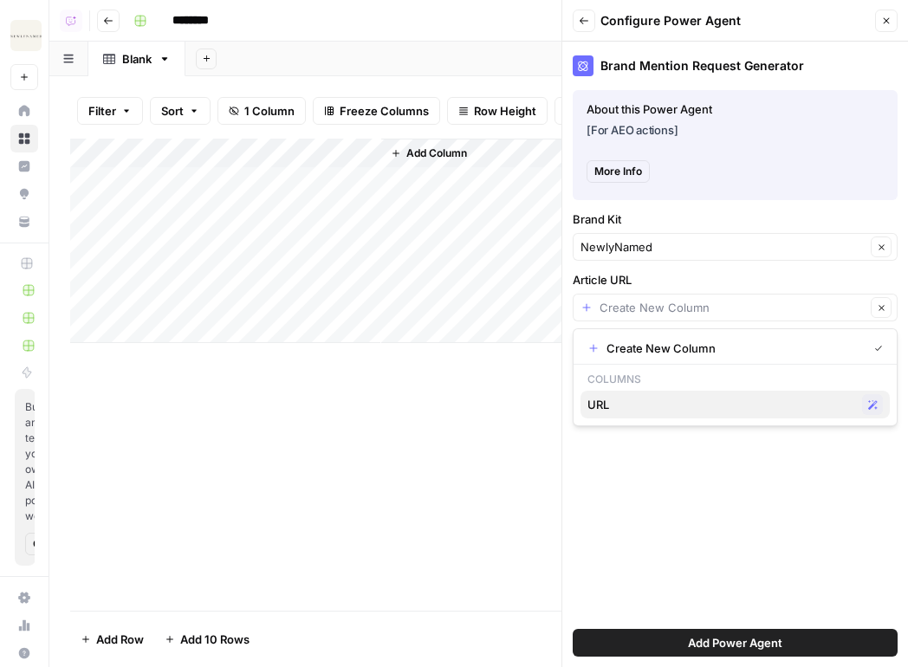
click at [636, 396] on span "URL" at bounding box center [722, 404] width 268 height 17
type input "URL"
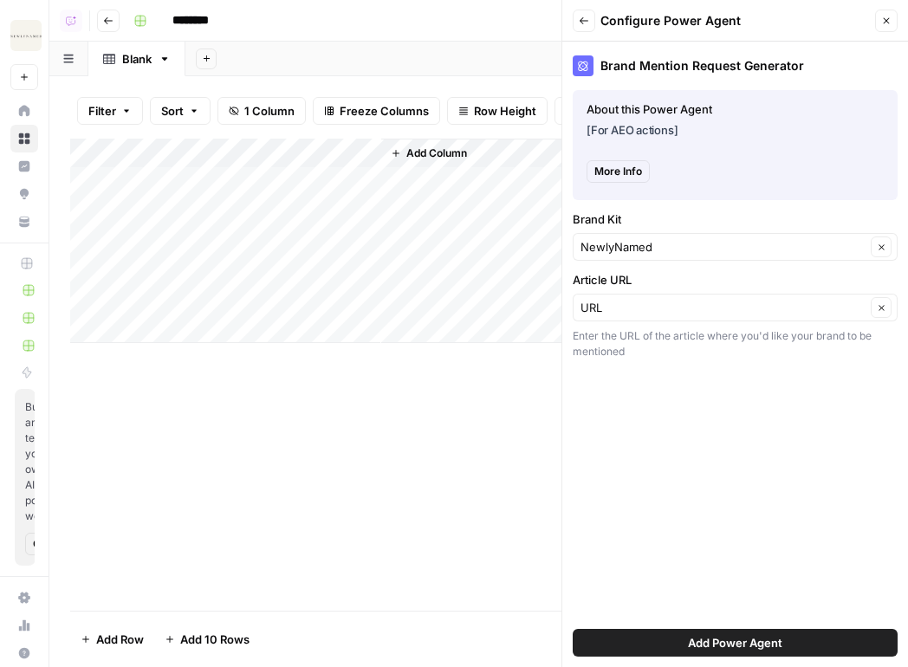
click at [671, 640] on button "Add Power Agent" at bounding box center [735, 643] width 325 height 28
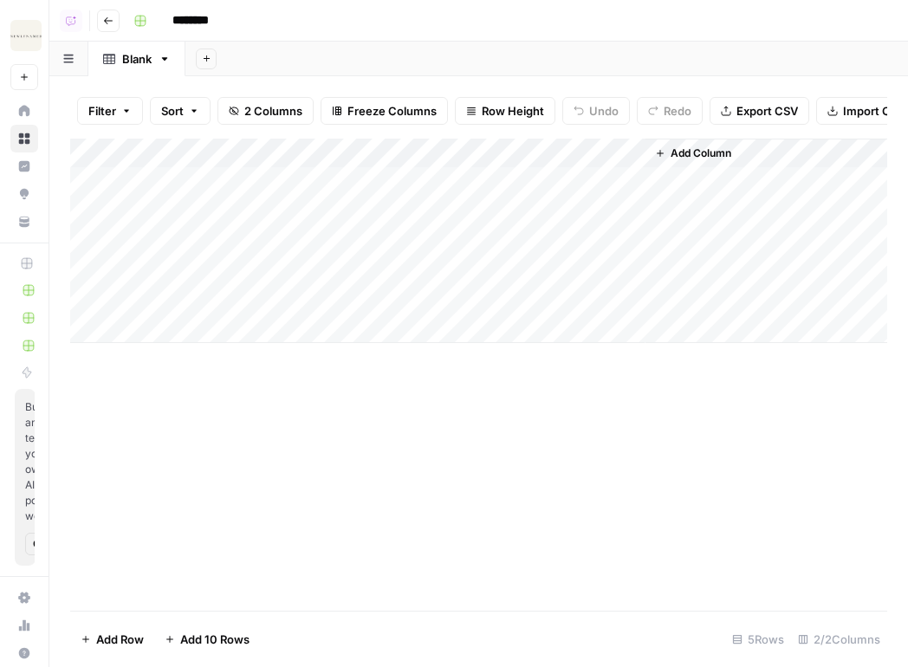
click at [293, 183] on div "Add Column" at bounding box center [478, 241] width 817 height 205
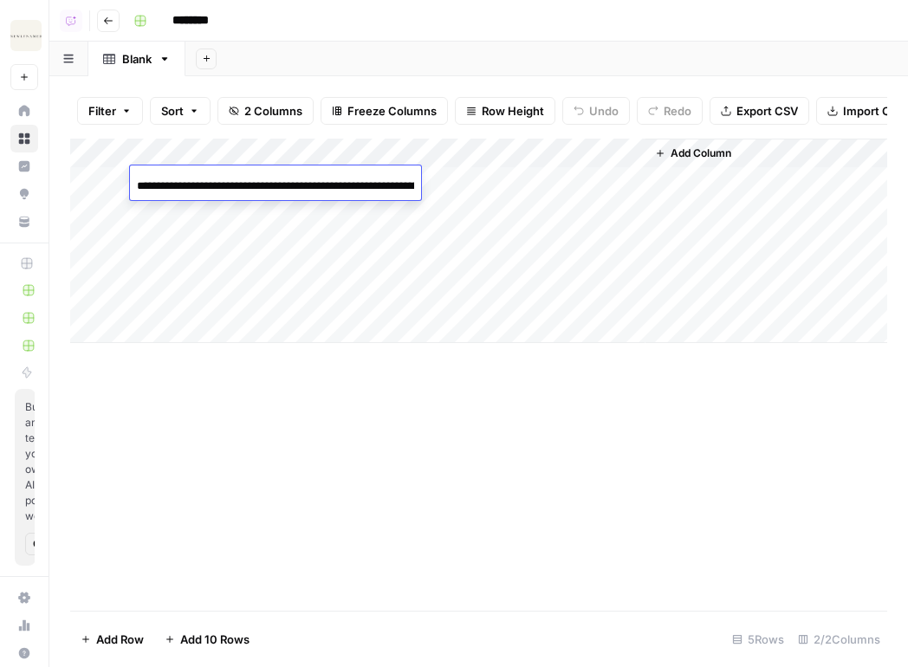
scroll to position [0, 225]
type input "**********"
click at [287, 221] on div "Add Column" at bounding box center [478, 241] width 817 height 205
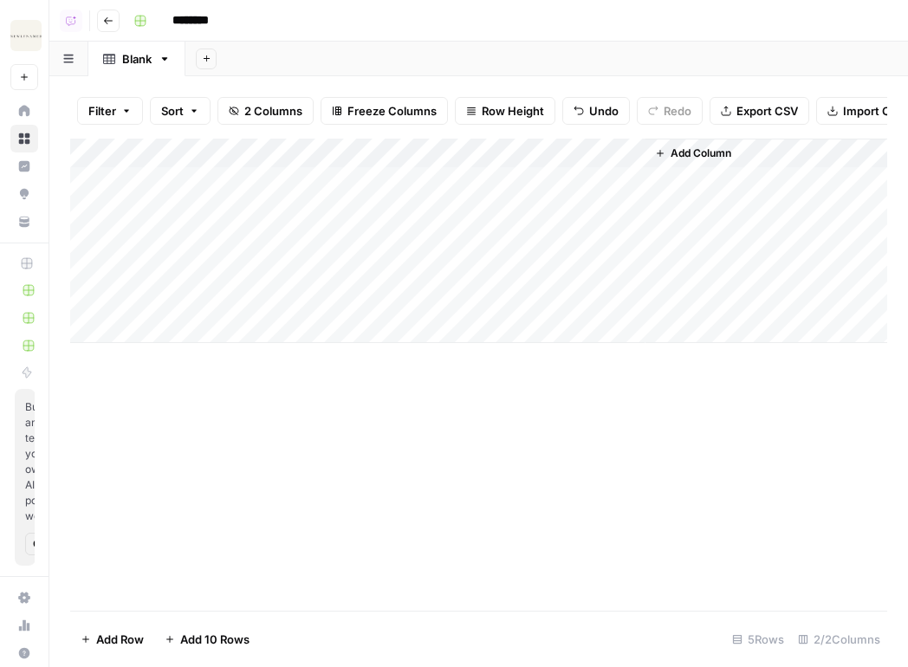
click at [287, 221] on div "Add Column" at bounding box center [478, 241] width 817 height 205
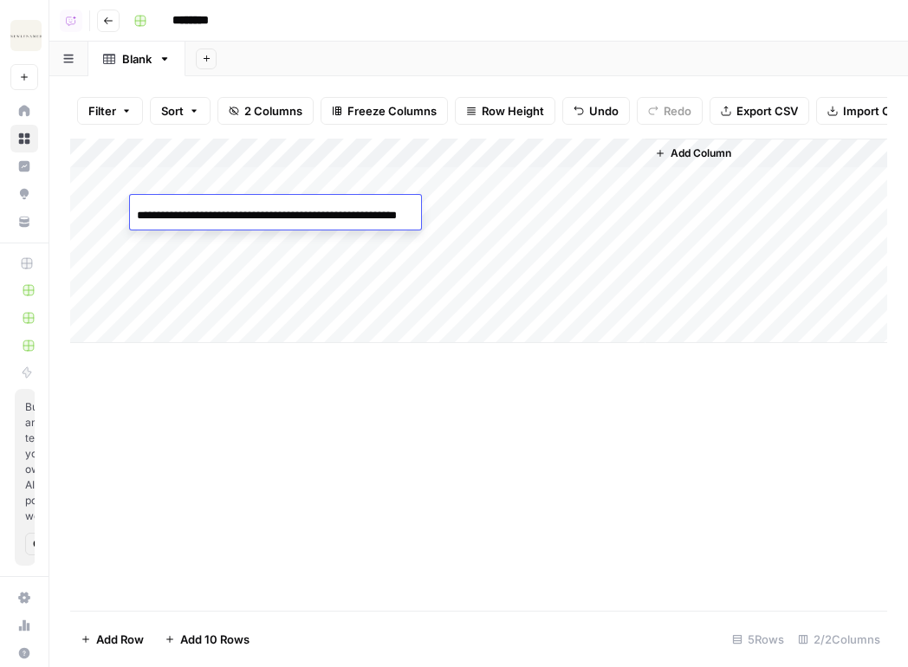
scroll to position [0, 72]
type input "**********"
click at [274, 247] on div "Add Column" at bounding box center [478, 241] width 817 height 205
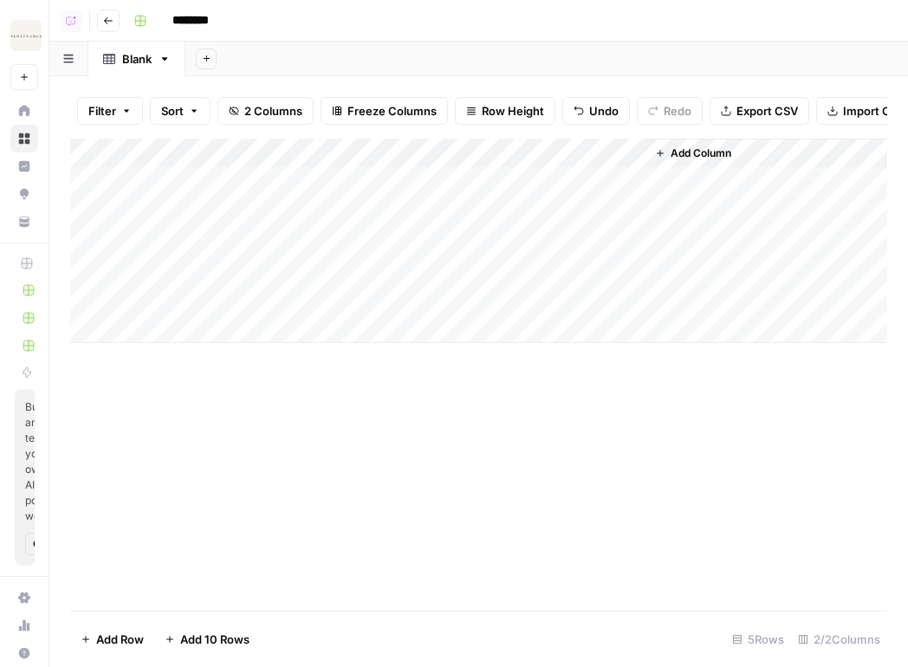
click at [274, 247] on div "Add Column" at bounding box center [478, 241] width 817 height 205
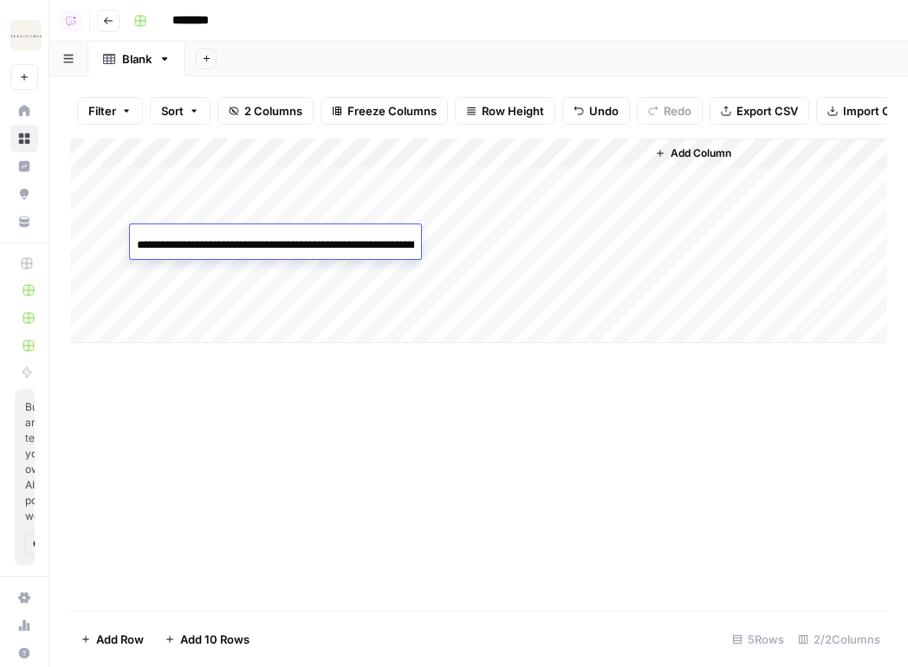
scroll to position [0, 211]
type input "**********"
click at [273, 268] on div "Add Column" at bounding box center [478, 241] width 817 height 205
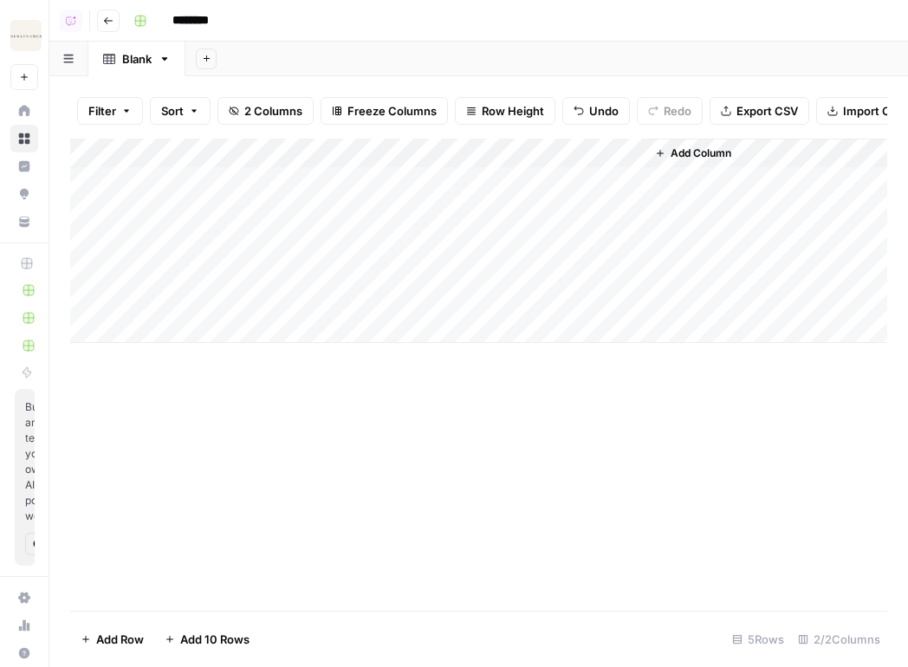
click at [273, 268] on div "Add Column" at bounding box center [478, 241] width 817 height 205
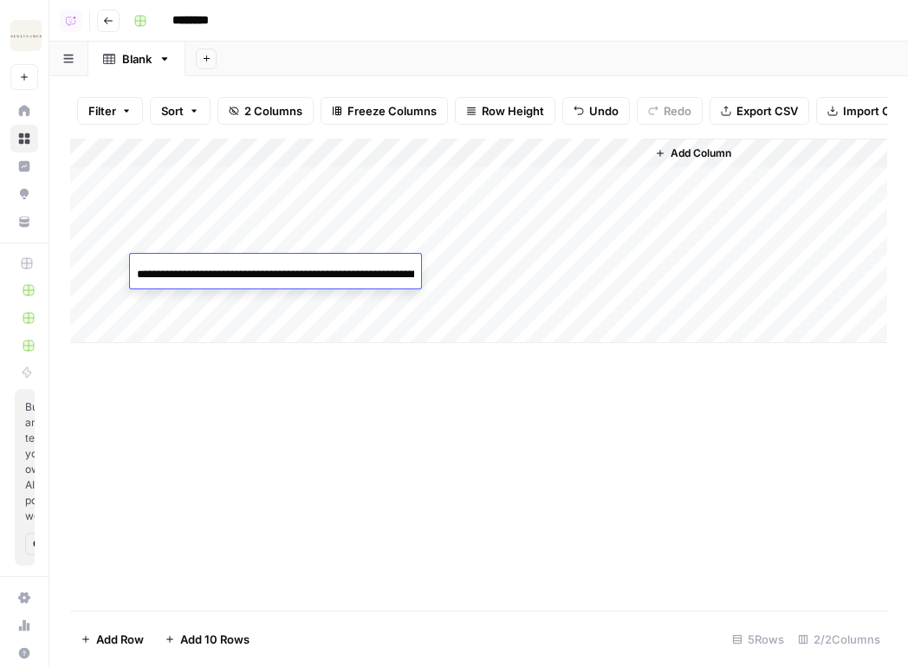
scroll to position [0, 173]
type input "**********"
click at [275, 299] on div "Add Column" at bounding box center [478, 241] width 817 height 205
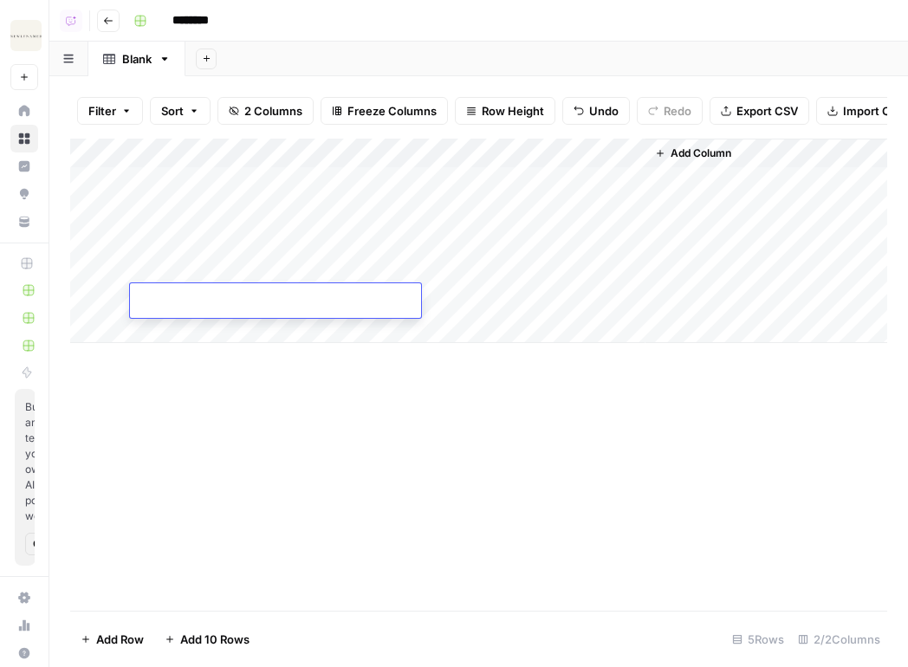
type input "**********"
click at [508, 176] on div "Add Column" at bounding box center [478, 241] width 817 height 205
click at [509, 205] on div "Add Column" at bounding box center [478, 241] width 817 height 205
click at [510, 247] on div "Add Column" at bounding box center [478, 241] width 817 height 205
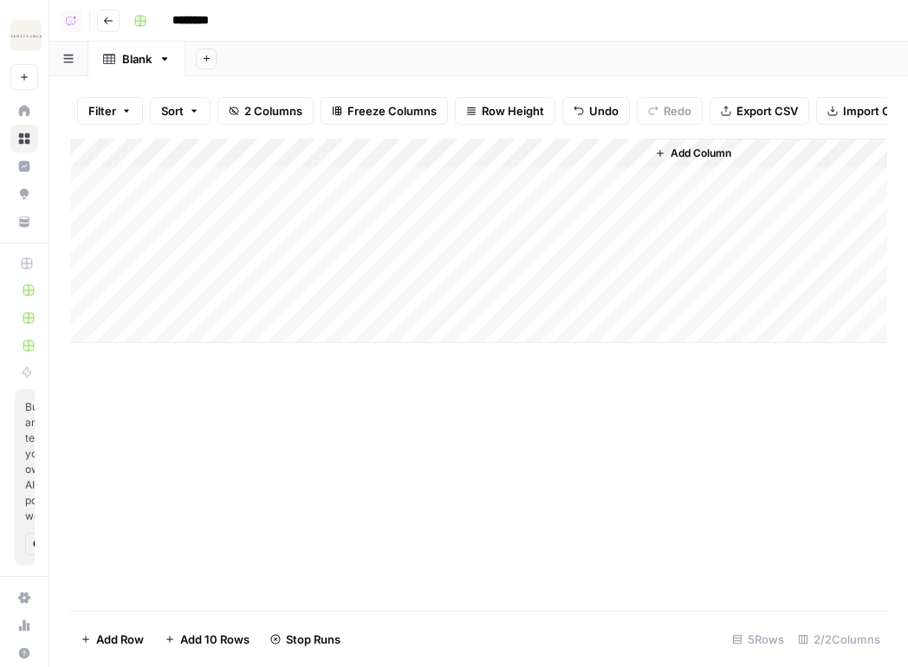
click at [524, 296] on div "Add Column" at bounding box center [478, 241] width 817 height 205
click at [506, 264] on div "Add Column" at bounding box center [478, 241] width 817 height 205
click at [471, 127] on div "Filter Sort 2 Columns Freeze Columns Row Height Undo Redo Export CSV Import CSV…" at bounding box center [478, 110] width 817 height 55
click at [487, 122] on button "Row Height" at bounding box center [505, 111] width 101 height 28
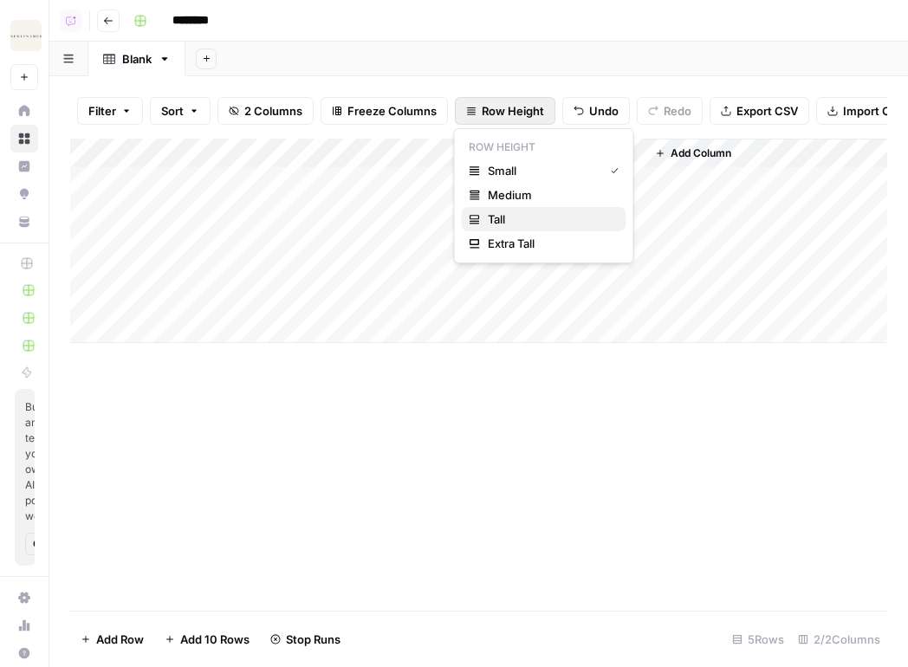
click at [508, 225] on span "Tall" at bounding box center [550, 219] width 125 height 17
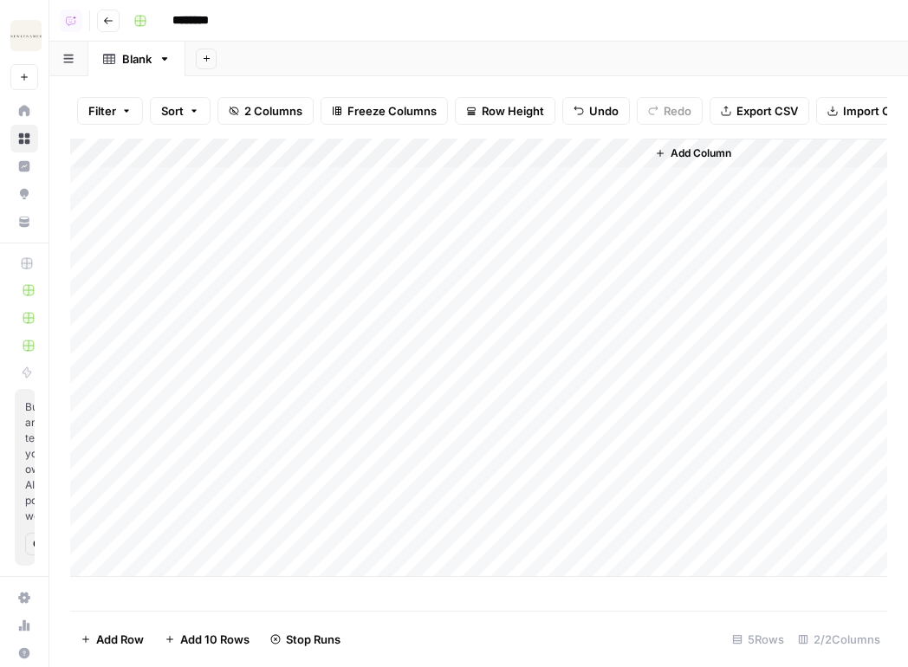
click at [204, 29] on input "********" at bounding box center [213, 21] width 97 height 28
click at [568, 40] on header "**********" at bounding box center [478, 21] width 859 height 42
type input "**********"
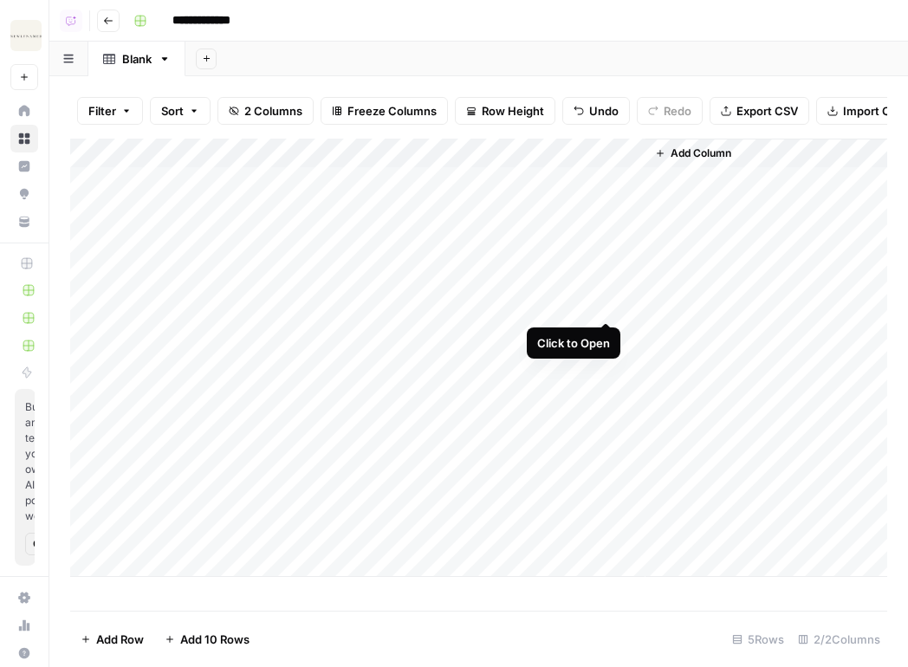
click at [601, 258] on div "Add Column" at bounding box center [478, 358] width 817 height 438
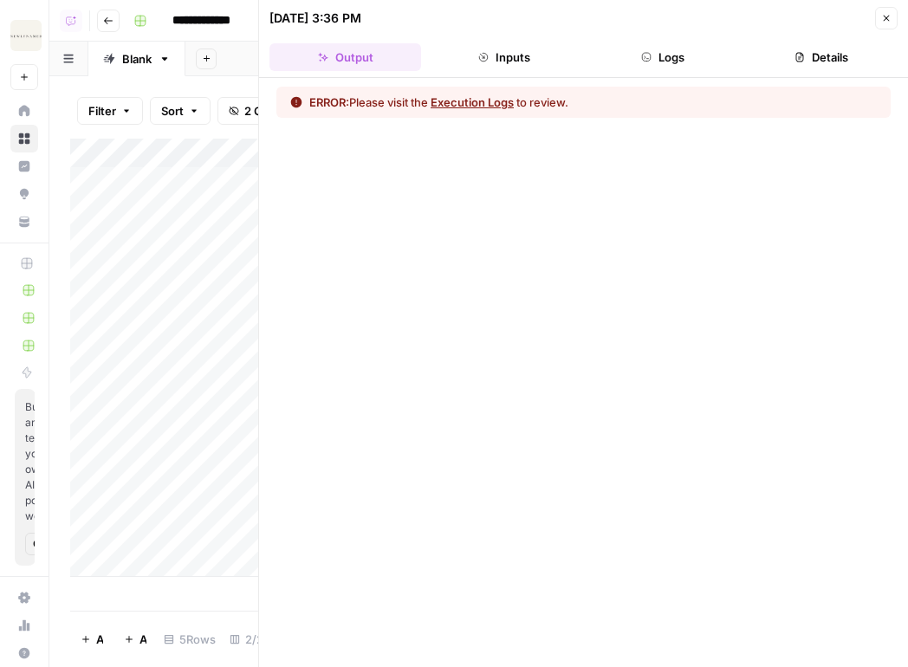
click at [477, 100] on button "Execution Logs" at bounding box center [472, 102] width 83 height 17
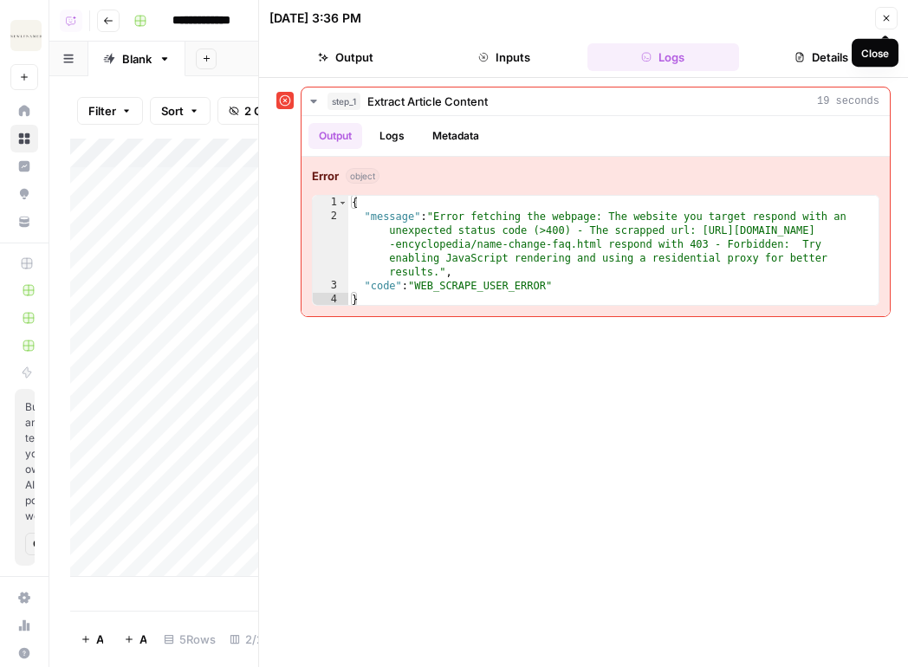
click at [881, 6] on header "09/09/25 at 3:36 PM Close Output Inputs Logs Details" at bounding box center [583, 39] width 649 height 78
click at [881, 15] on icon "button" at bounding box center [886, 18] width 10 height 10
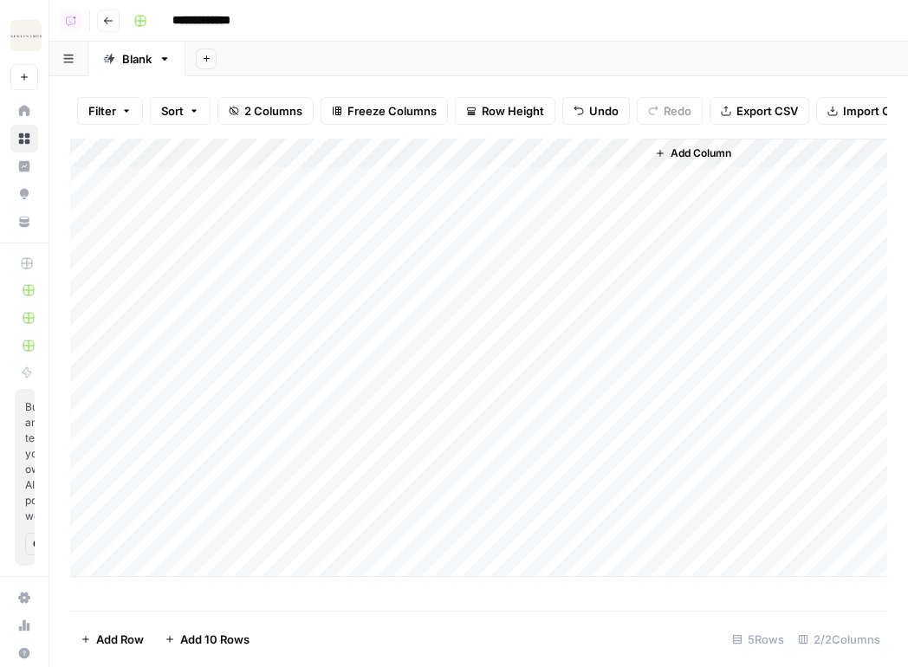
click at [609, 160] on div "Add Column" at bounding box center [478, 358] width 817 height 438
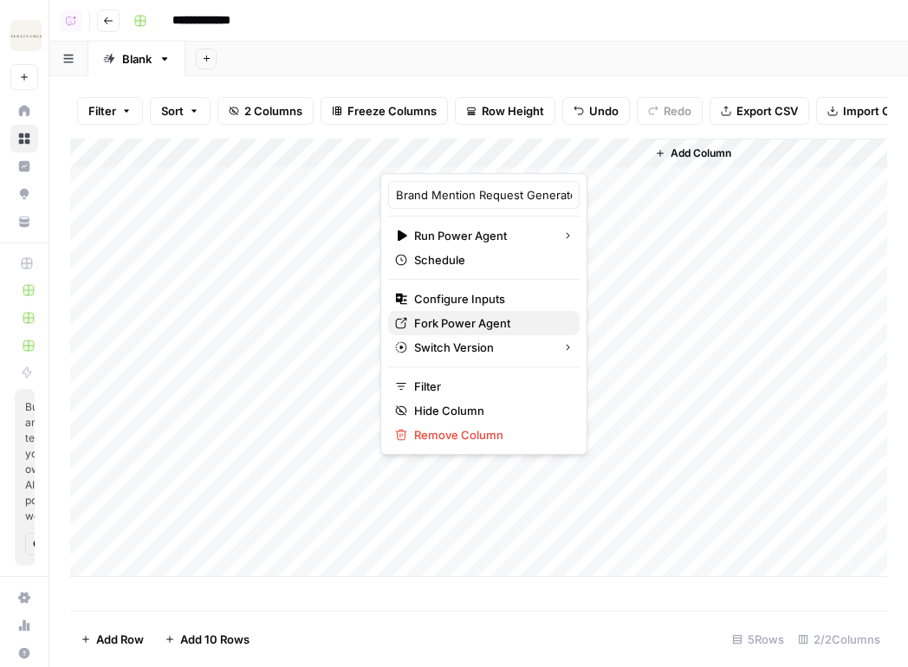
click at [466, 324] on span "Fork Power Agent" at bounding box center [490, 323] width 152 height 17
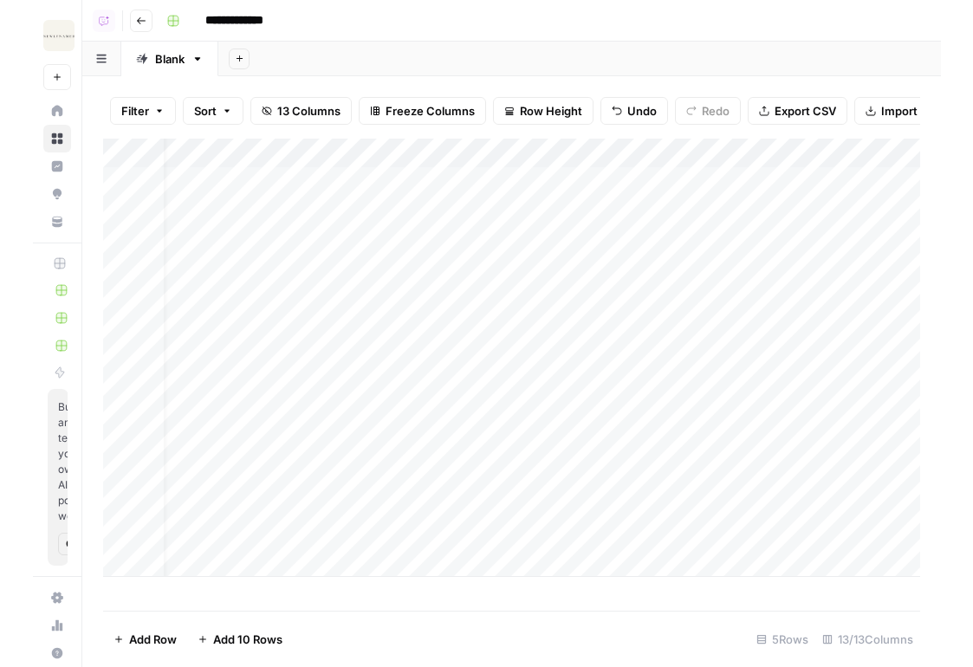
scroll to position [0, 29]
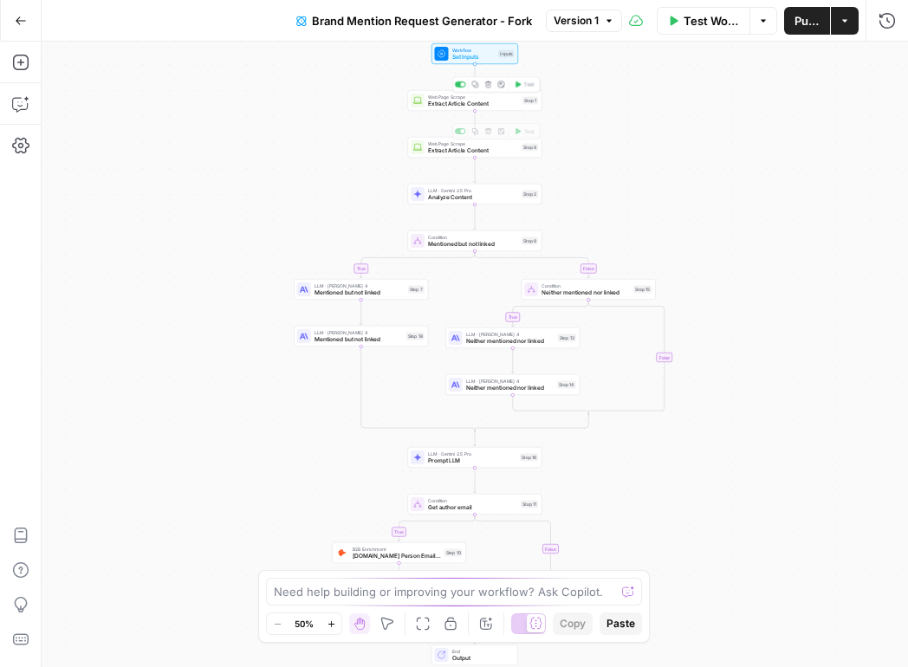
click at [431, 95] on span "Web Page Scrape" at bounding box center [473, 97] width 91 height 7
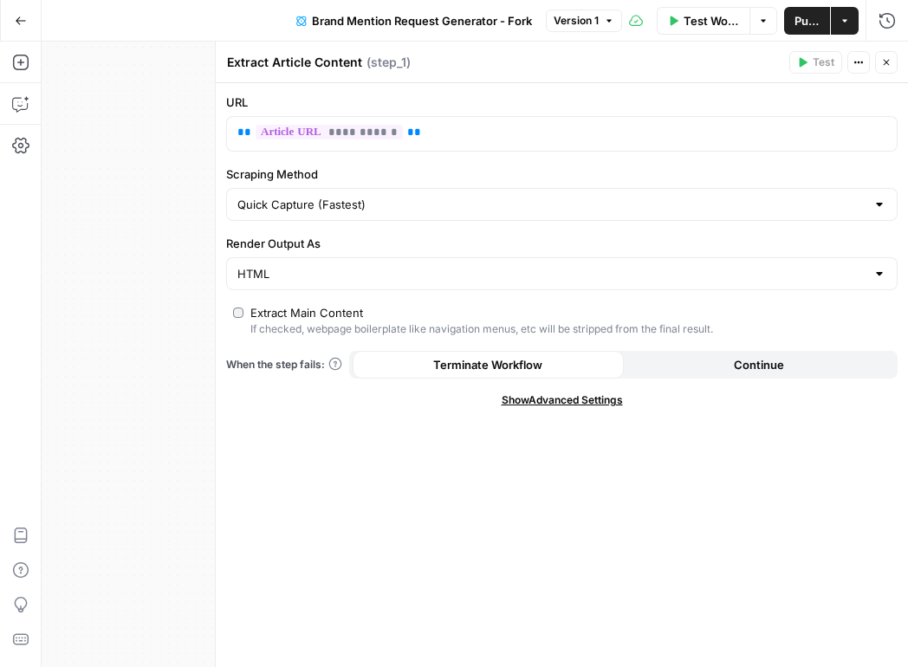
click at [578, 401] on span "Show Advanced Settings" at bounding box center [562, 401] width 121 height 16
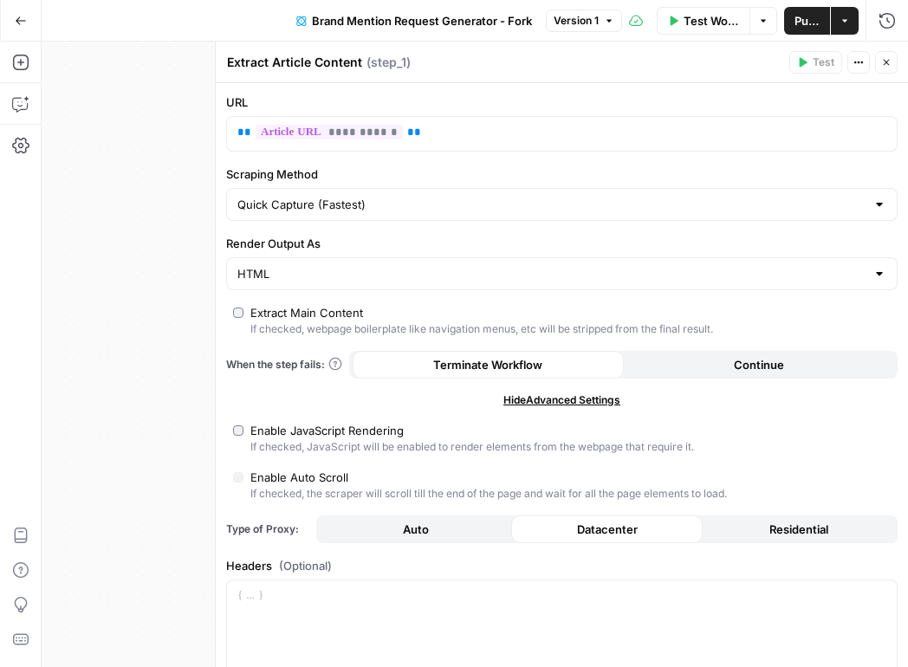
click at [250, 438] on div "Enable JavaScript Rendering" at bounding box center [326, 430] width 153 height 17
type input "Custom"
click at [802, 525] on span "Residential" at bounding box center [799, 529] width 59 height 17
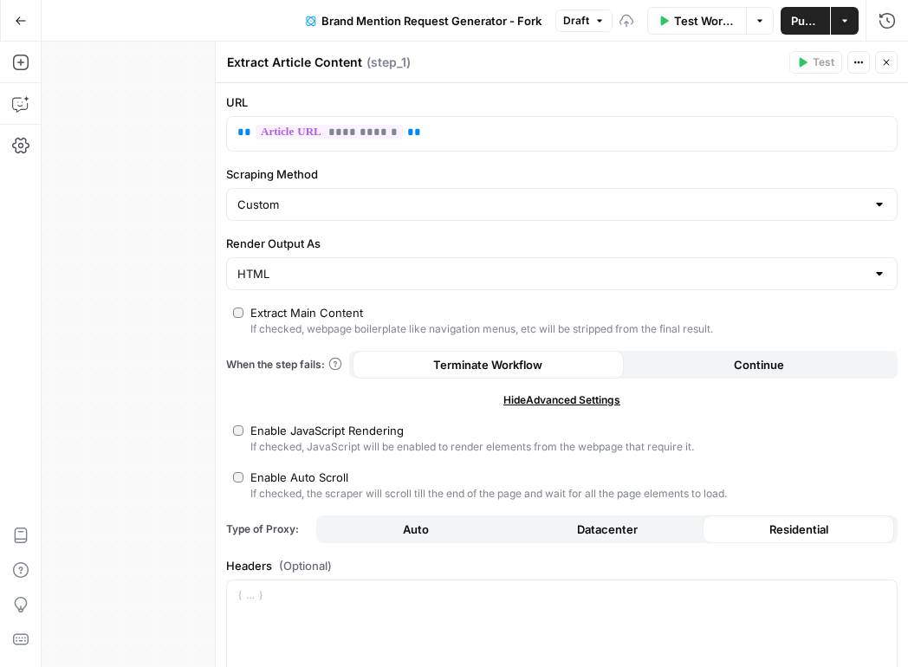
click at [883, 64] on icon "button" at bounding box center [886, 62] width 10 height 10
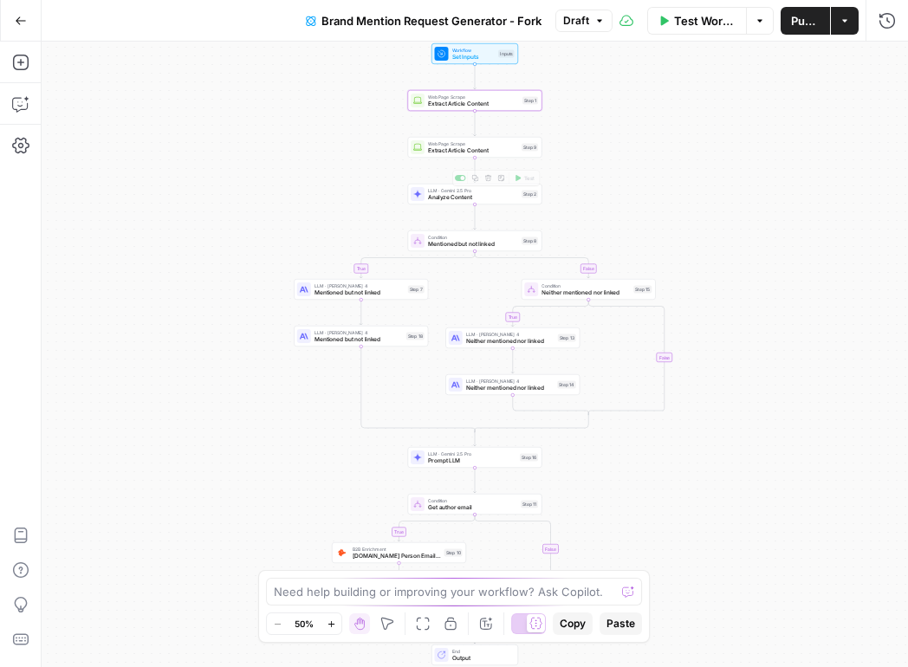
click at [445, 155] on div "Web Page Scrape Extract Article Content Step 9 Copy step Delete step Add Note T…" at bounding box center [475, 147] width 134 height 21
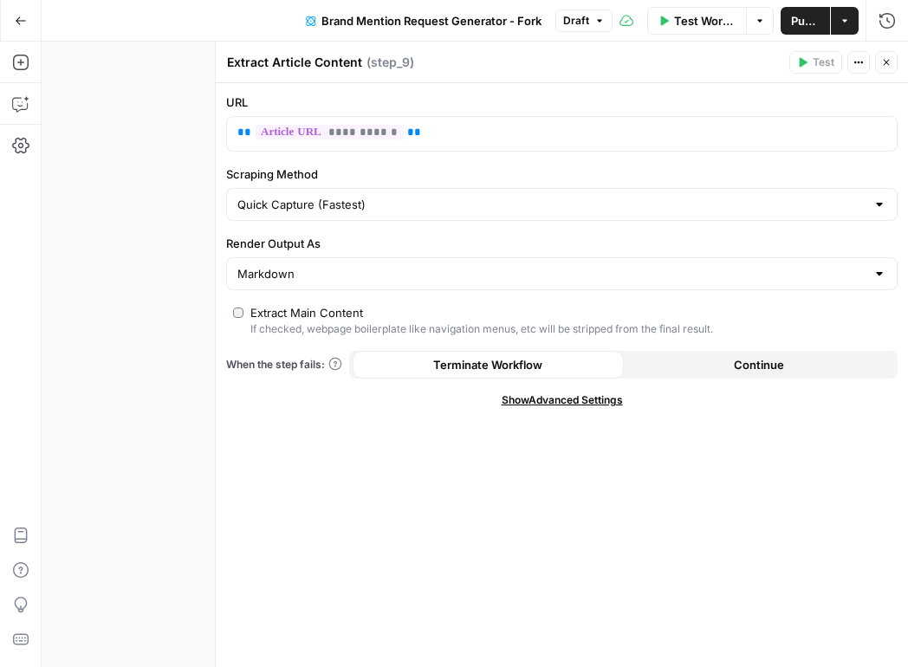
click at [598, 399] on span "Show Advanced Settings" at bounding box center [562, 401] width 121 height 16
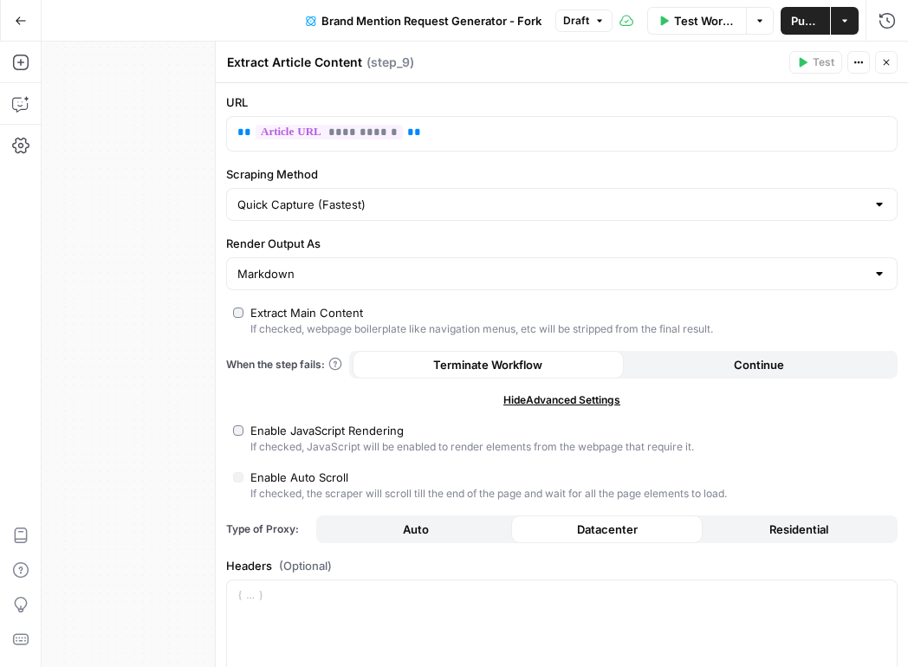
click at [228, 431] on div "**********" at bounding box center [562, 561] width 692 height 957
click at [229, 436] on div "**********" at bounding box center [562, 561] width 692 height 957
click at [245, 432] on label "Enable JavaScript Rendering If checked, JavaScript will be enabled to render el…" at bounding box center [562, 438] width 658 height 33
type input "Custom"
click at [757, 518] on button "Residential" at bounding box center [799, 530] width 192 height 28
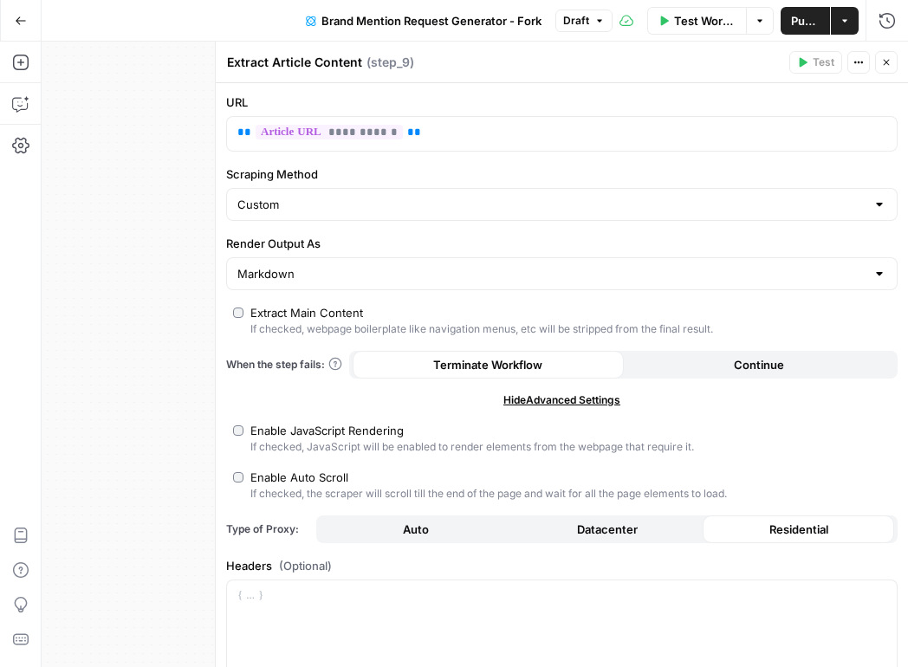
click at [879, 68] on button "Close" at bounding box center [886, 62] width 23 height 23
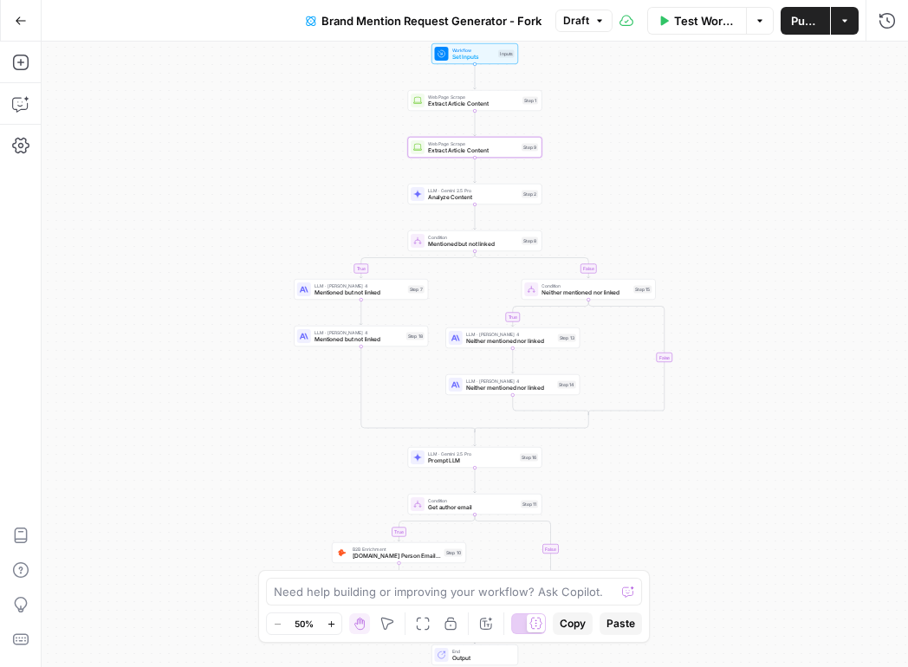
click at [792, 23] on span "Publish" at bounding box center [805, 20] width 29 height 17
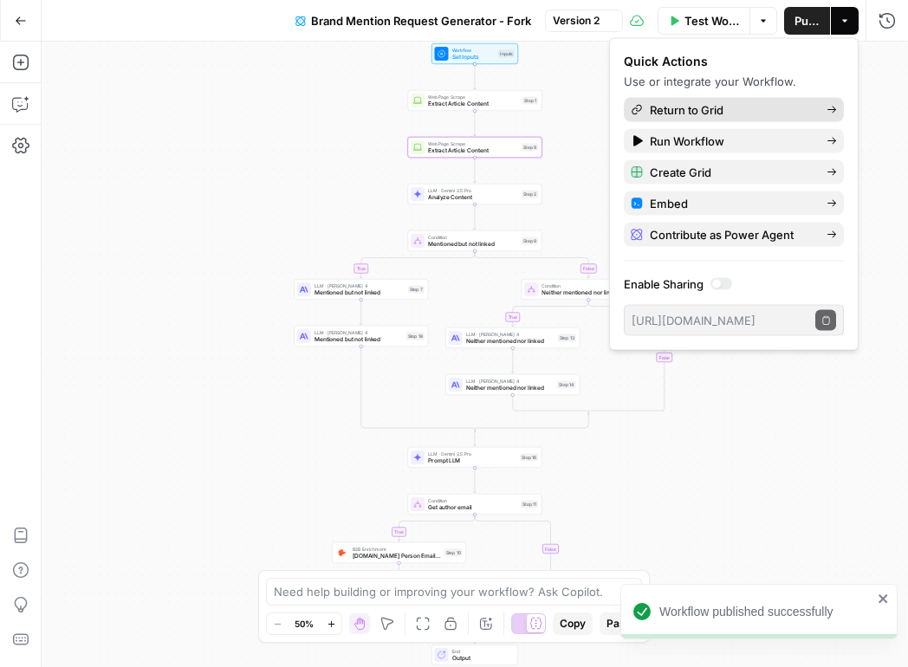
click at [718, 106] on span "Return to Grid" at bounding box center [731, 109] width 163 height 17
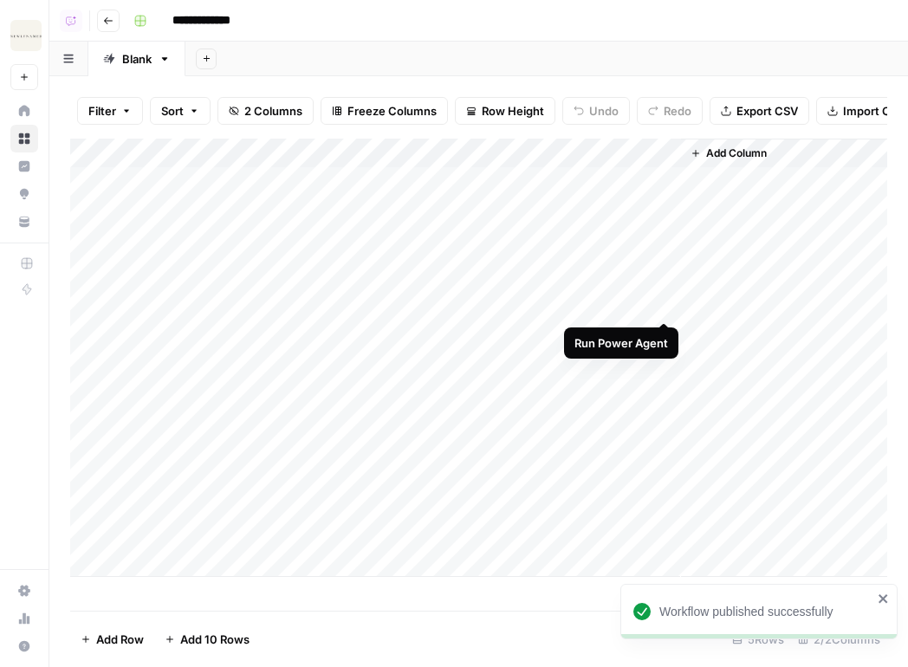
click at [666, 253] on div "Add Column" at bounding box center [478, 358] width 817 height 438
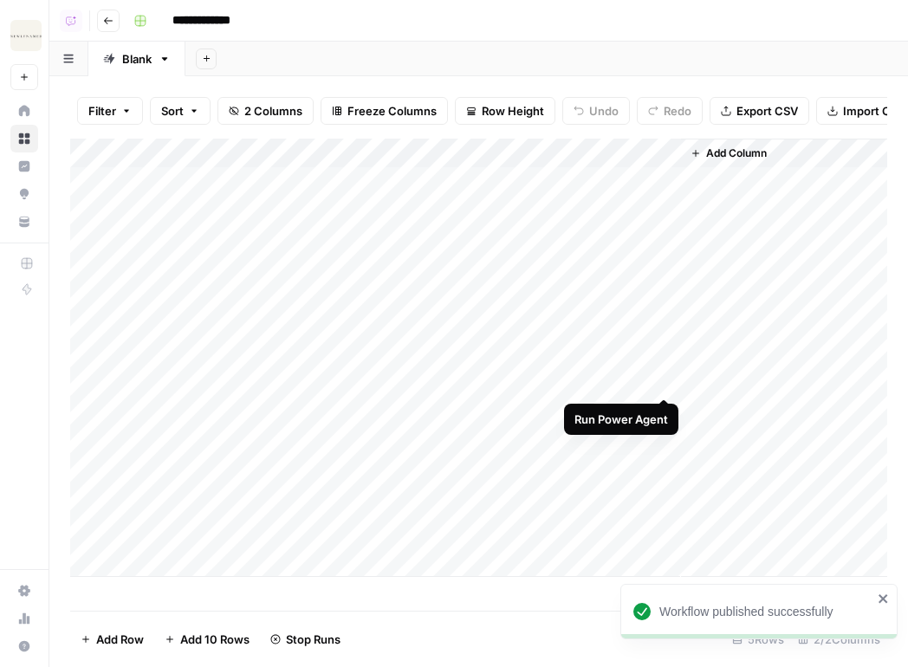
click at [666, 334] on div "Add Column" at bounding box center [478, 358] width 817 height 438
click at [667, 412] on div "Add Column" at bounding box center [478, 358] width 817 height 438
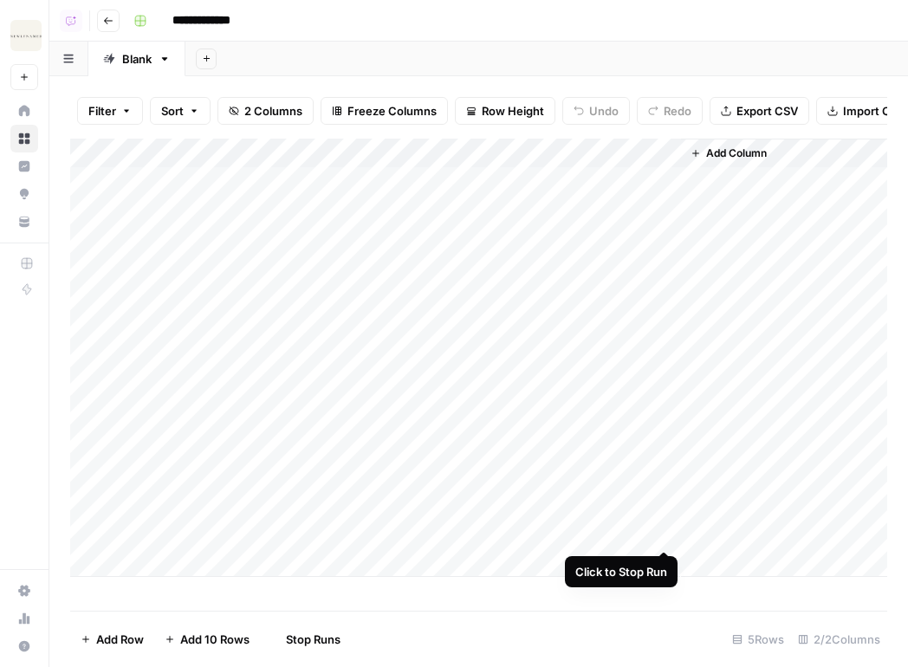
click at [665, 491] on div "Add Column" at bounding box center [478, 358] width 817 height 438
